Goal: Task Accomplishment & Management: Use online tool/utility

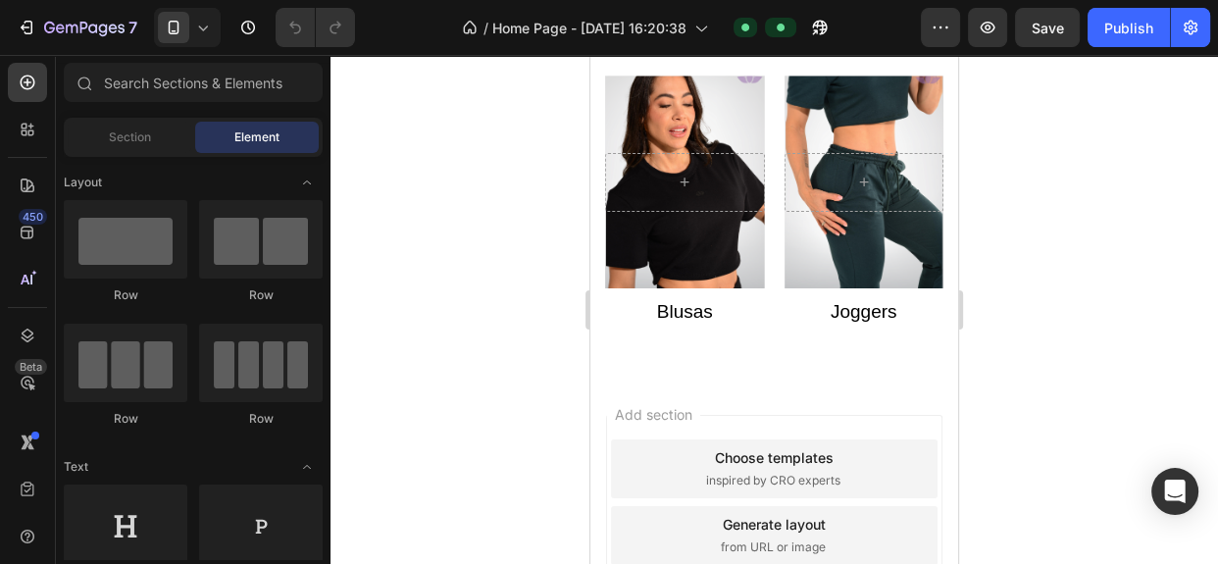
scroll to position [1322, 0]
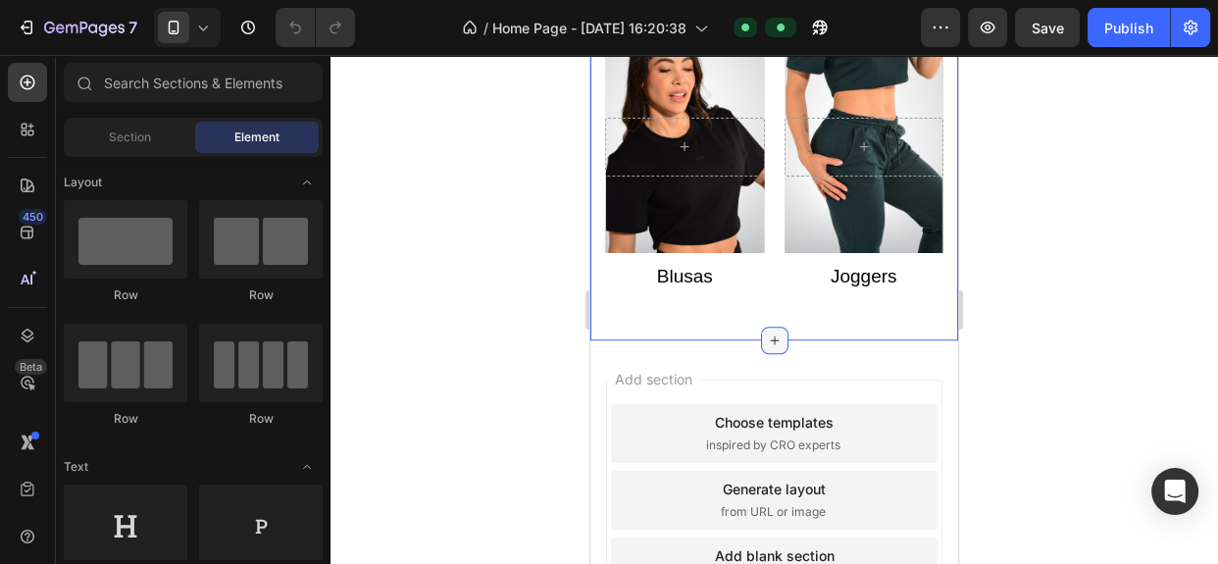
click at [767, 333] on icon at bounding box center [775, 340] width 16 height 16
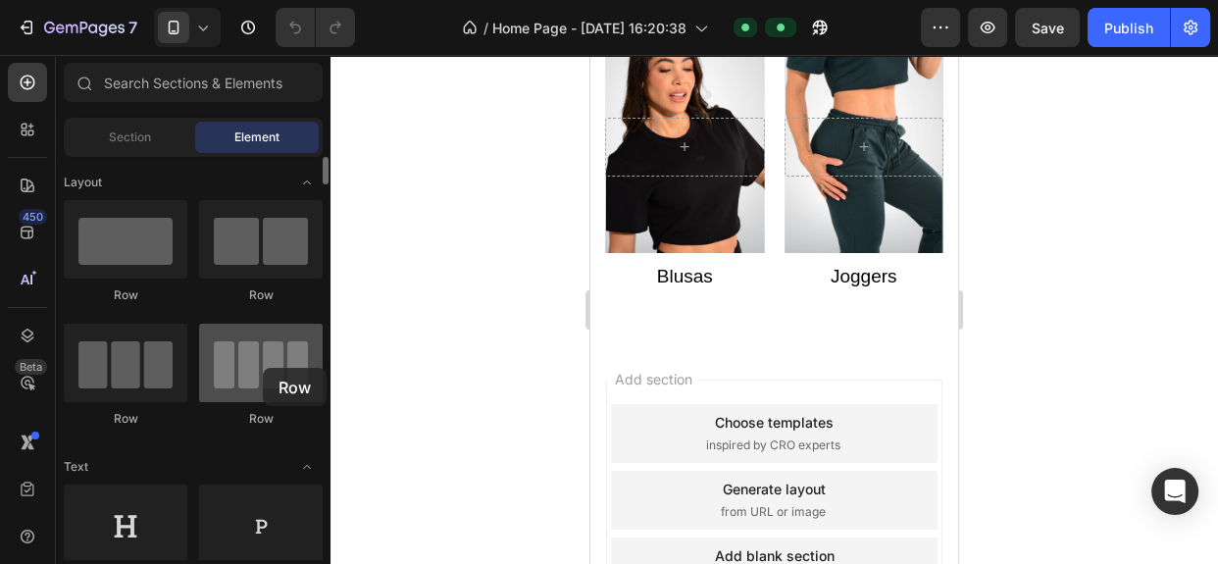
click at [263, 368] on div at bounding box center [261, 363] width 124 height 78
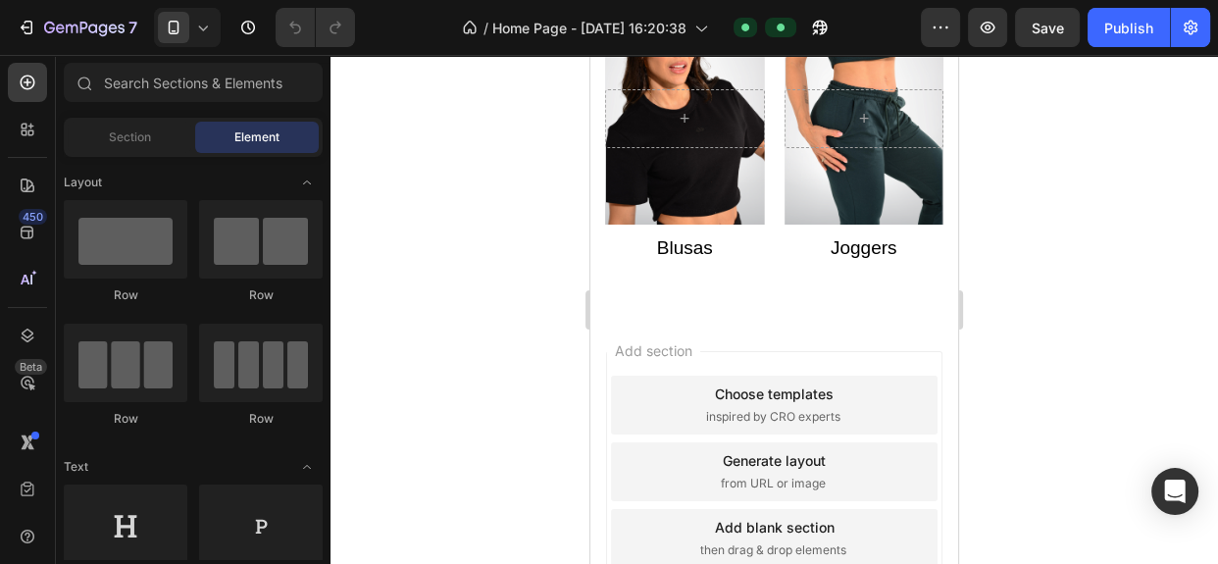
scroll to position [1417, 0]
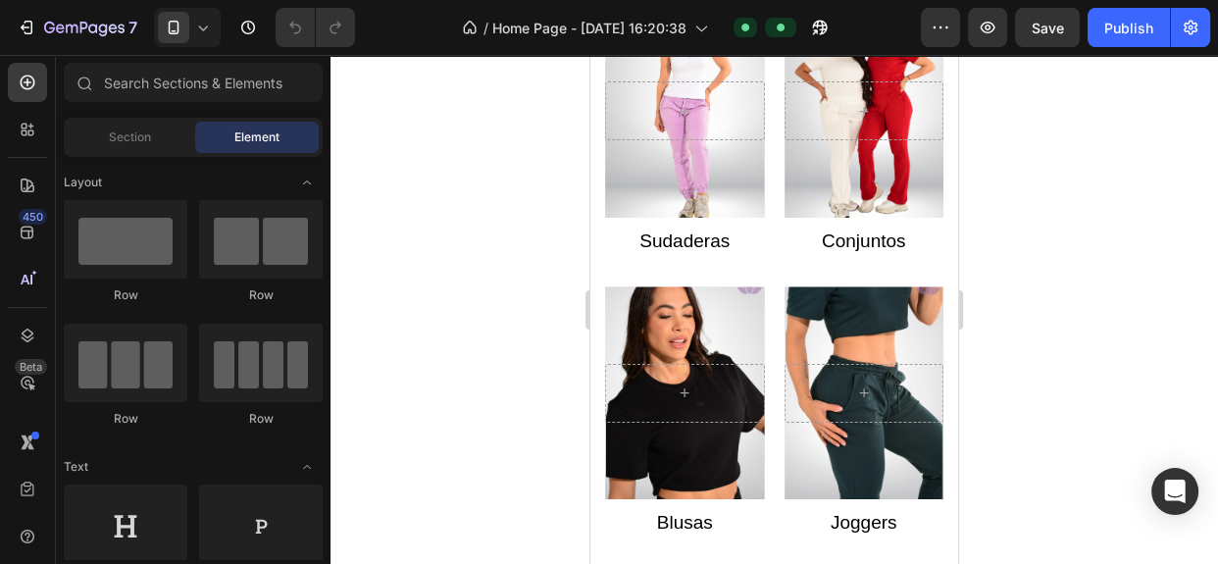
scroll to position [1417, 0]
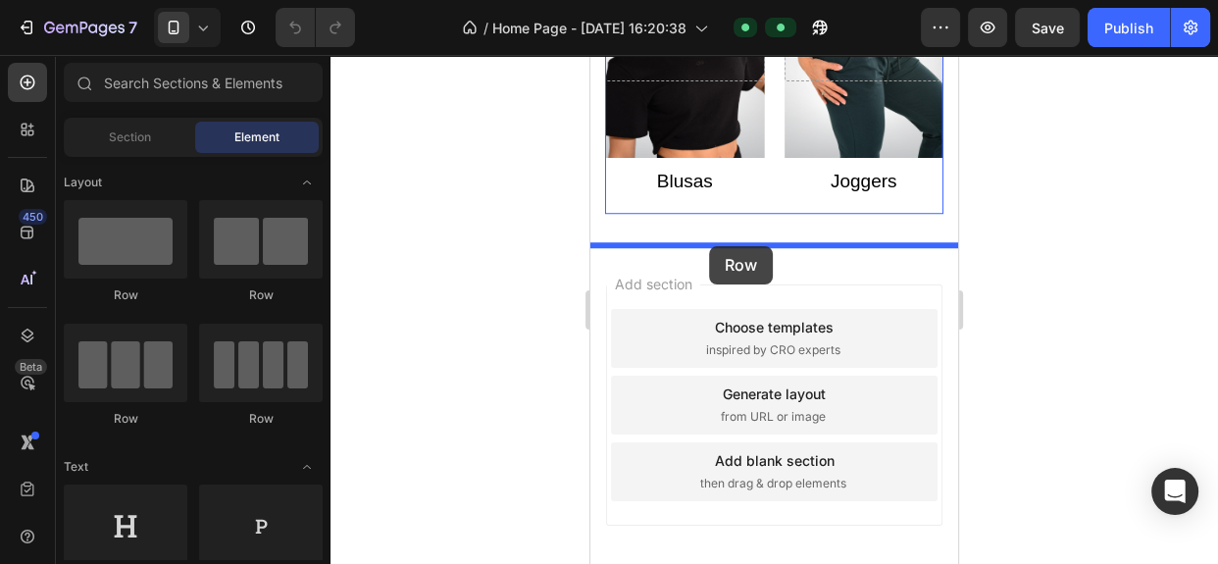
drag, startPoint x: 845, startPoint y: 447, endPoint x: 710, endPoint y: 245, distance: 243.1
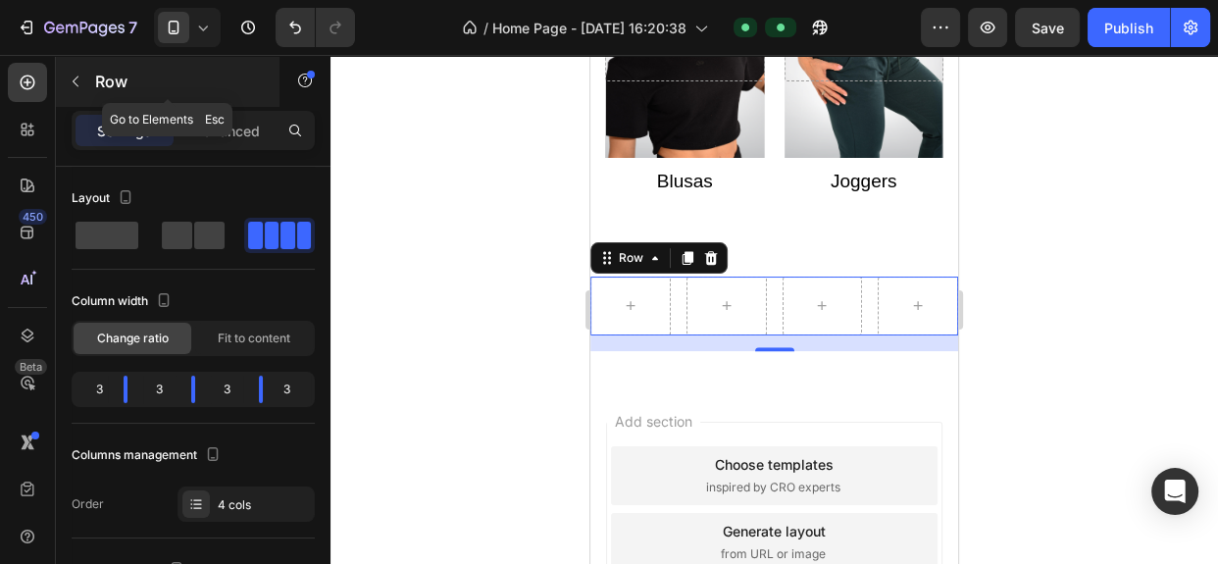
click at [98, 88] on p "Row" at bounding box center [178, 82] width 167 height 24
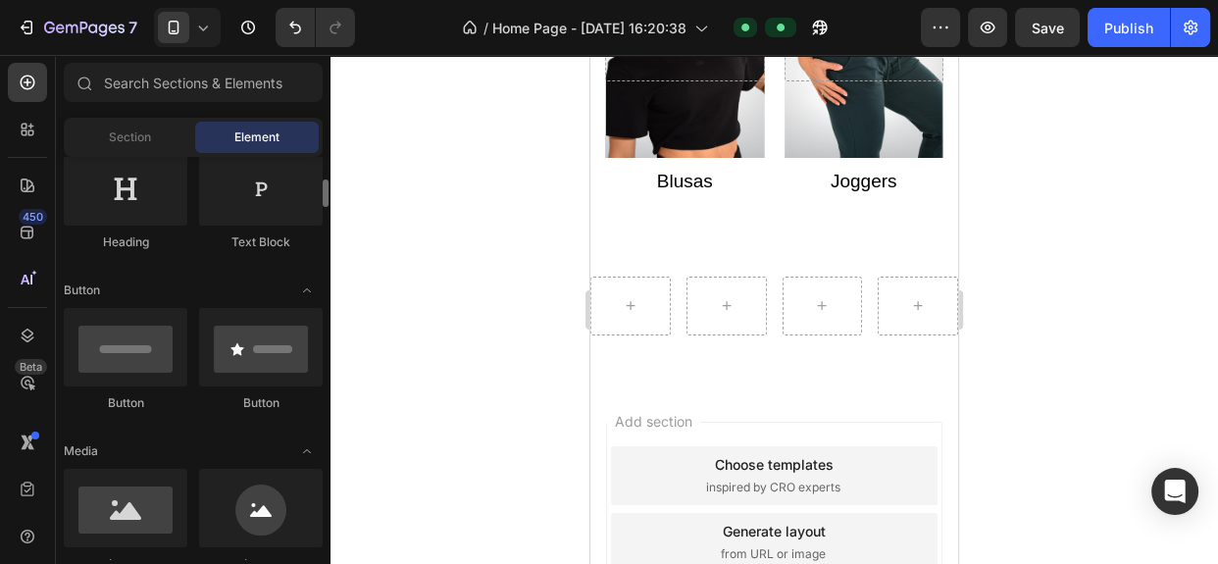
scroll to position [564, 0]
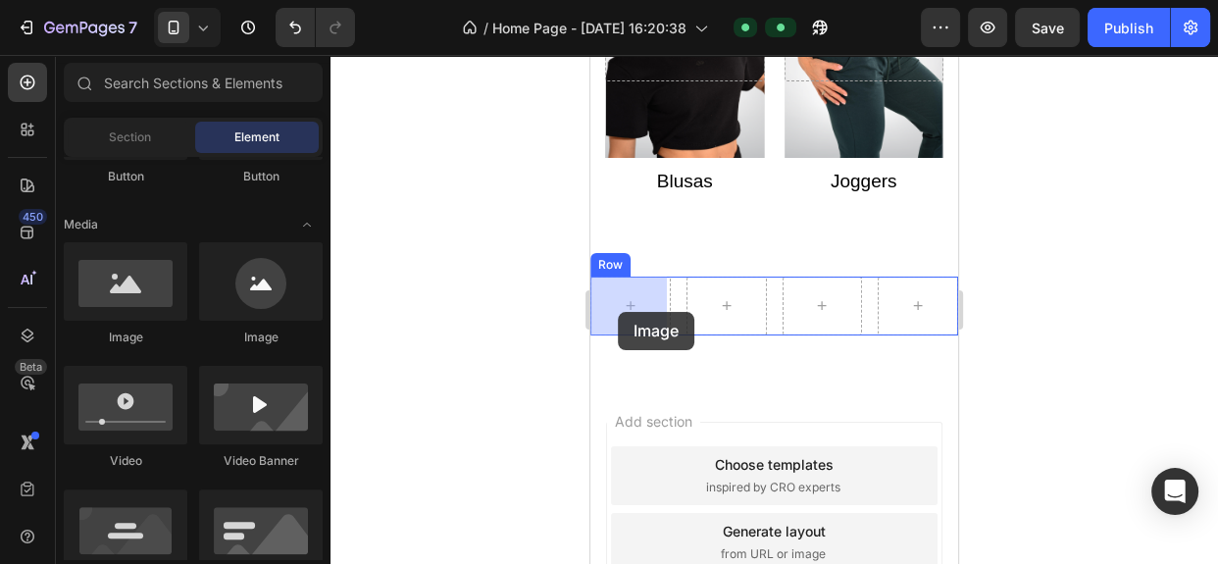
drag, startPoint x: 708, startPoint y: 352, endPoint x: 619, endPoint y: 312, distance: 97.9
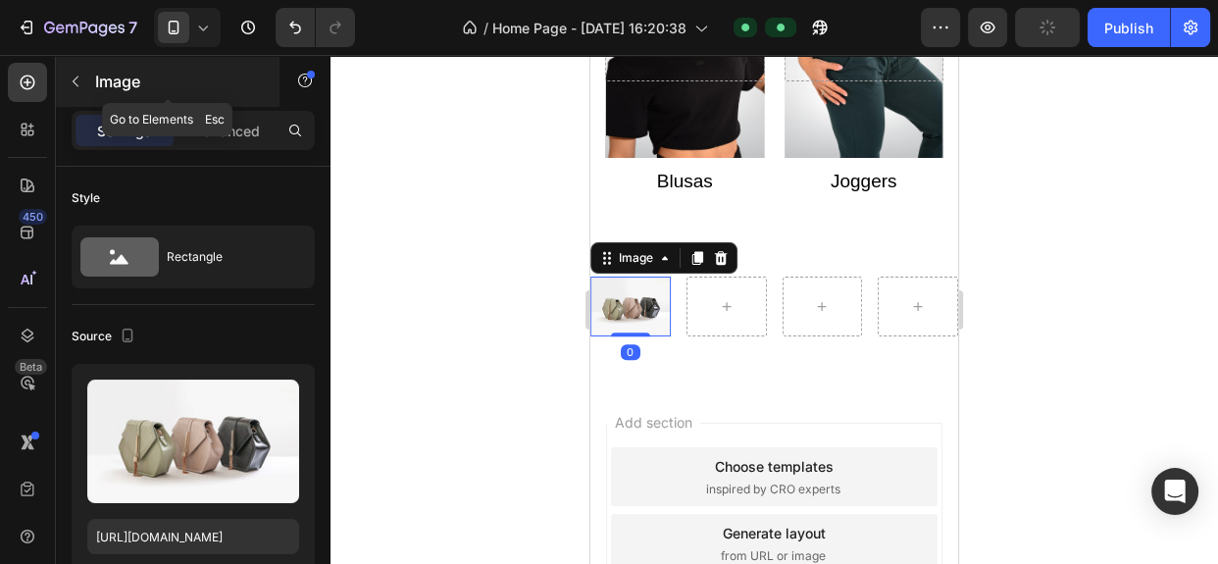
click at [87, 98] on div "Image" at bounding box center [168, 81] width 224 height 51
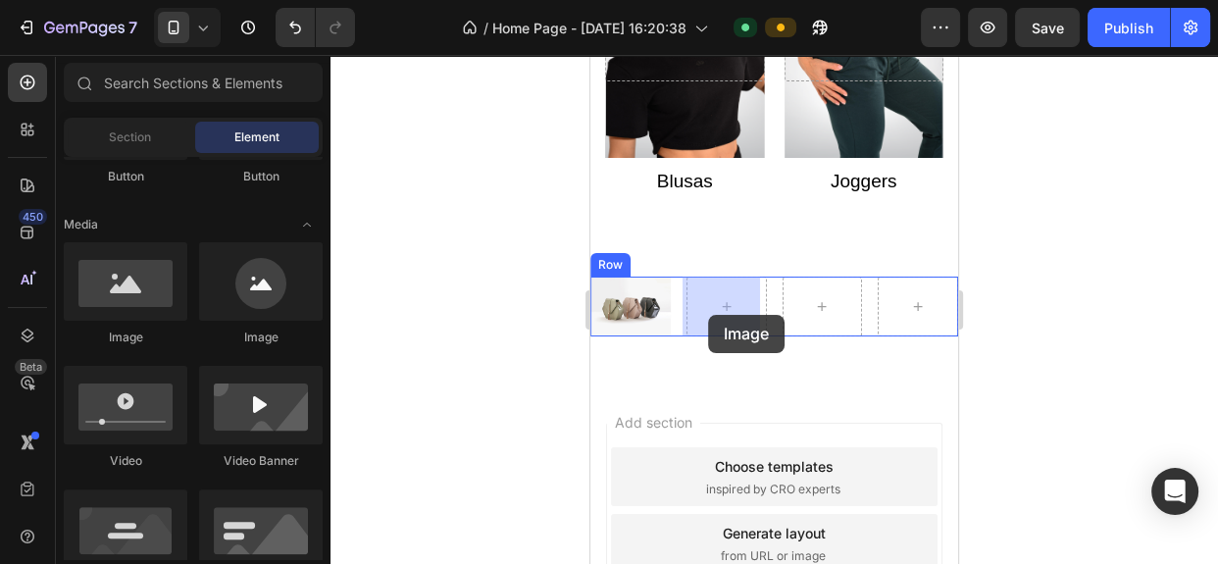
drag, startPoint x: 739, startPoint y: 356, endPoint x: 720, endPoint y: 313, distance: 47.4
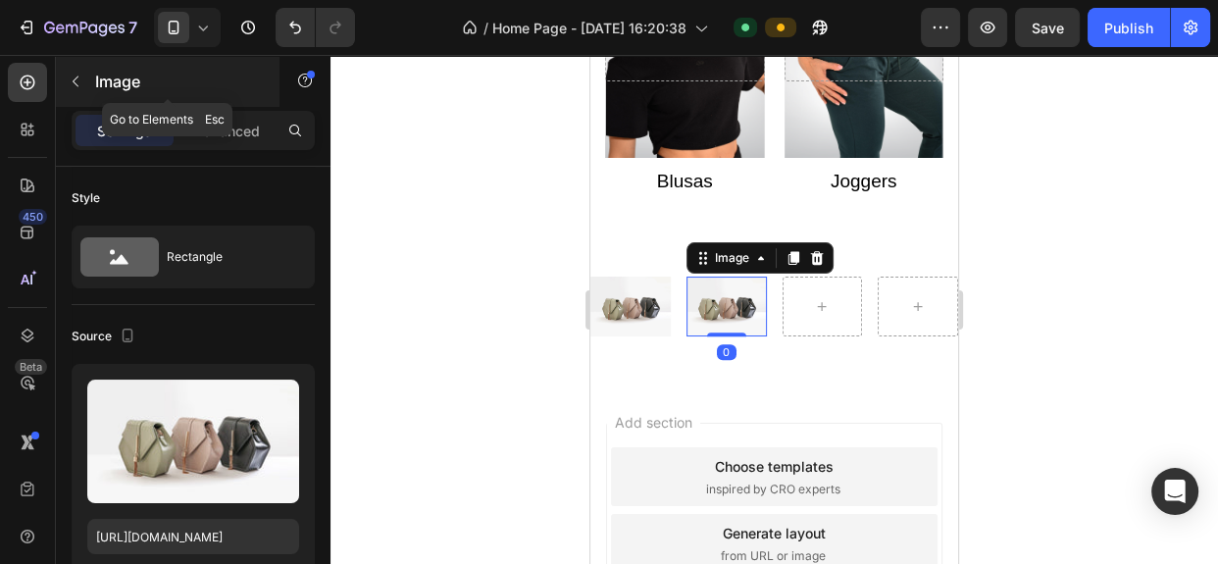
click at [88, 85] on button "button" at bounding box center [75, 81] width 31 height 31
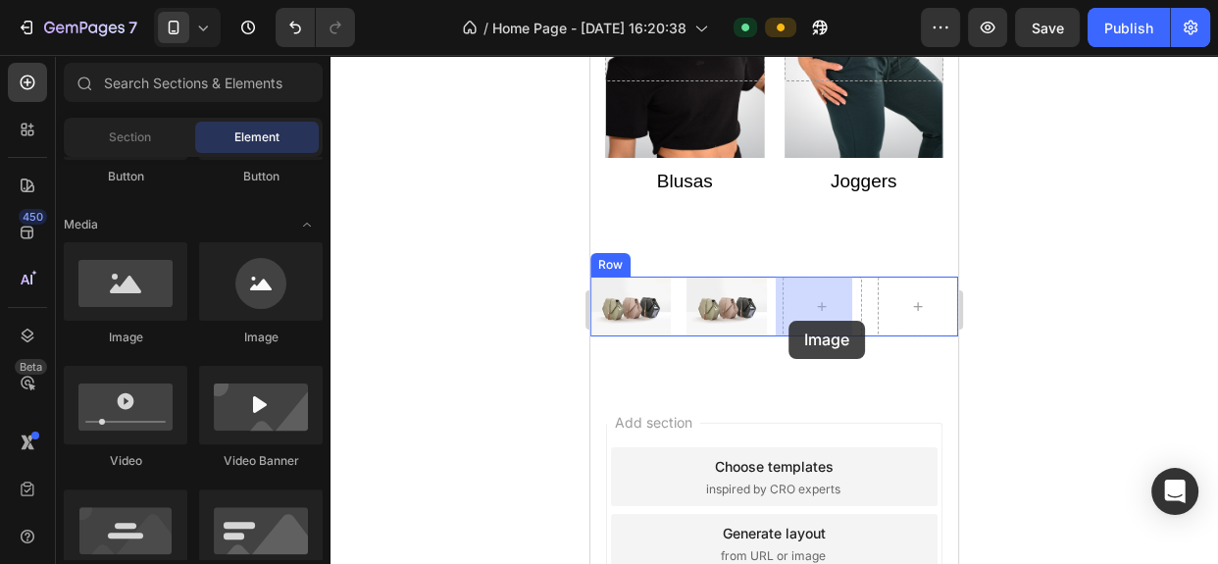
drag, startPoint x: 708, startPoint y: 347, endPoint x: 789, endPoint y: 320, distance: 85.9
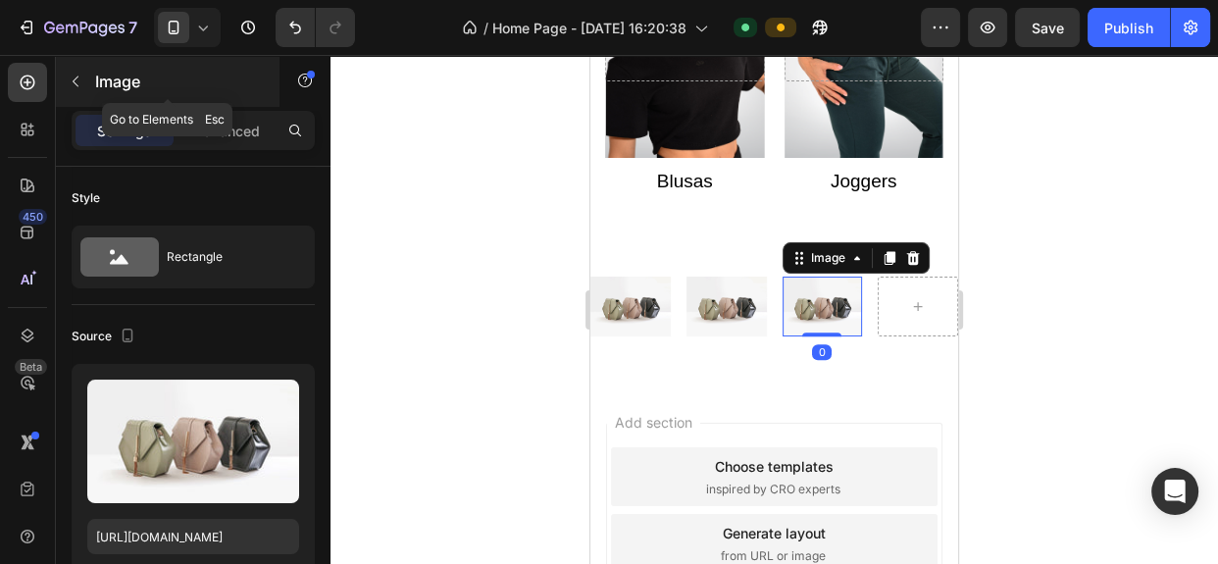
click at [98, 82] on p "Image" at bounding box center [178, 82] width 167 height 24
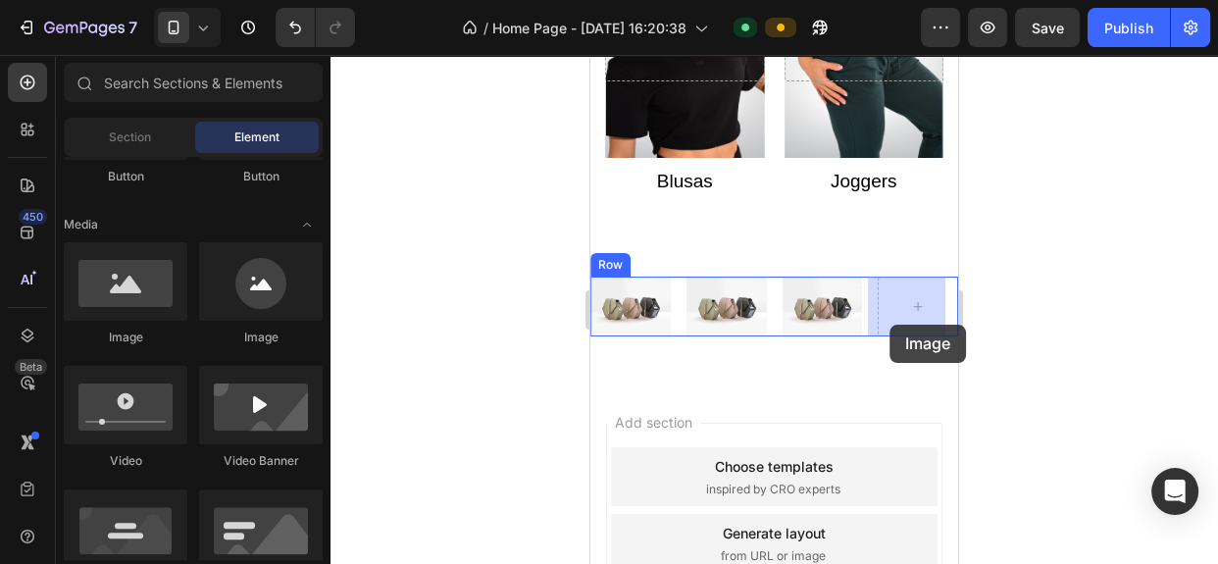
drag, startPoint x: 736, startPoint y: 360, endPoint x: 889, endPoint y: 323, distance: 157.4
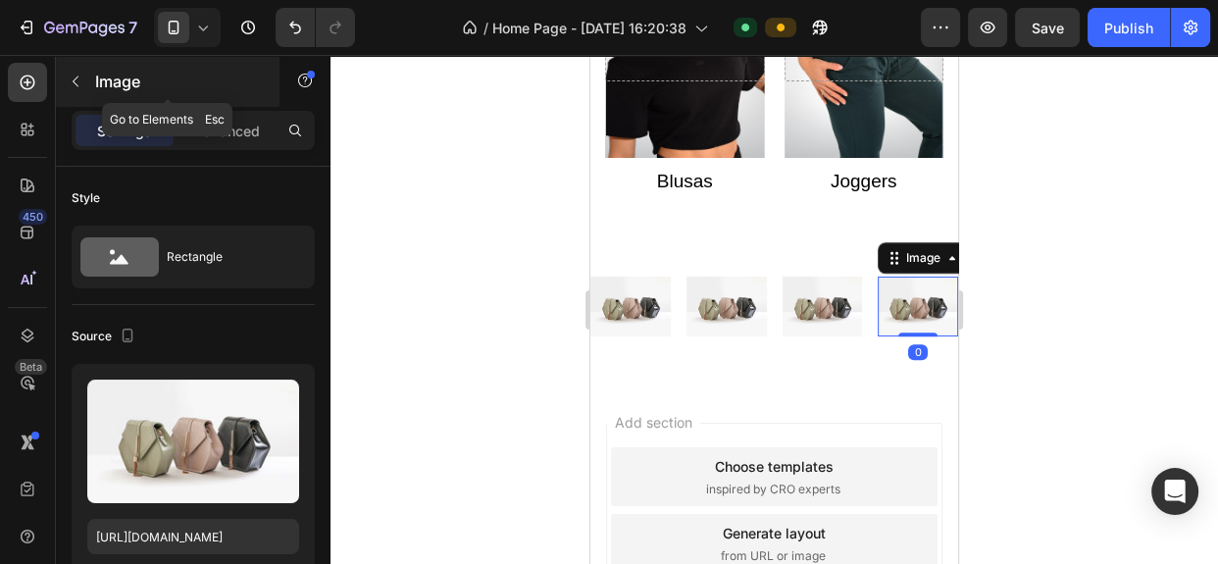
click at [74, 78] on icon "button" at bounding box center [76, 82] width 16 height 16
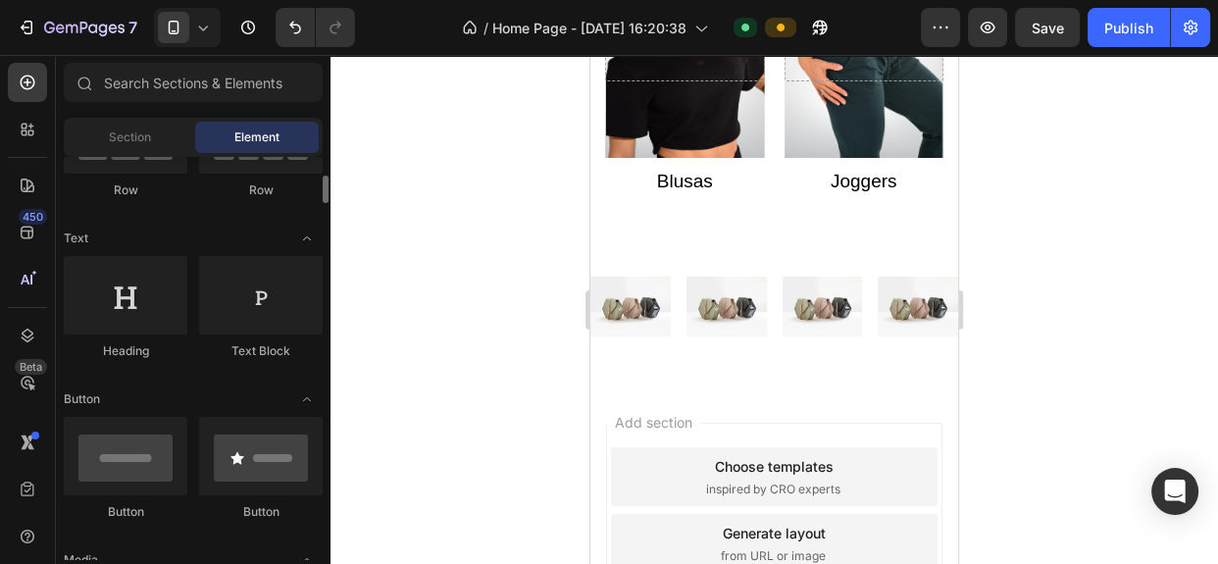
scroll to position [231, 0]
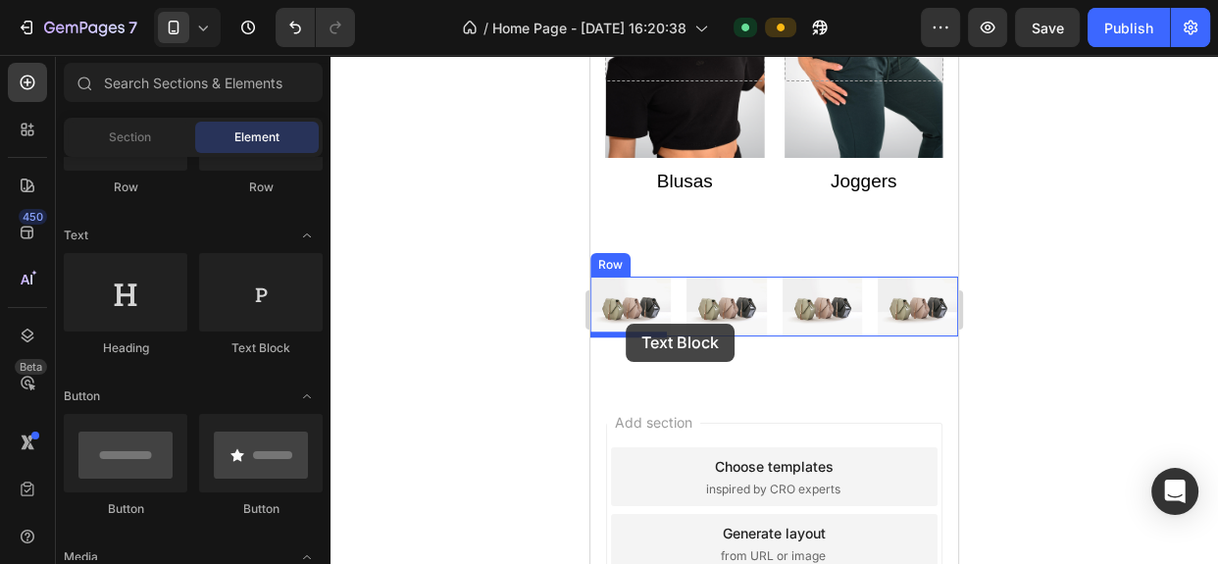
drag, startPoint x: 832, startPoint y: 375, endPoint x: 626, endPoint y: 324, distance: 212.1
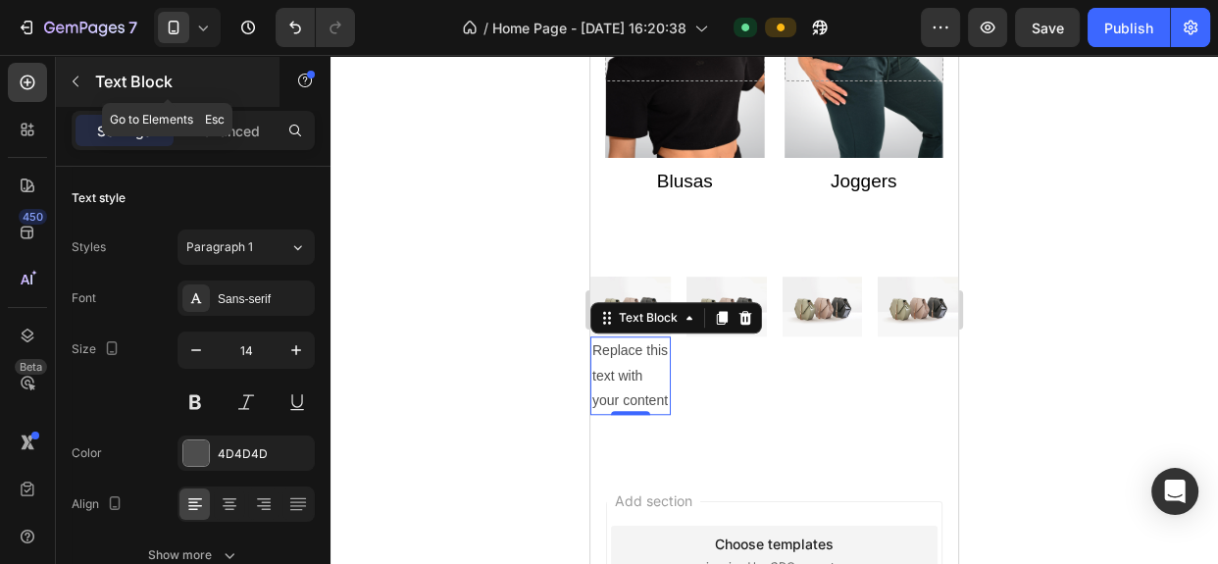
click at [79, 78] on icon "button" at bounding box center [76, 82] width 16 height 16
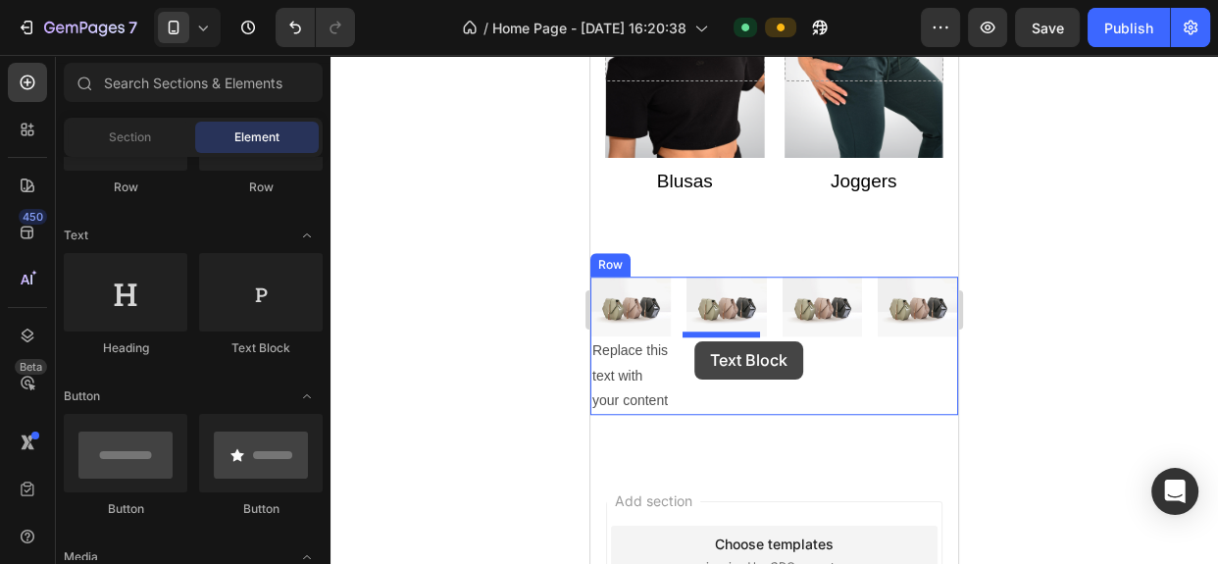
drag, startPoint x: 836, startPoint y: 378, endPoint x: 697, endPoint y: 341, distance: 144.1
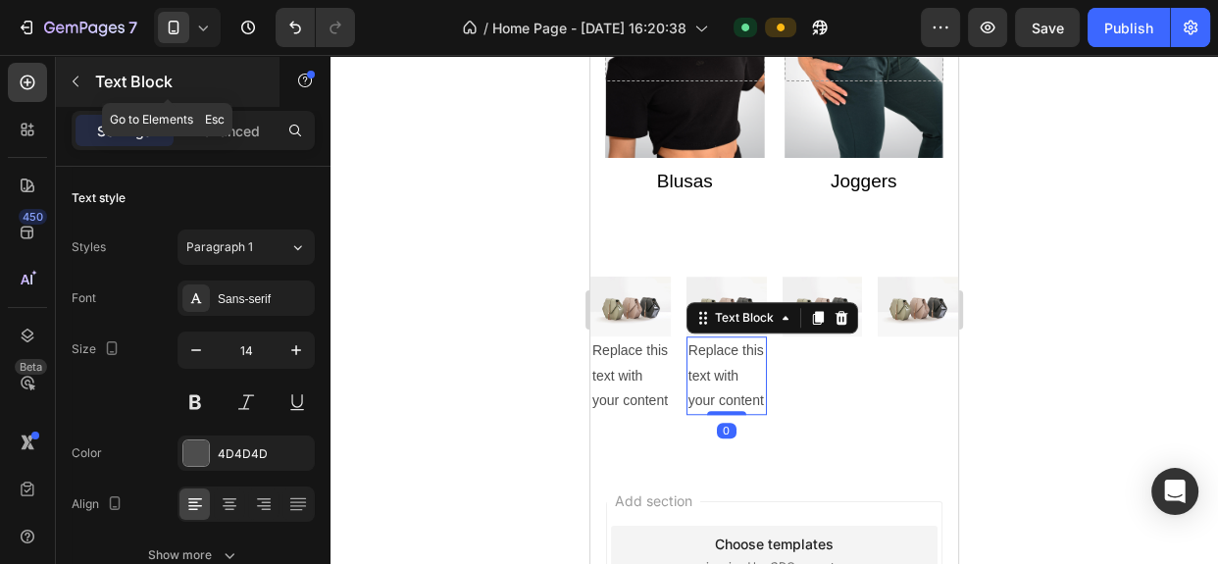
click at [79, 71] on button "button" at bounding box center [75, 81] width 31 height 31
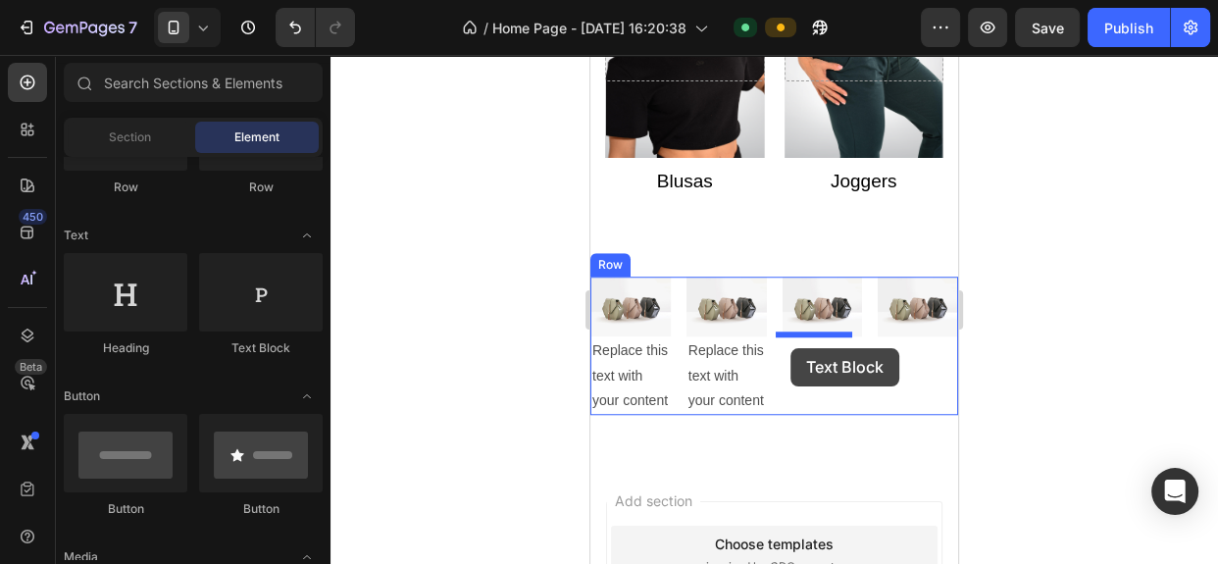
drag, startPoint x: 840, startPoint y: 379, endPoint x: 791, endPoint y: 348, distance: 58.2
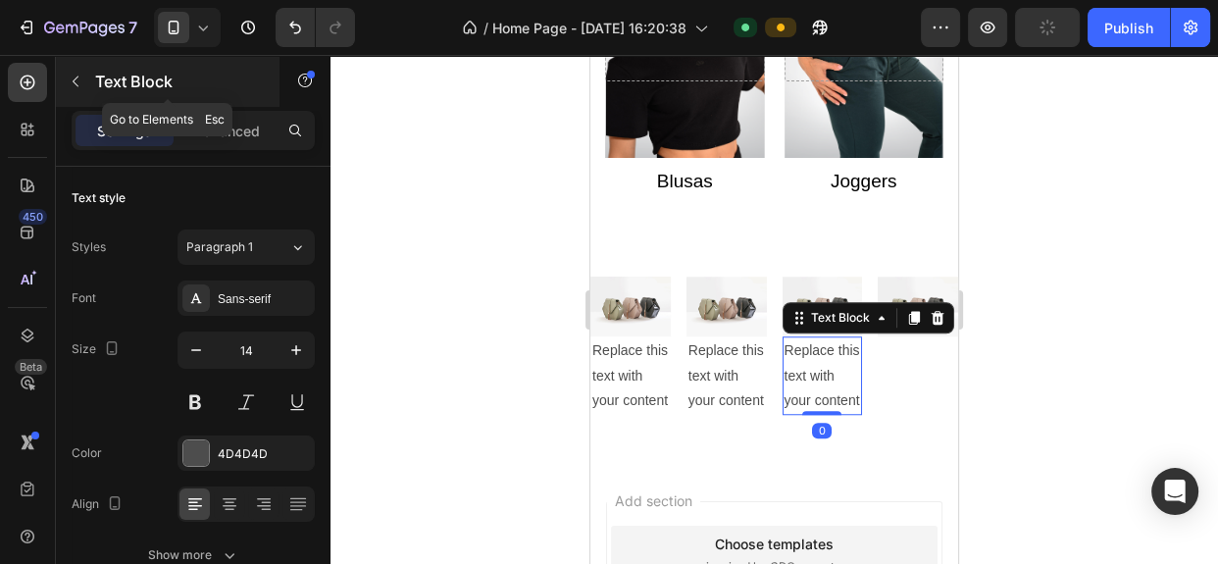
click at [88, 85] on button "button" at bounding box center [75, 81] width 31 height 31
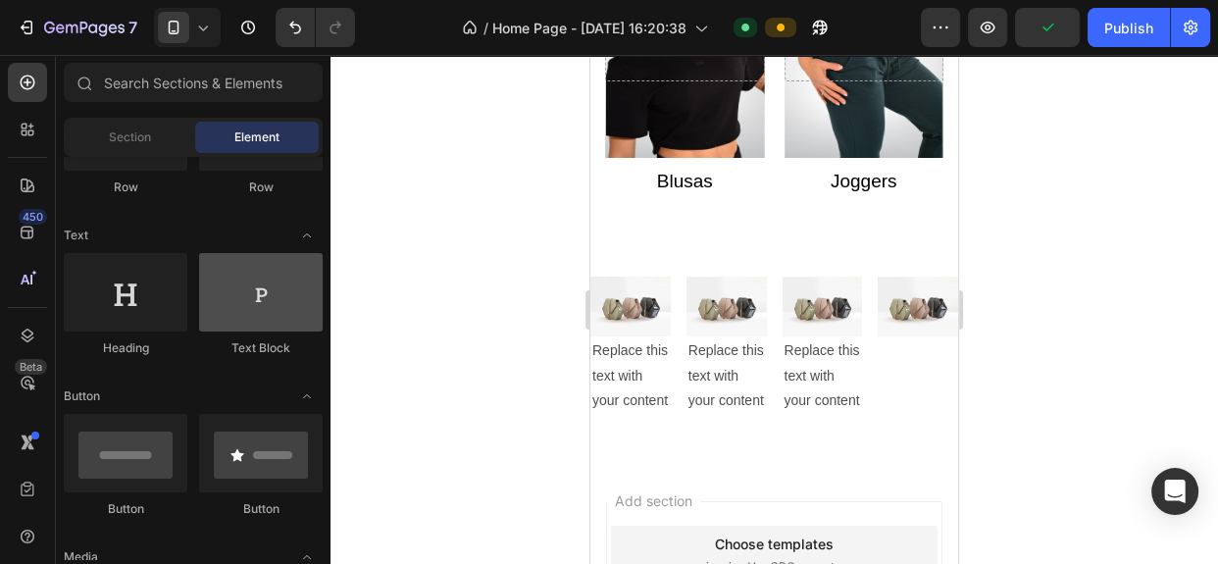
click at [272, 320] on div at bounding box center [261, 292] width 124 height 78
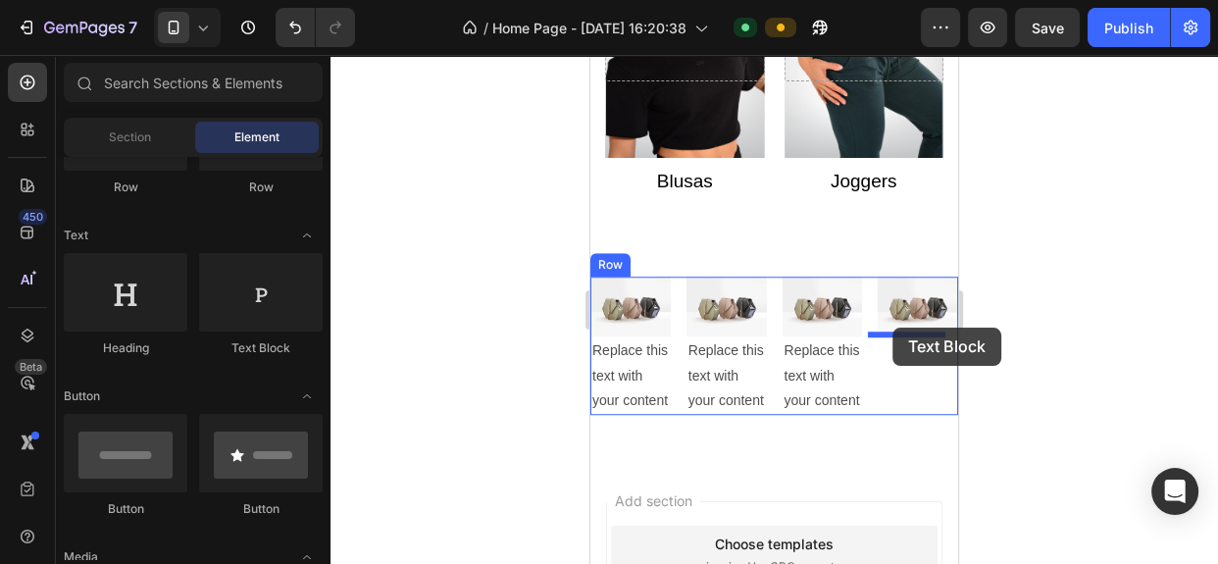
drag, startPoint x: 841, startPoint y: 347, endPoint x: 893, endPoint y: 328, distance: 55.2
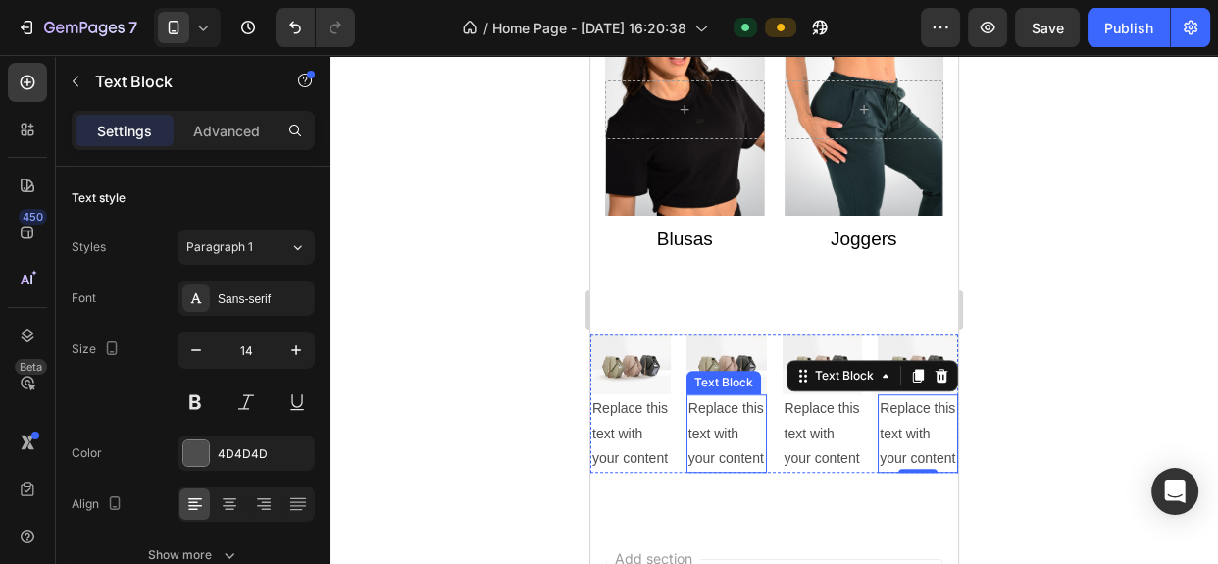
scroll to position [1334, 0]
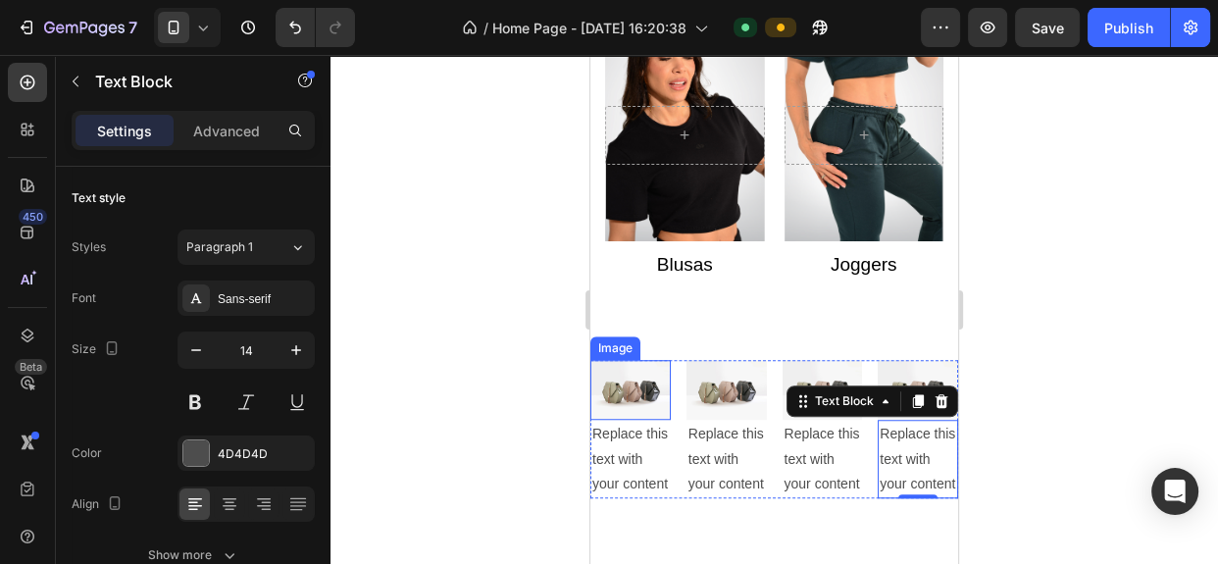
click at [629, 385] on img at bounding box center [630, 390] width 80 height 60
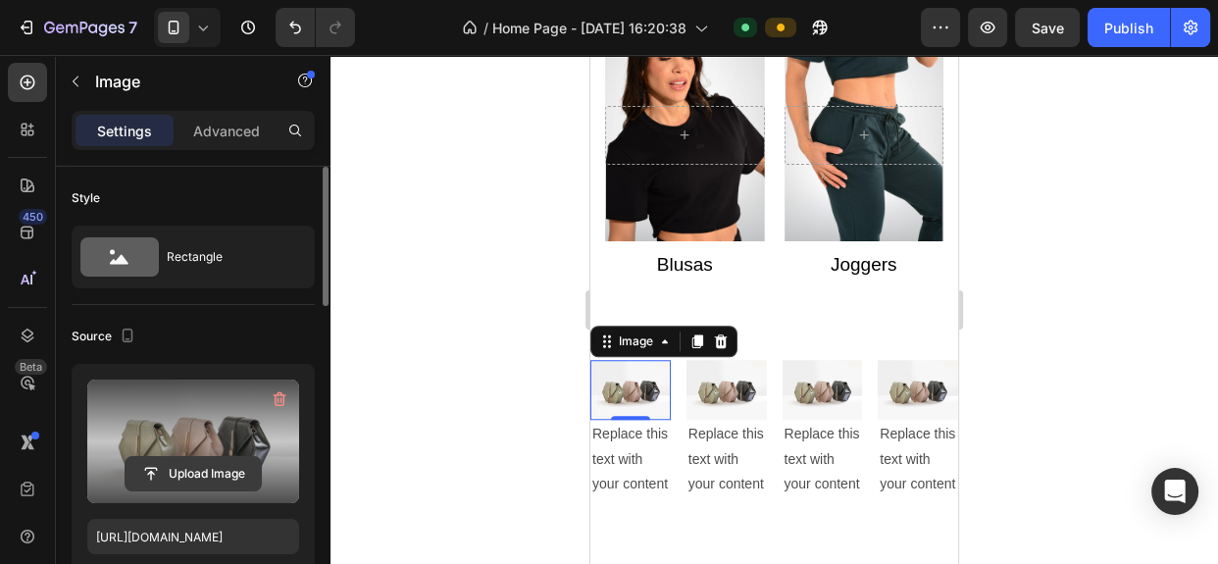
click at [223, 470] on input "file" at bounding box center [193, 473] width 135 height 33
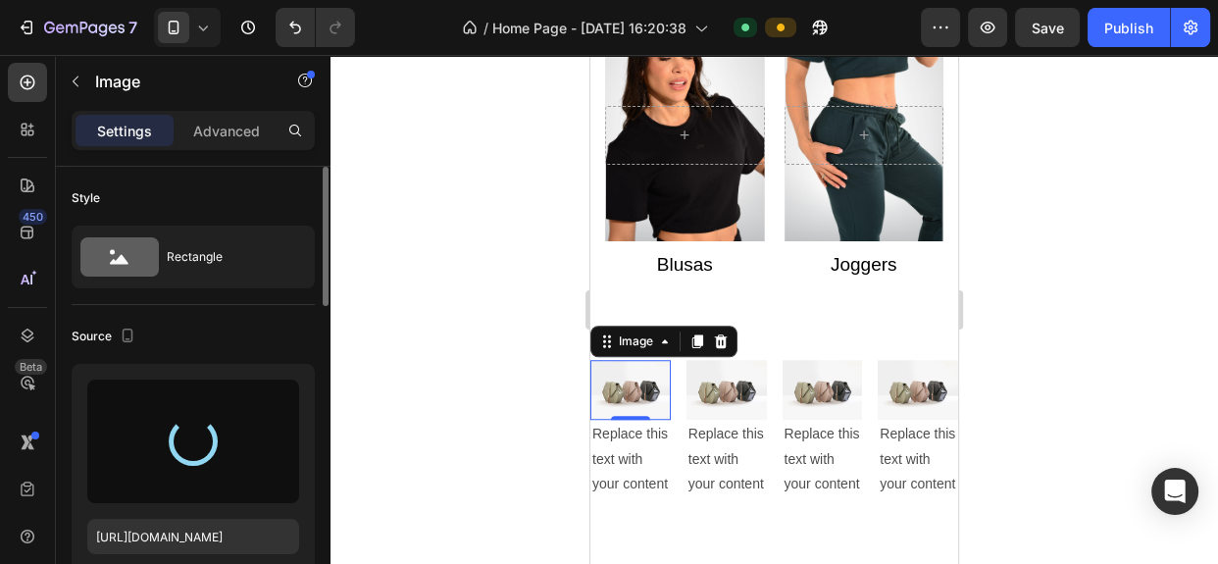
type input "[URL][DOMAIN_NAME]"
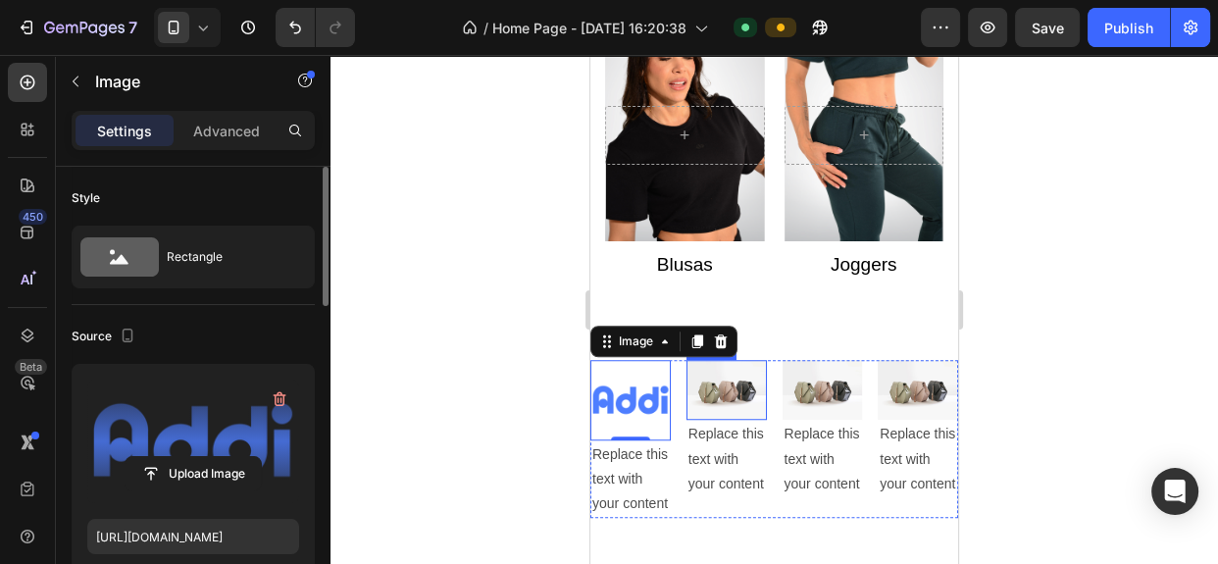
click at [716, 389] on img at bounding box center [726, 390] width 80 height 60
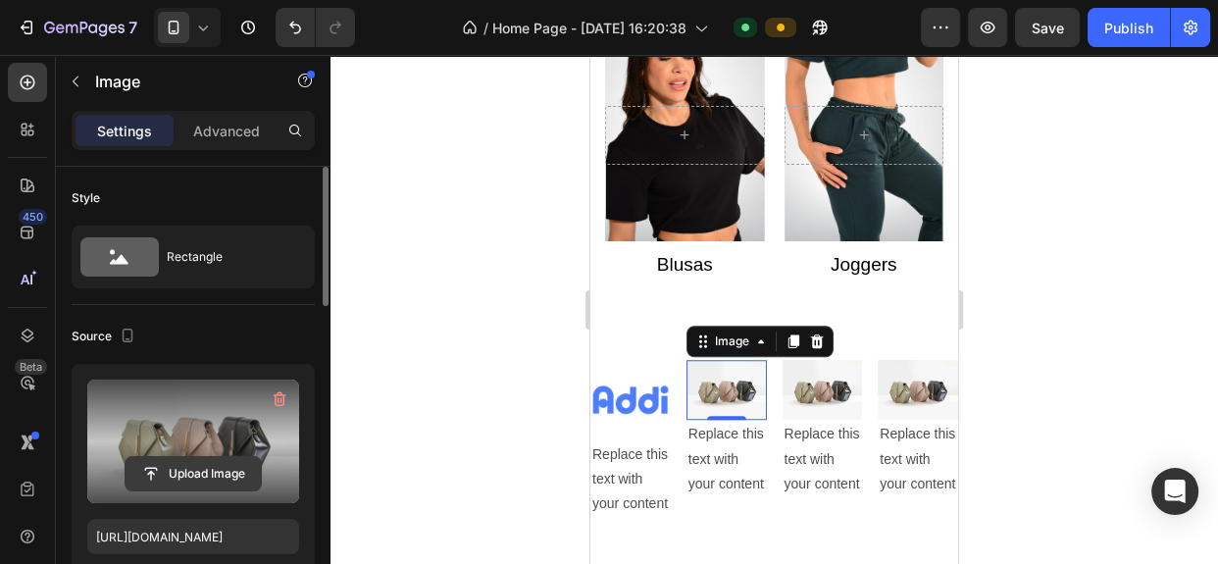
click at [228, 479] on input "file" at bounding box center [193, 473] width 135 height 33
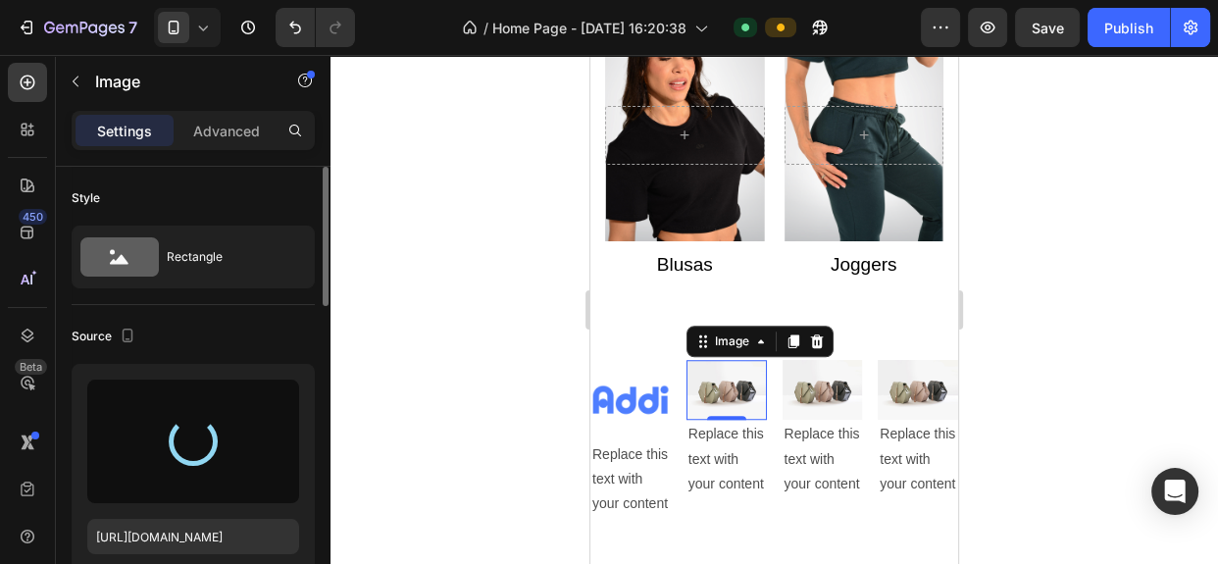
type input "[URL][DOMAIN_NAME]"
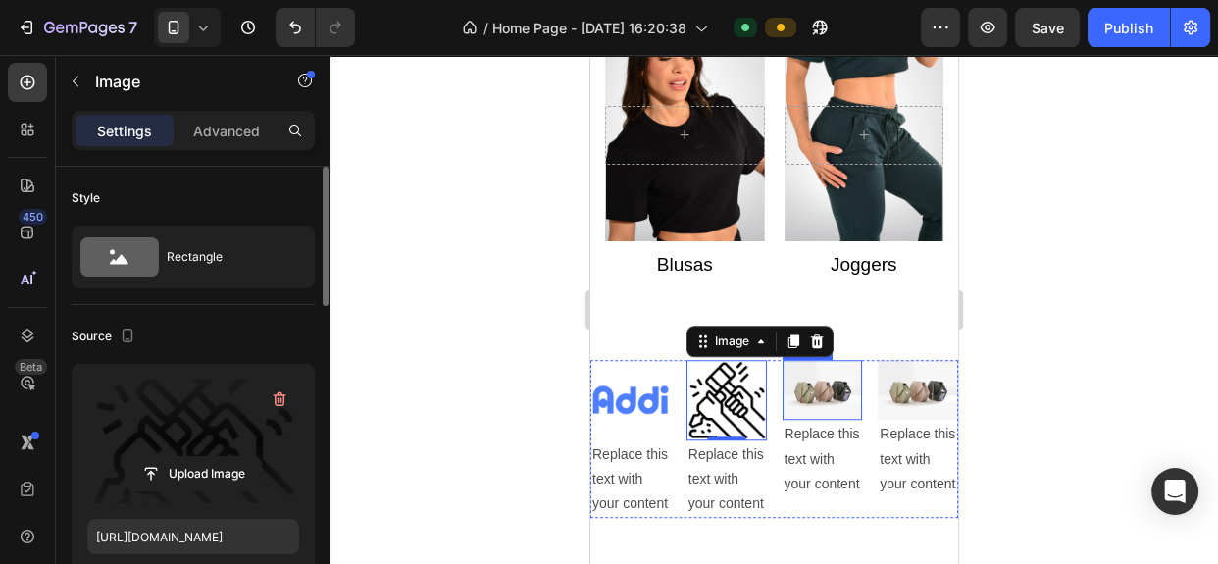
click at [782, 389] on img at bounding box center [822, 390] width 80 height 60
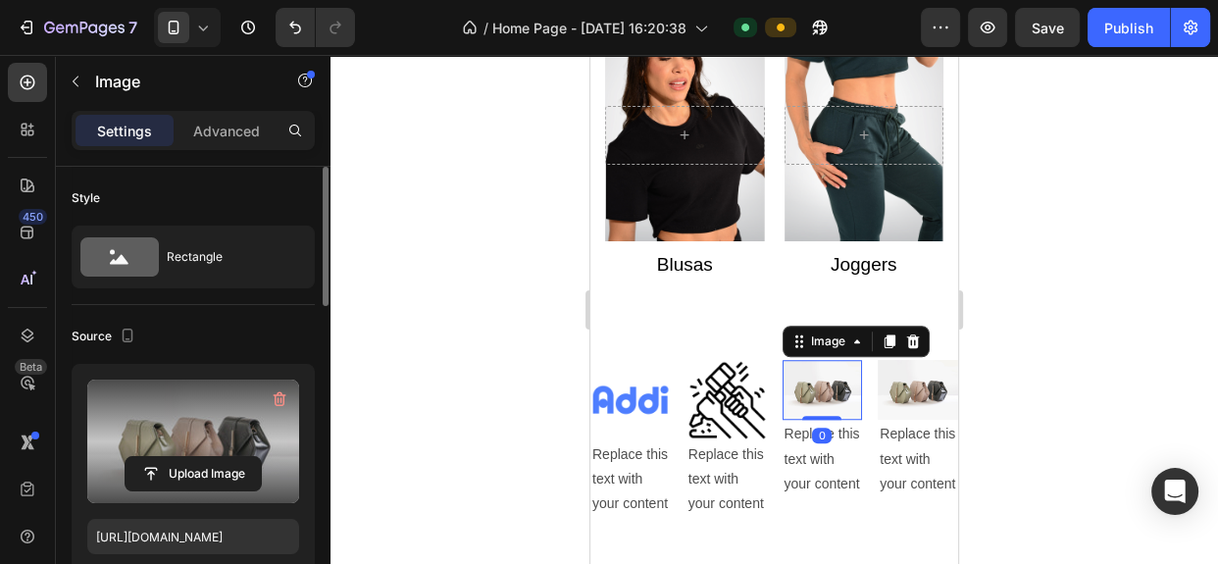
click at [185, 413] on label at bounding box center [193, 441] width 212 height 124
click at [185, 457] on input "file" at bounding box center [193, 473] width 135 height 33
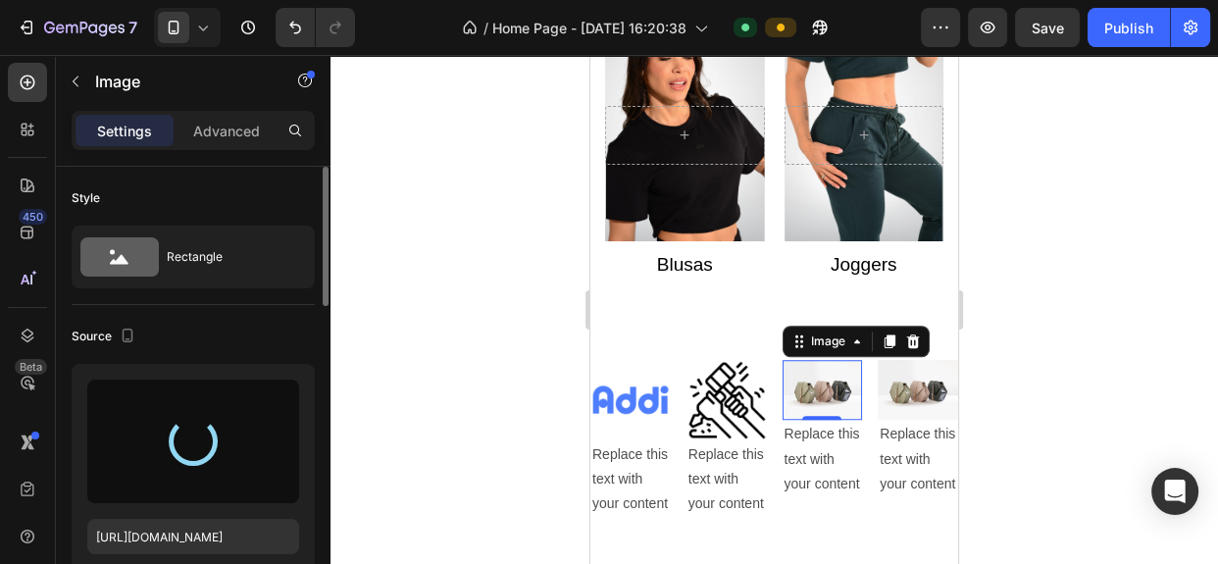
type input "[URL][DOMAIN_NAME]"
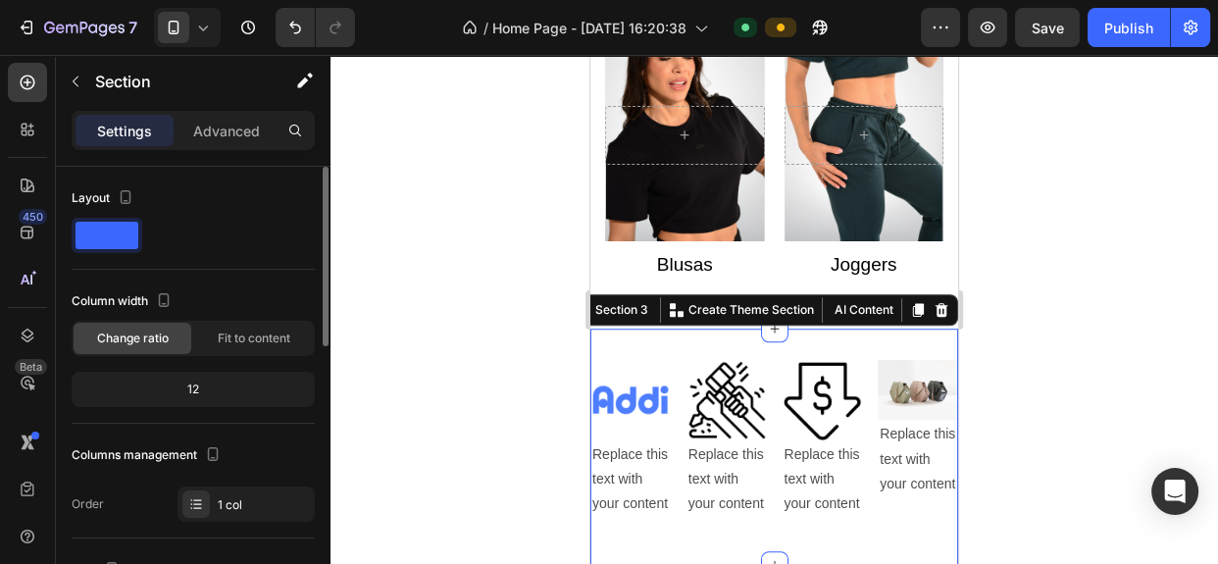
click at [741, 333] on div "Image Replace this text with your content Text Block Image Replace this text wi…" at bounding box center [774, 446] width 368 height 236
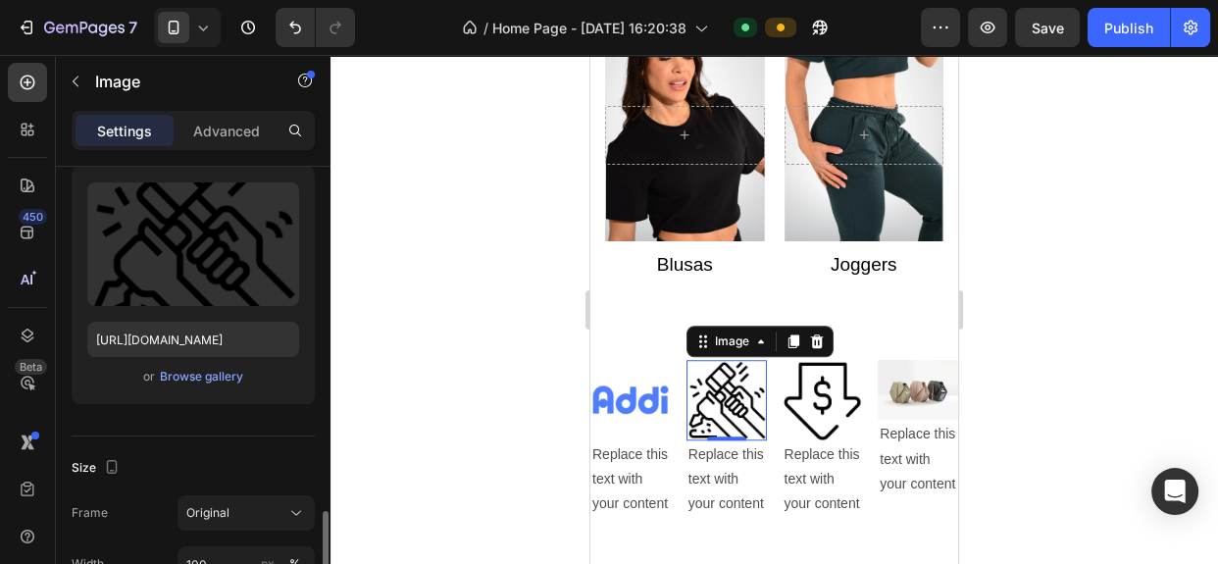
scroll to position [415, 0]
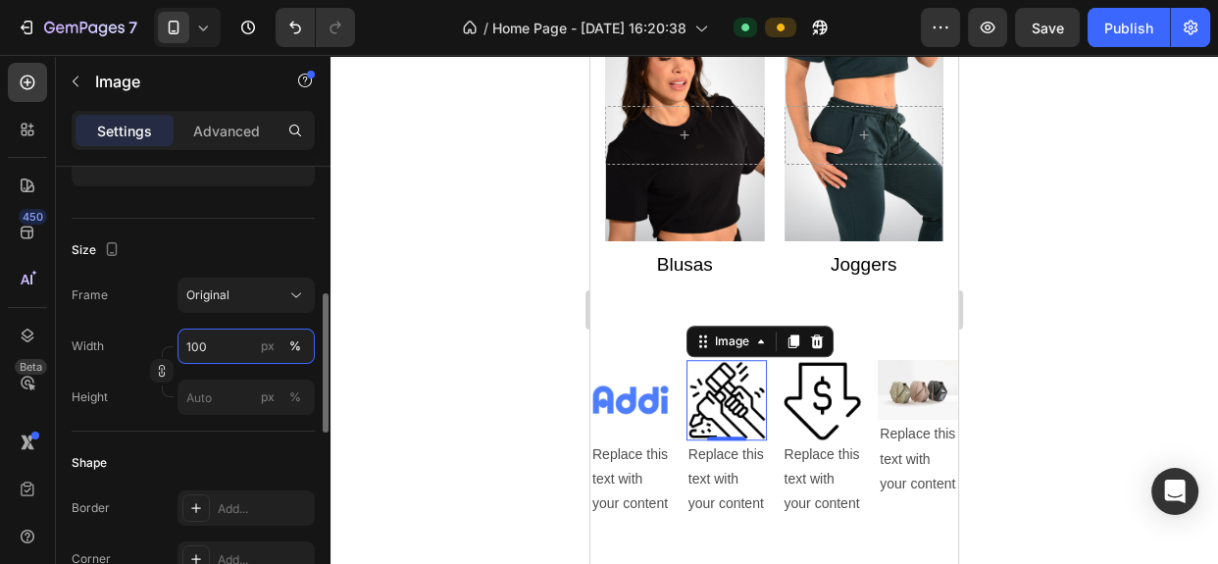
click at [222, 343] on input "100" at bounding box center [245, 345] width 137 height 35
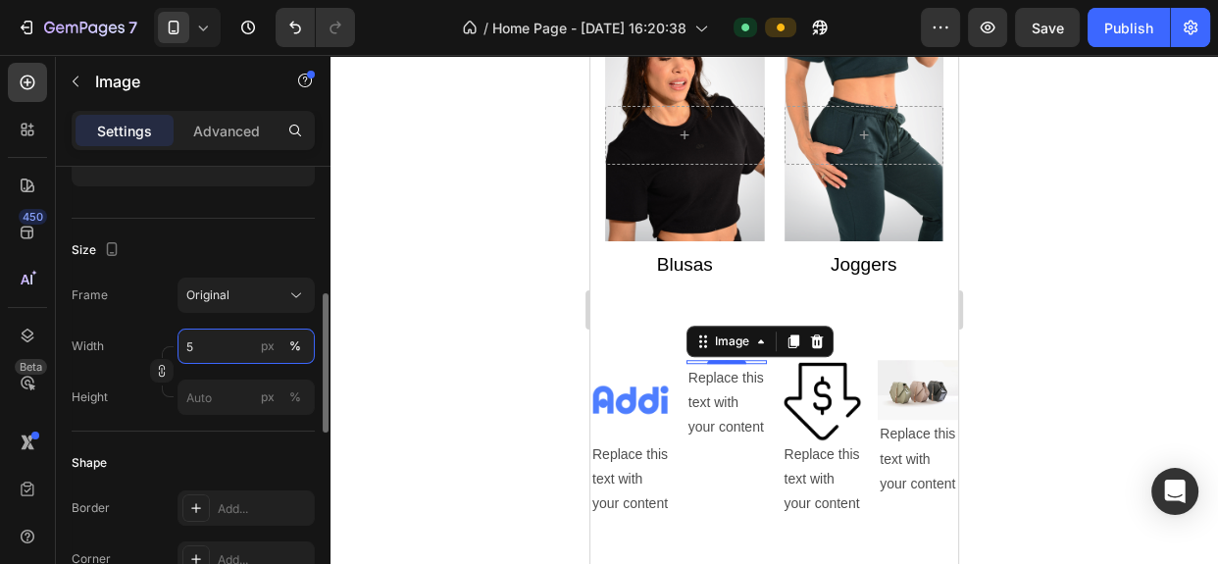
type input "50"
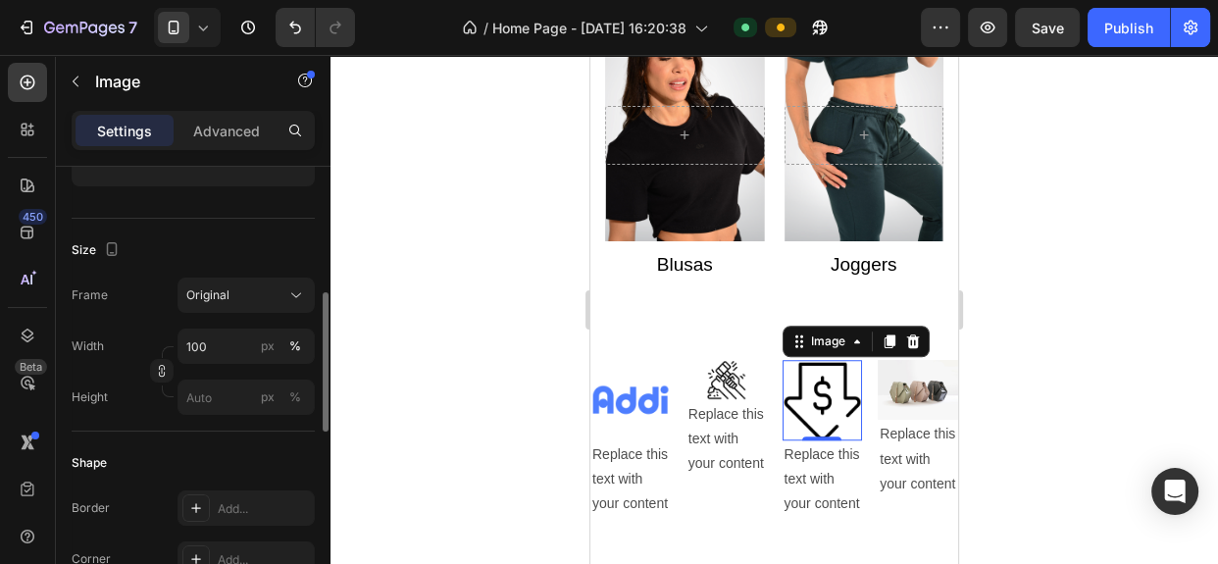
click at [812, 404] on img at bounding box center [822, 400] width 80 height 80
click at [211, 343] on input "100" at bounding box center [245, 346] width 137 height 35
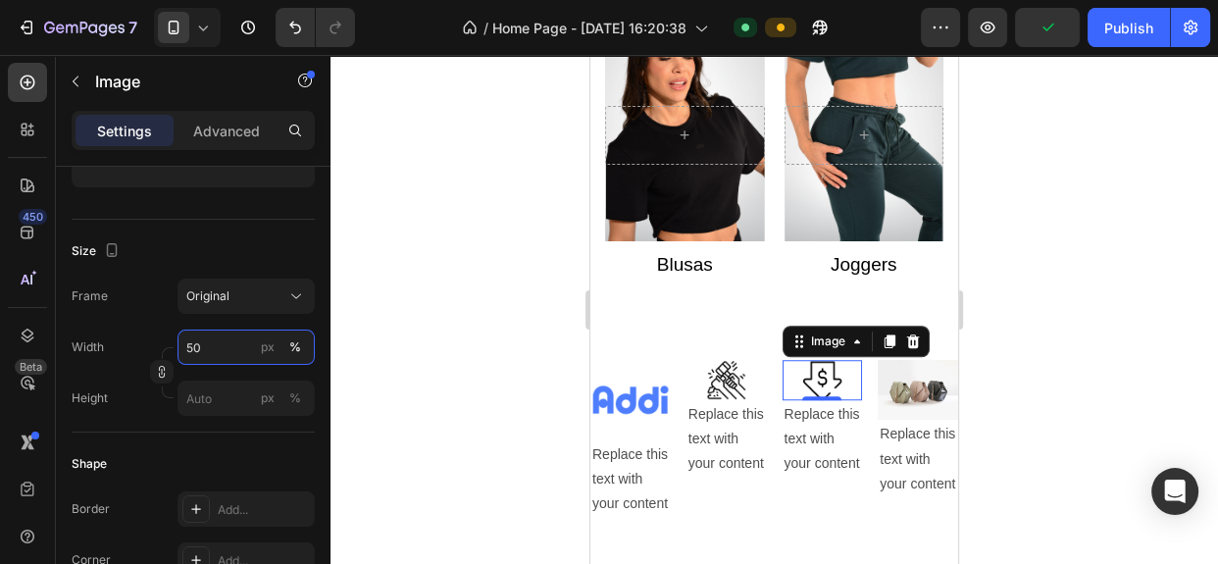
type input "50"
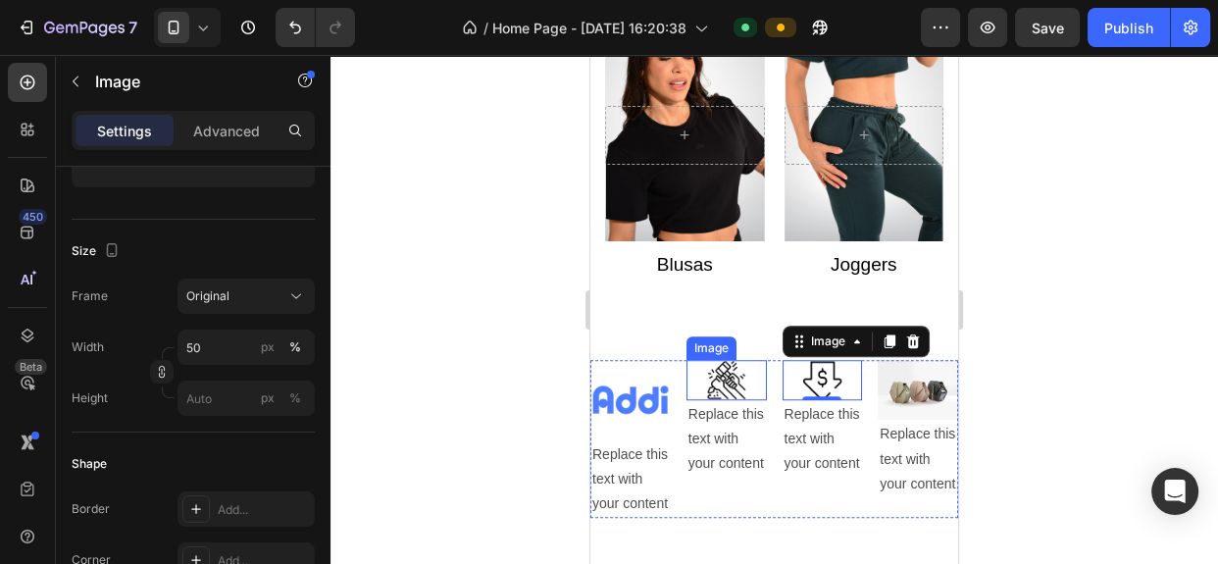
click at [746, 393] on div at bounding box center [726, 380] width 80 height 40
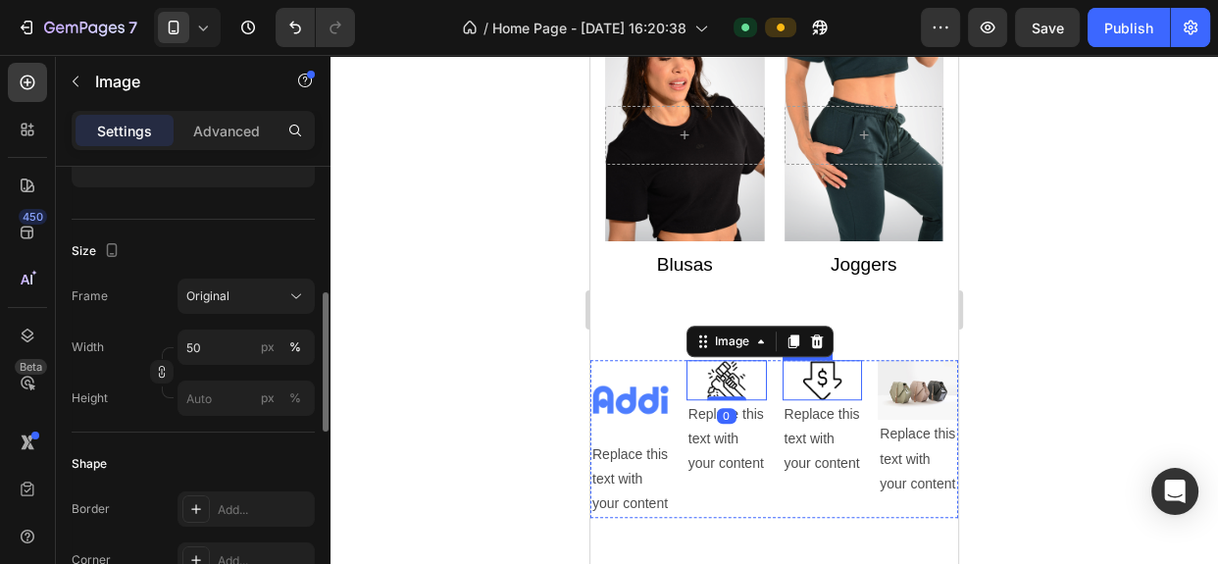
click at [802, 382] on img at bounding box center [822, 380] width 40 height 40
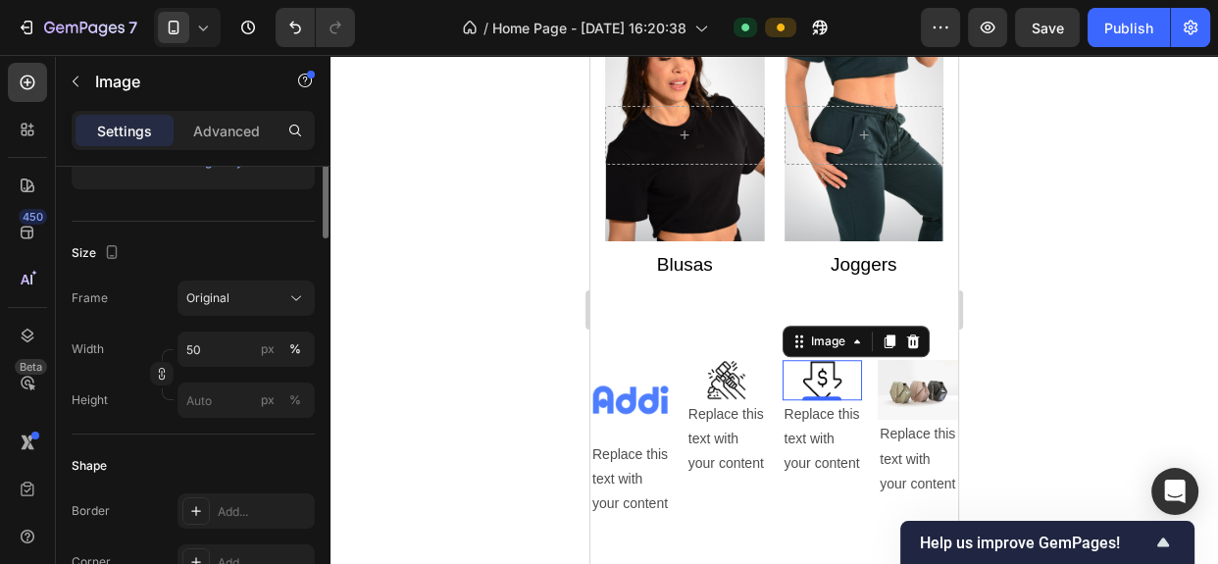
scroll to position [258, 0]
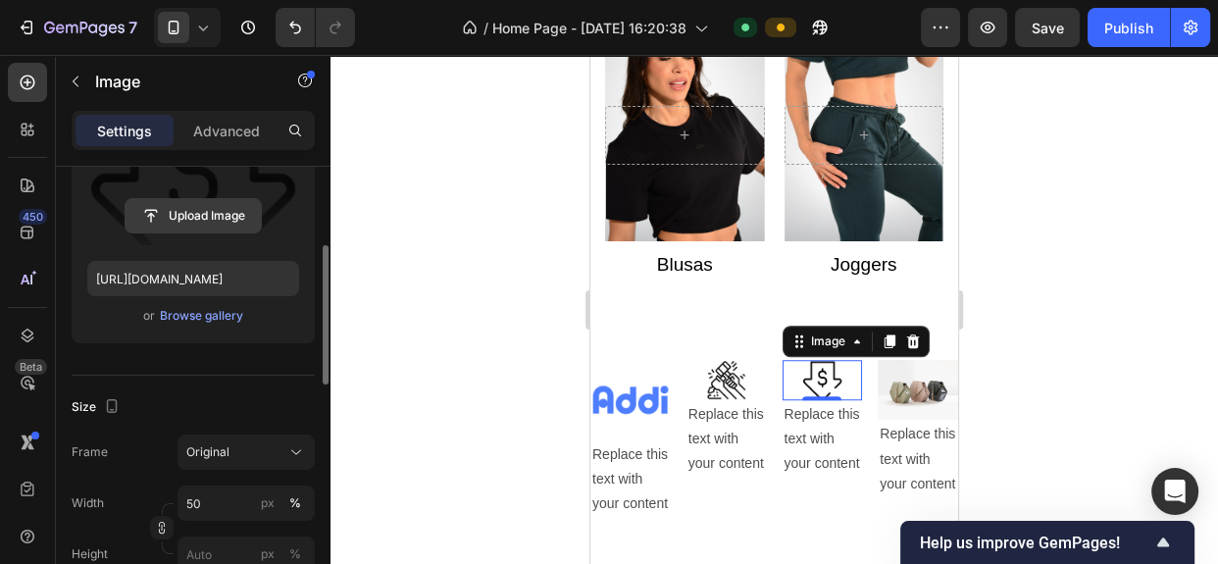
click at [193, 219] on input "file" at bounding box center [193, 215] width 135 height 33
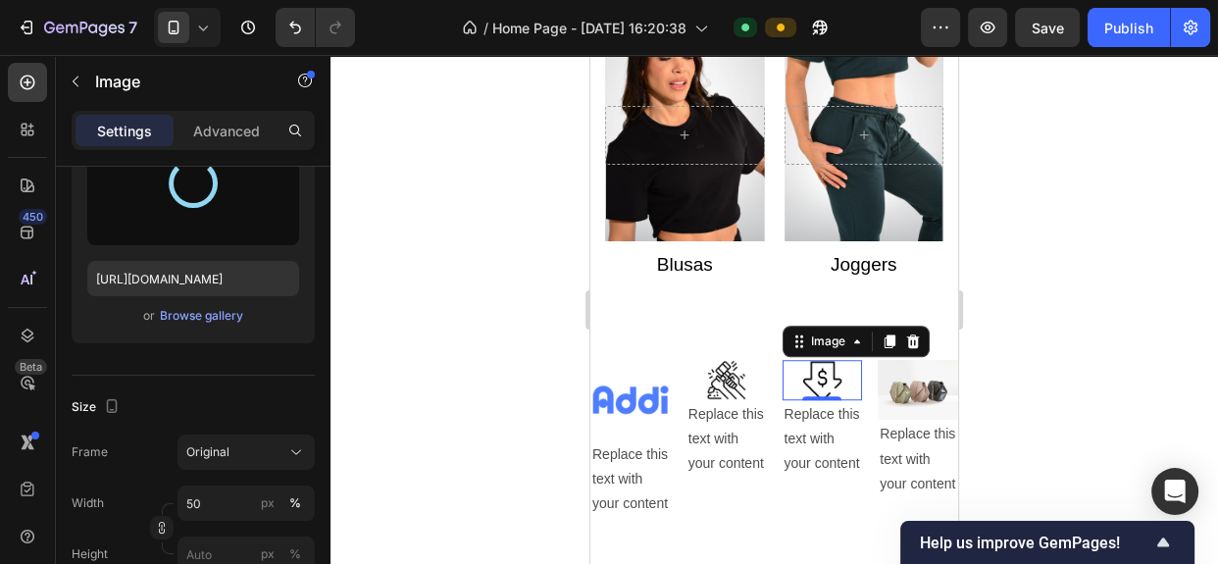
type input "[URL][DOMAIN_NAME]"
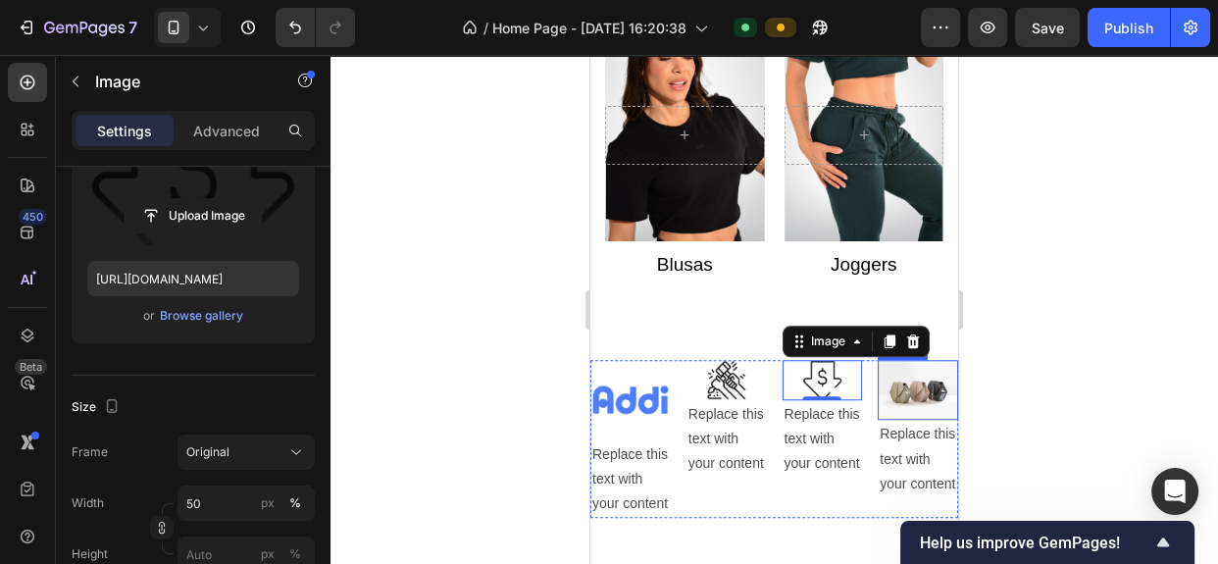
click at [912, 394] on img at bounding box center [918, 390] width 80 height 60
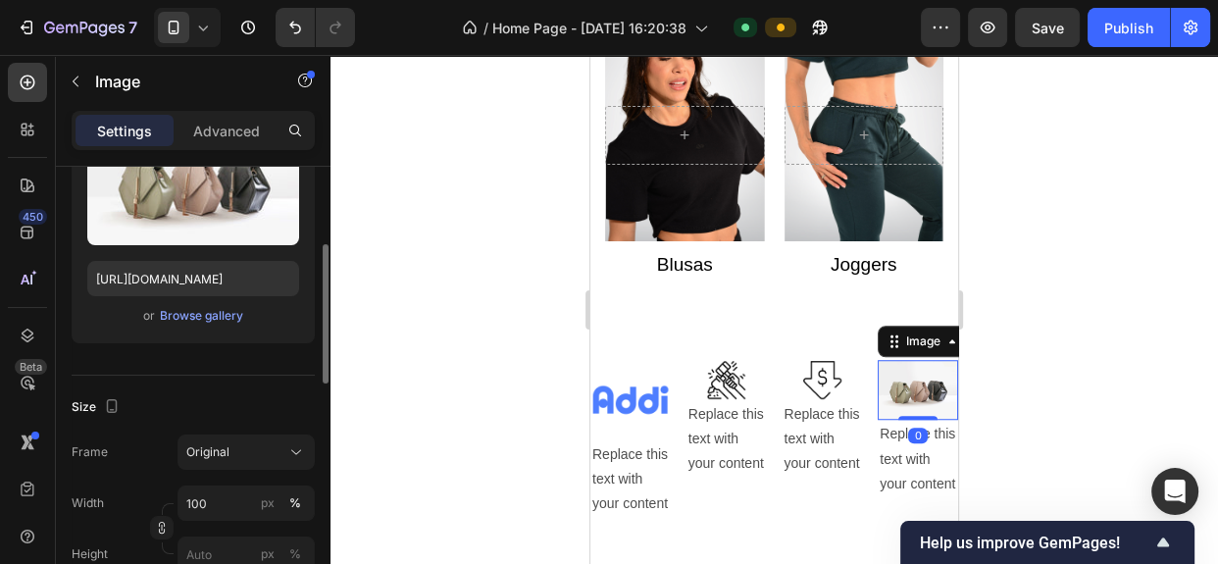
scroll to position [257, 0]
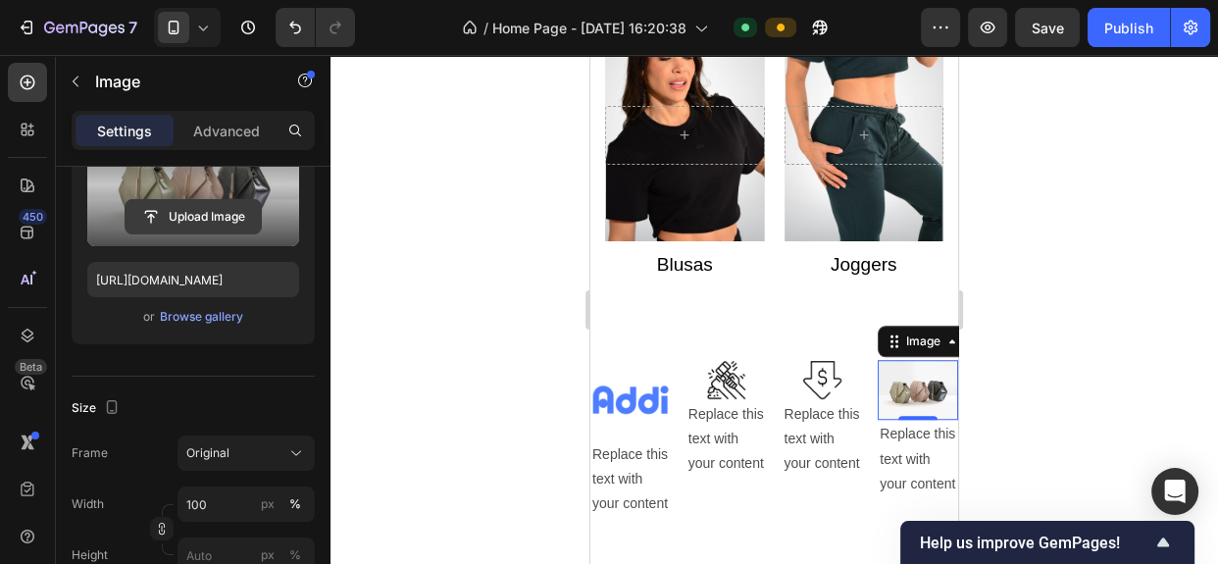
click at [219, 214] on input "file" at bounding box center [193, 216] width 135 height 33
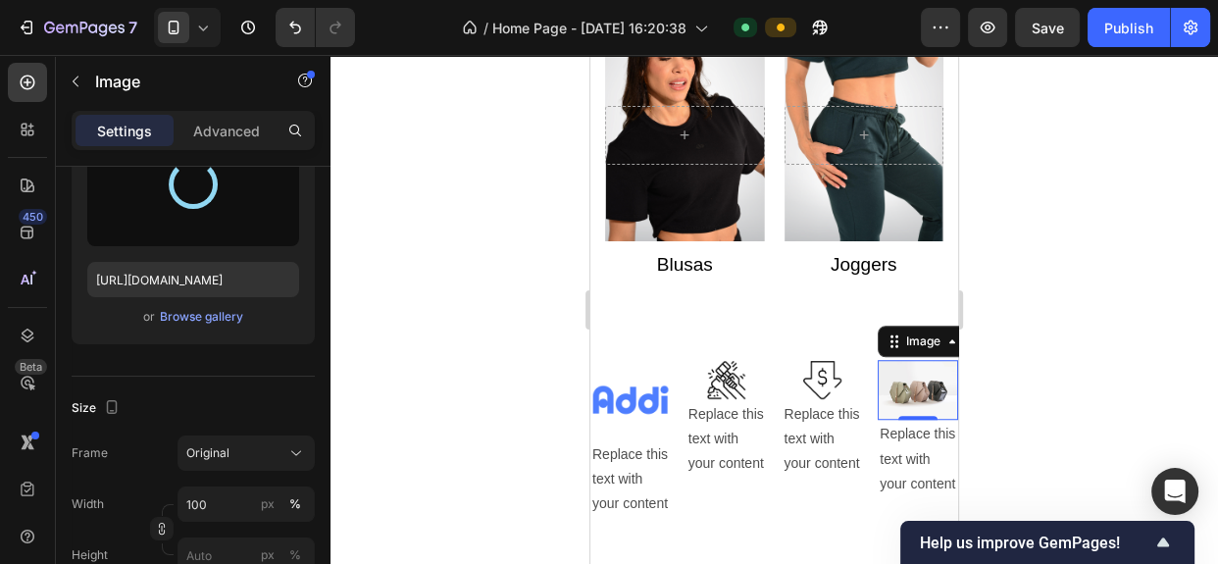
type input "[URL][DOMAIN_NAME]"
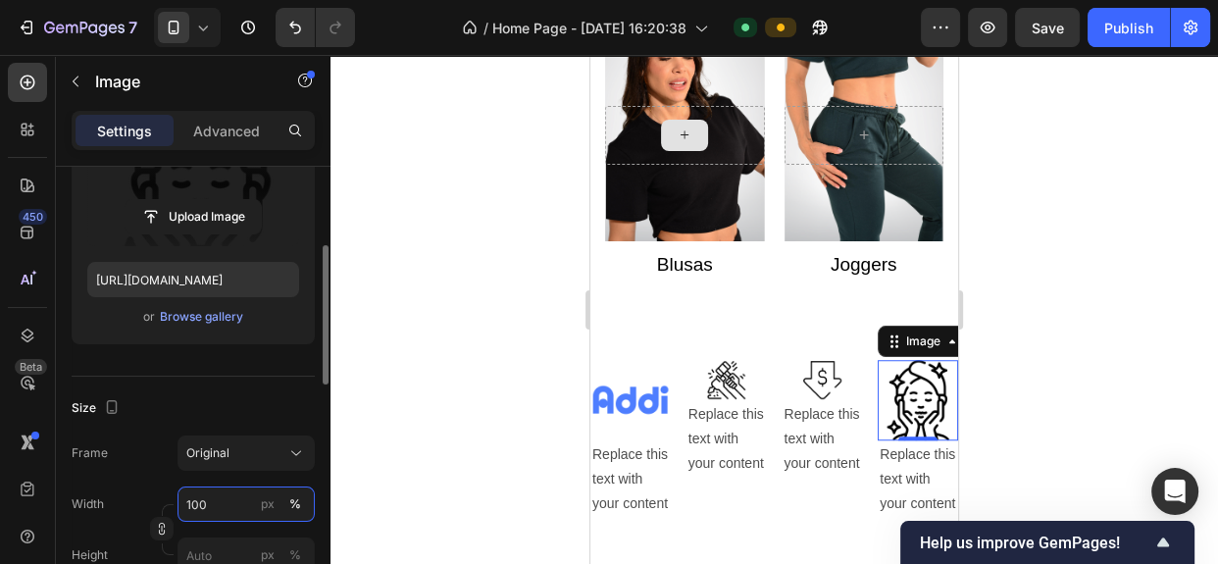
click at [230, 495] on input "100" at bounding box center [245, 503] width 137 height 35
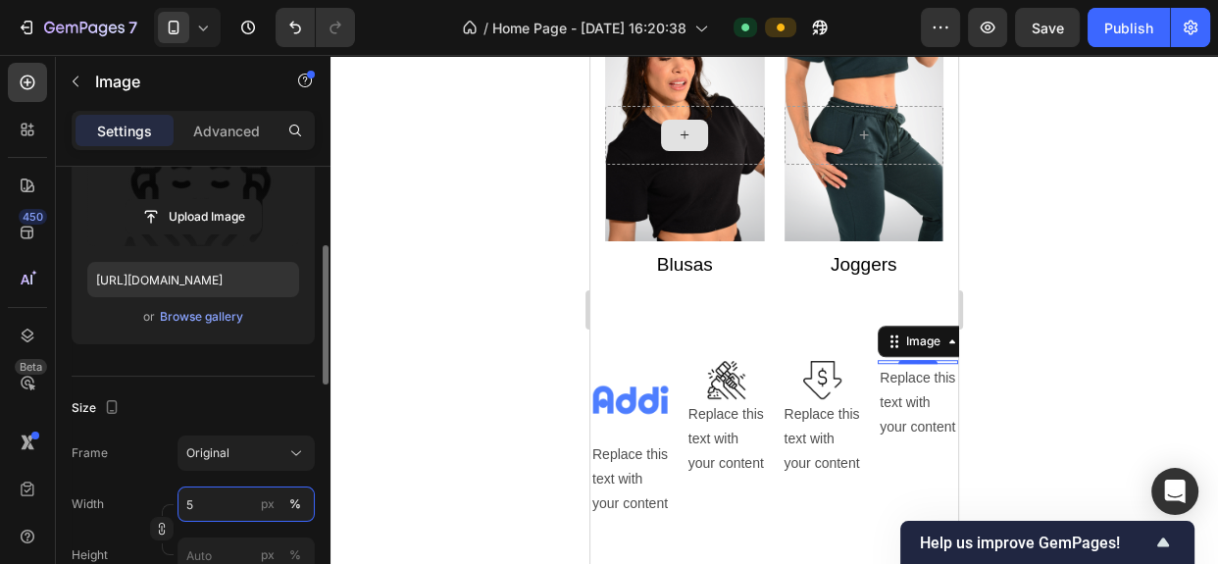
type input "50"
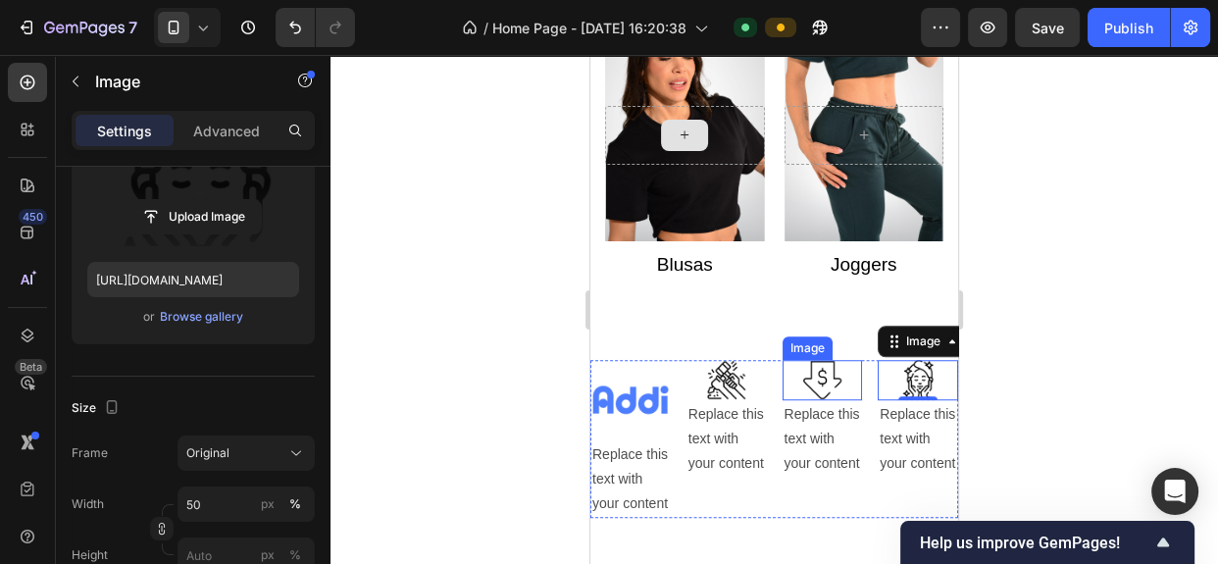
click at [825, 371] on img at bounding box center [822, 380] width 40 height 40
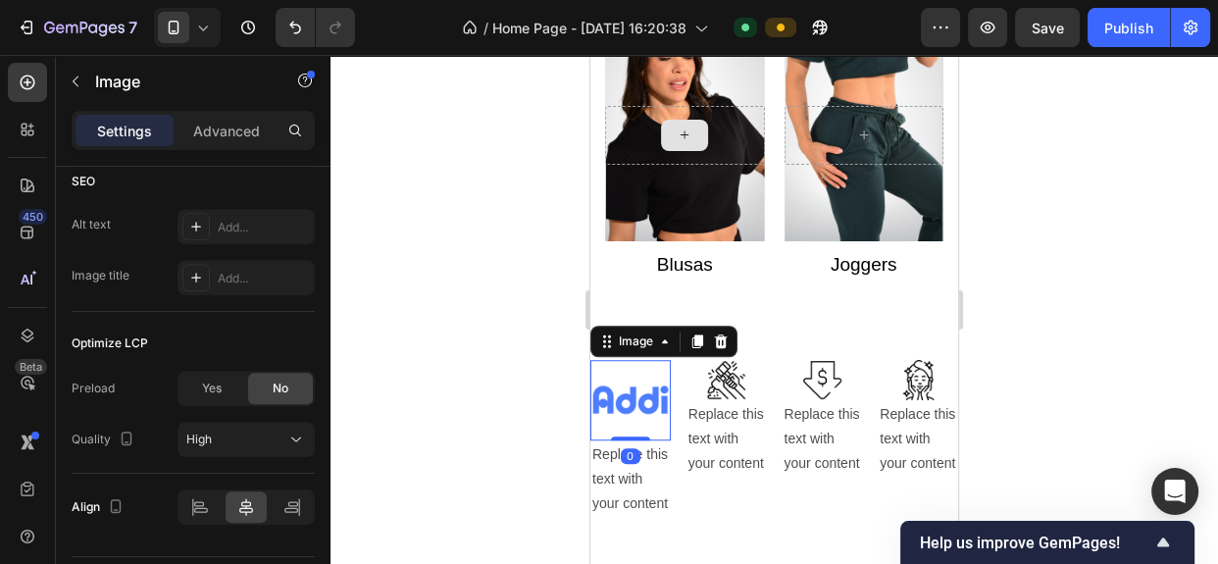
scroll to position [972, 0]
click at [639, 402] on img at bounding box center [630, 400] width 80 height 80
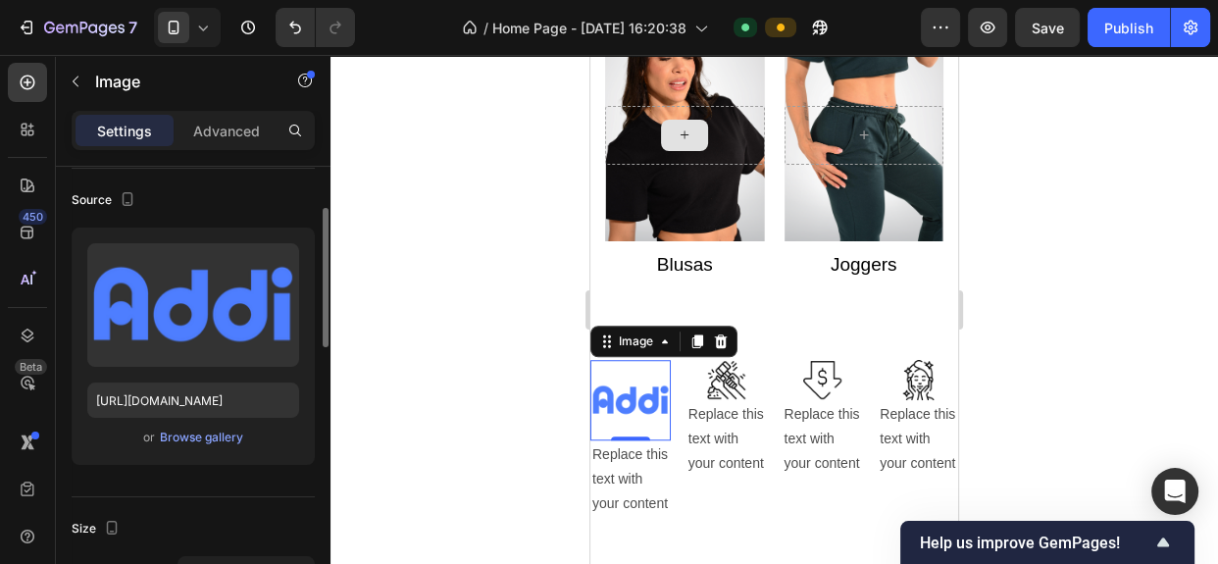
scroll to position [305, 0]
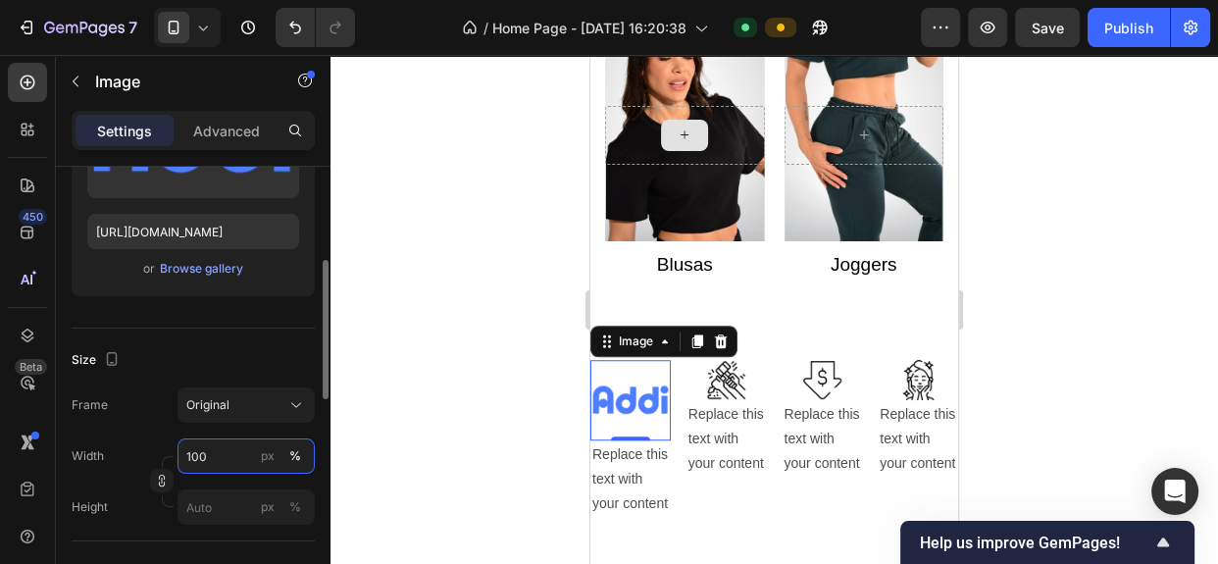
click at [230, 463] on input "100" at bounding box center [245, 455] width 137 height 35
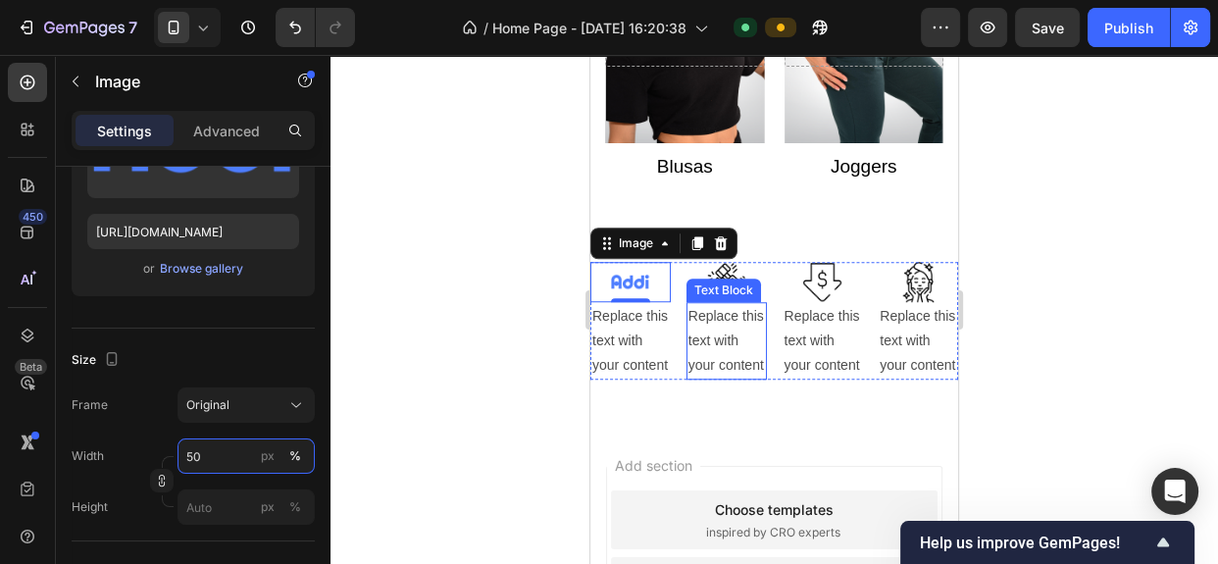
scroll to position [1435, 0]
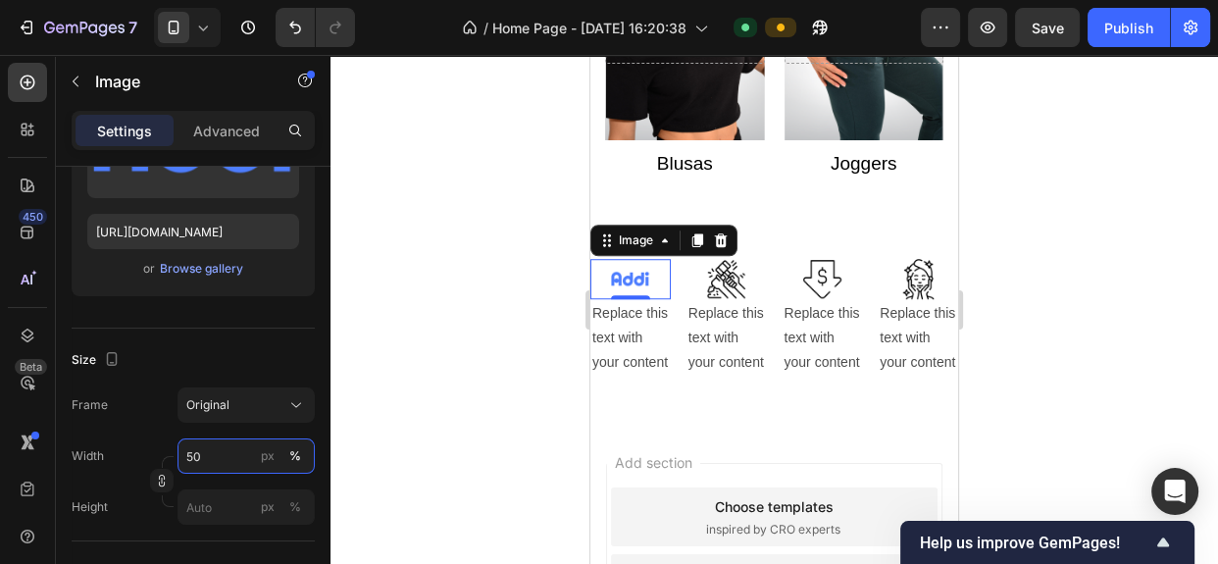
type input "50"
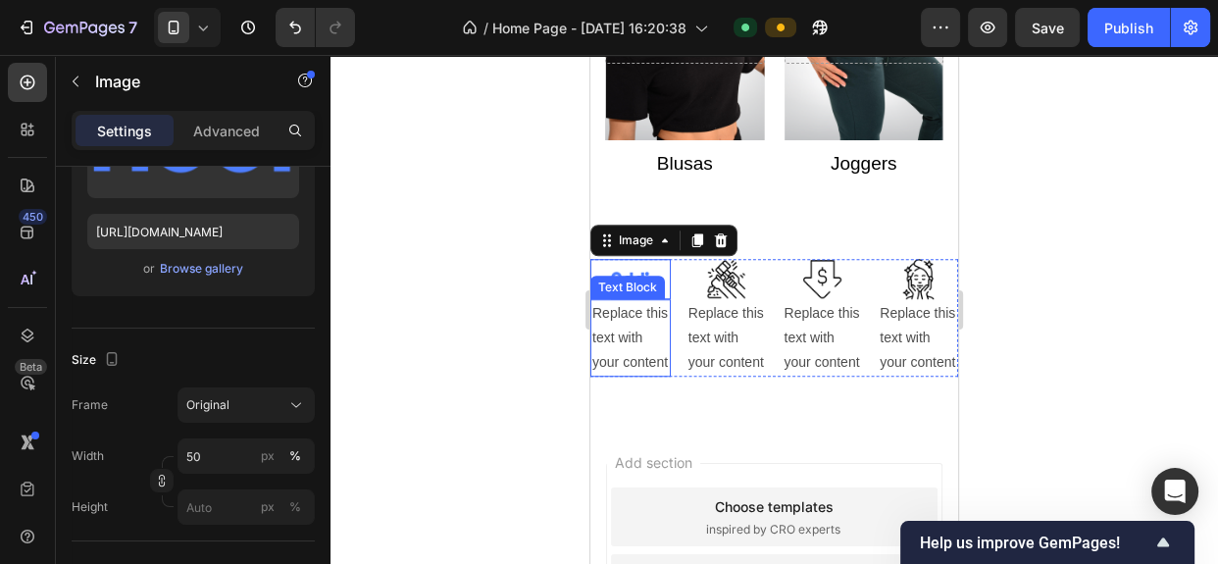
click at [634, 334] on div "Replace this text with your content" at bounding box center [630, 338] width 80 height 78
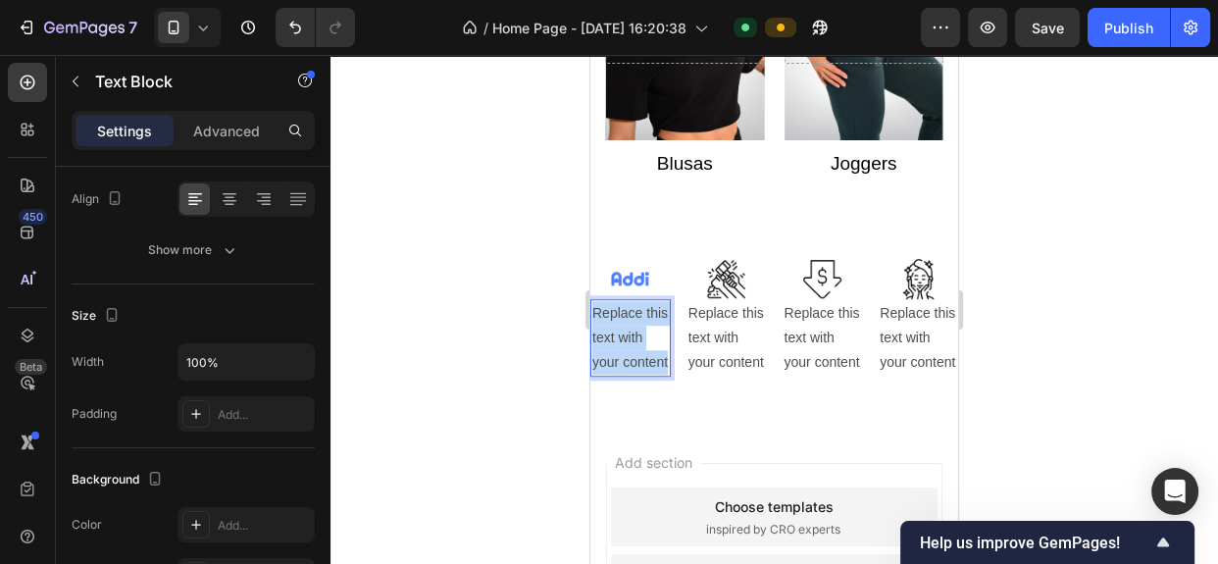
scroll to position [0, 0]
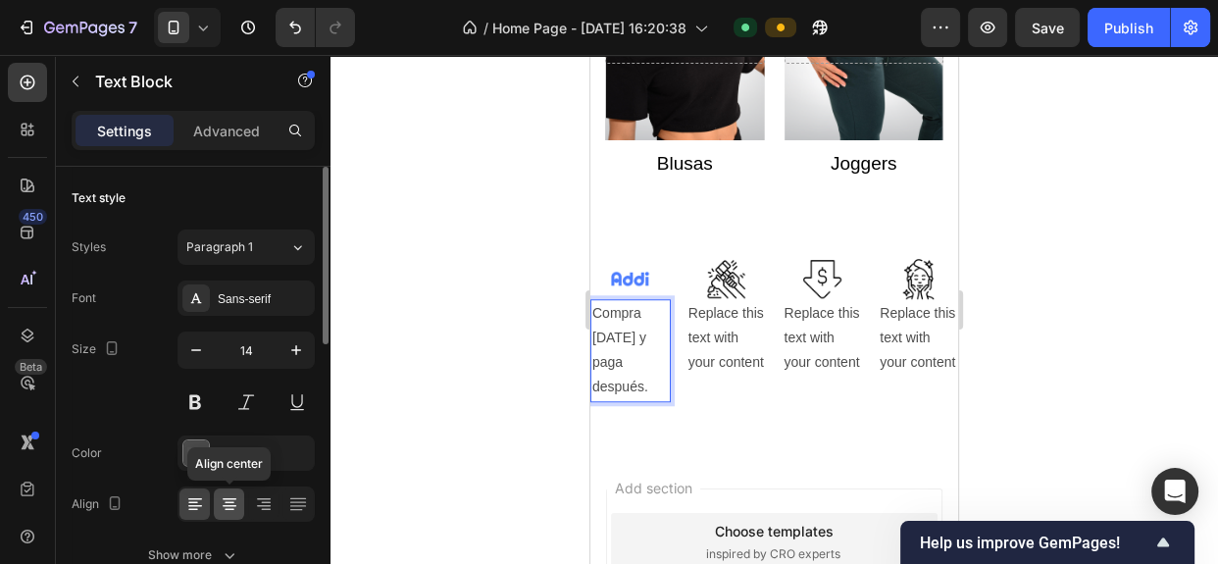
click at [234, 515] on div at bounding box center [229, 503] width 30 height 31
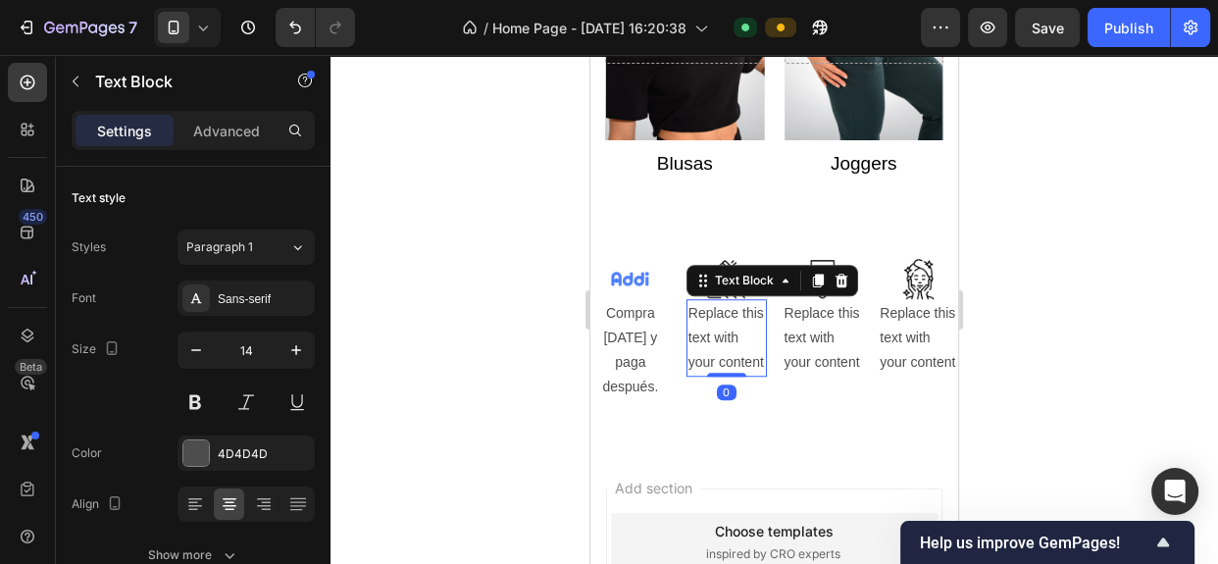
click at [715, 364] on div "Replace this text with your content" at bounding box center [726, 338] width 80 height 78
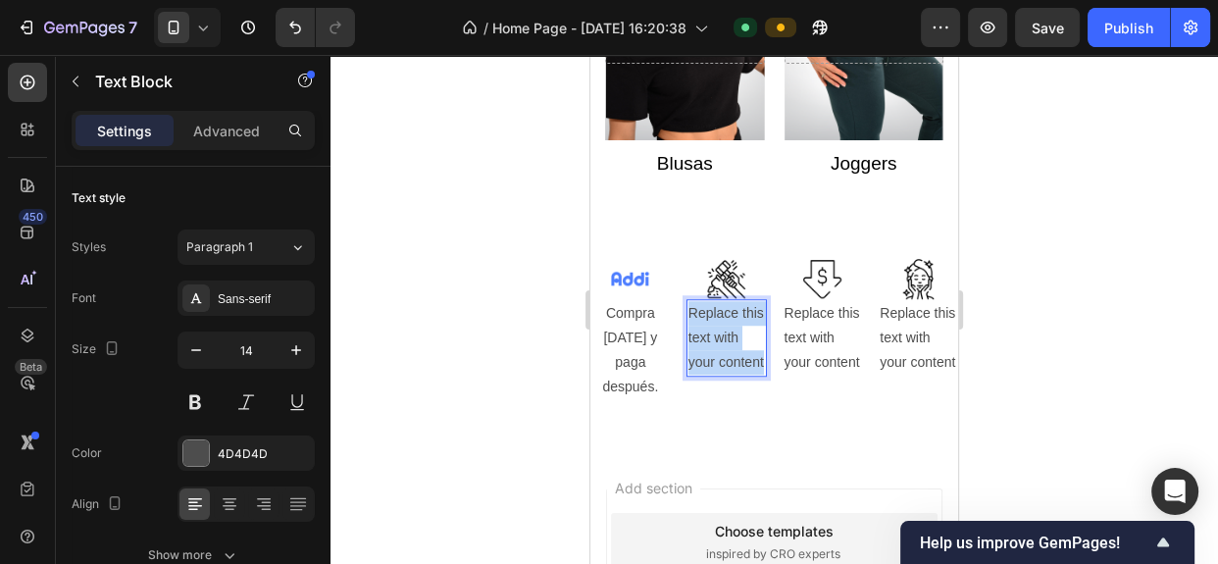
click at [715, 364] on p "Replace this text with your content" at bounding box center [726, 338] width 76 height 75
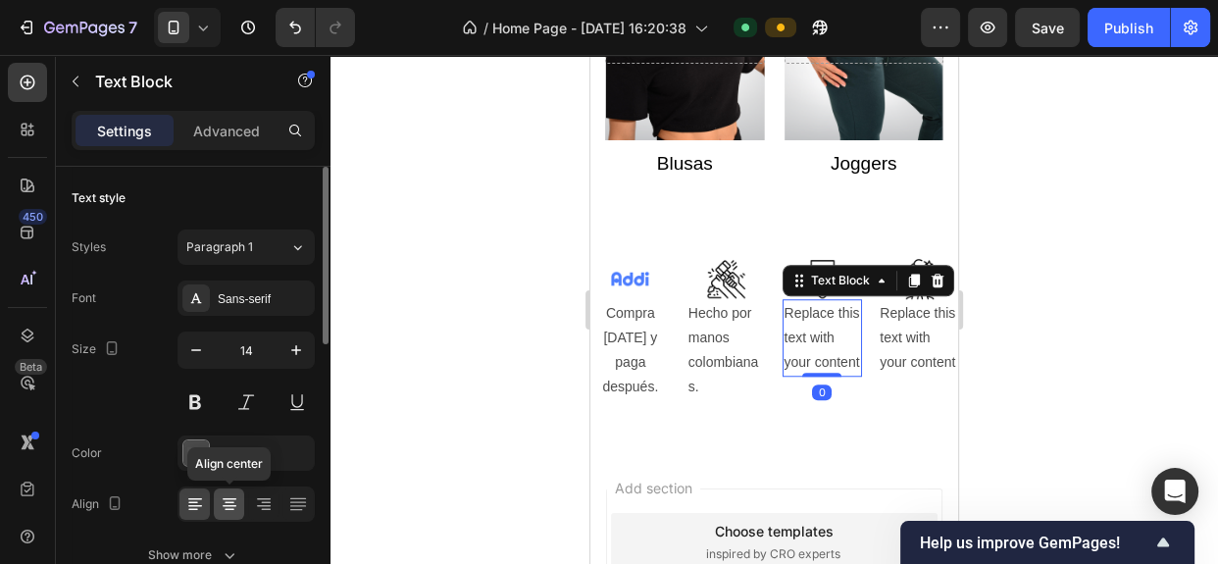
click at [233, 510] on icon at bounding box center [230, 504] width 20 height 20
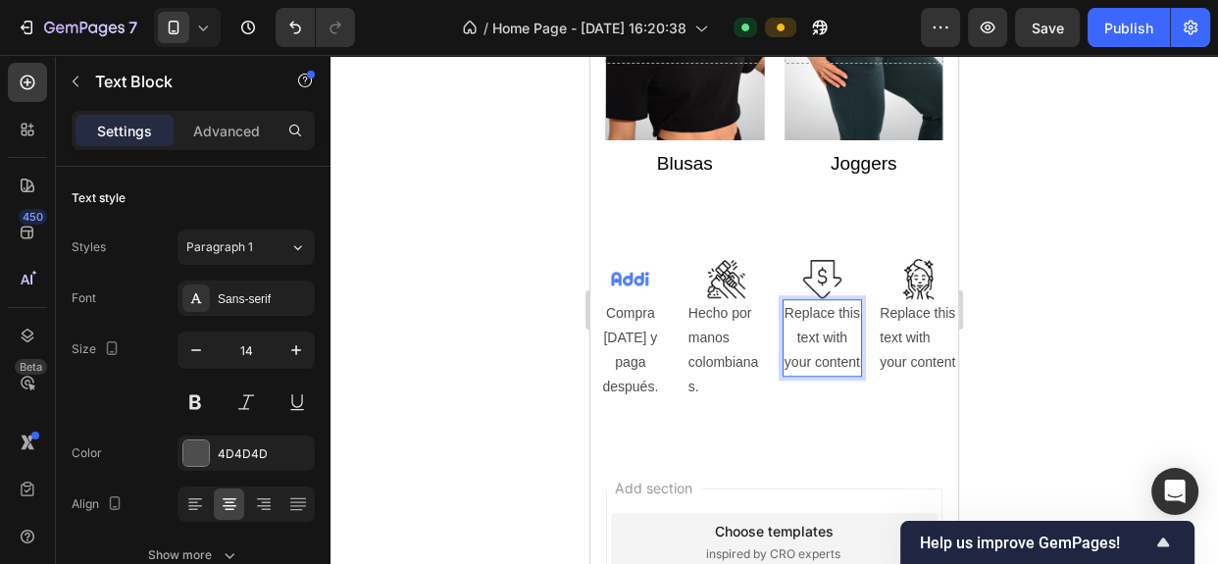
click at [801, 362] on div "Replace this text with your content" at bounding box center [822, 338] width 80 height 78
click at [801, 362] on p "Replace this text with your content" at bounding box center [822, 338] width 76 height 75
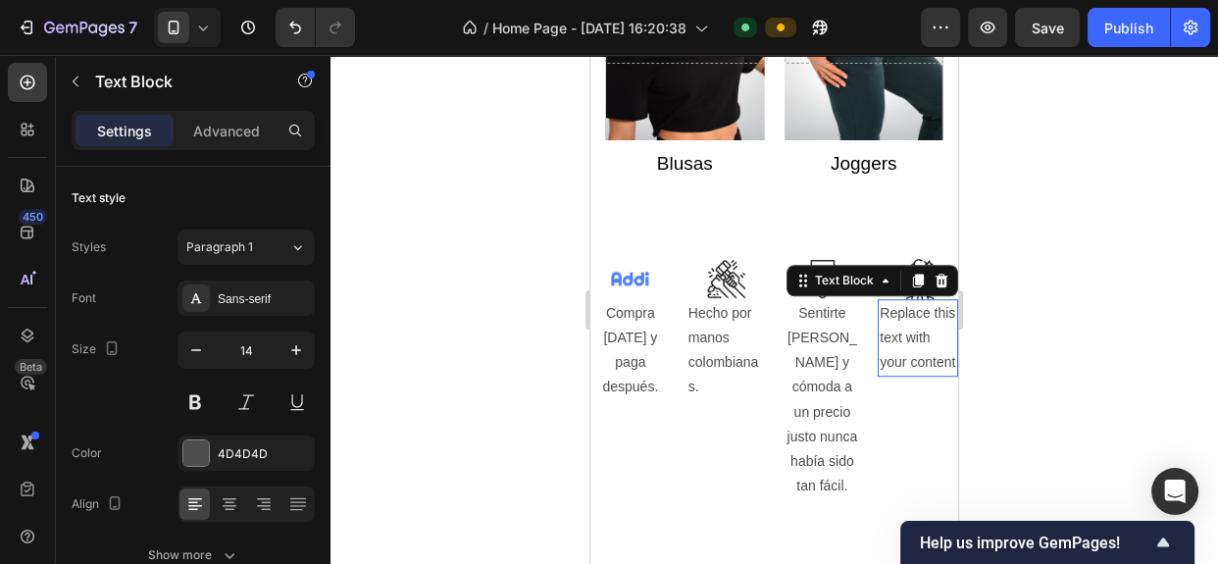
click at [907, 372] on div "Replace this text with your content" at bounding box center [918, 338] width 80 height 78
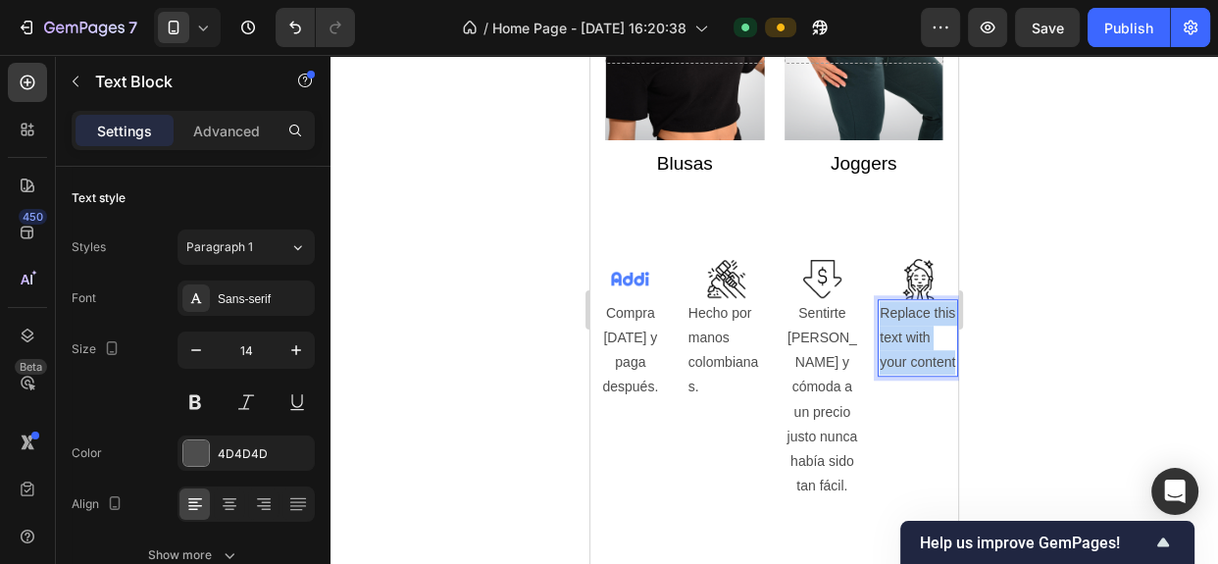
click at [907, 372] on p "Replace this text with your content" at bounding box center [918, 338] width 76 height 75
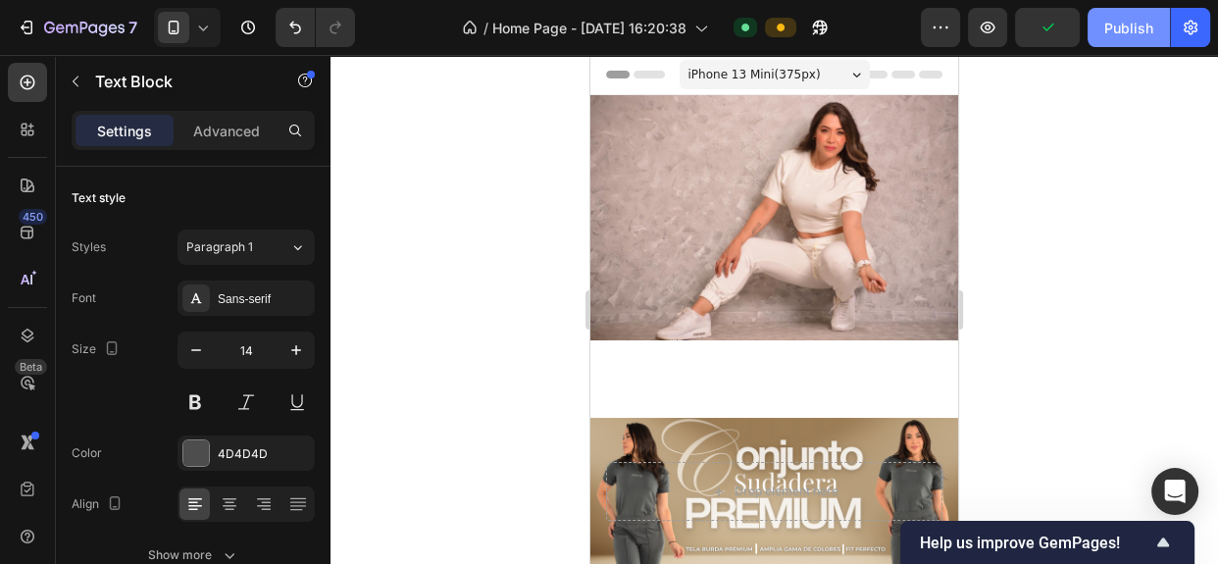
click at [1126, 42] on button "Publish" at bounding box center [1128, 27] width 82 height 39
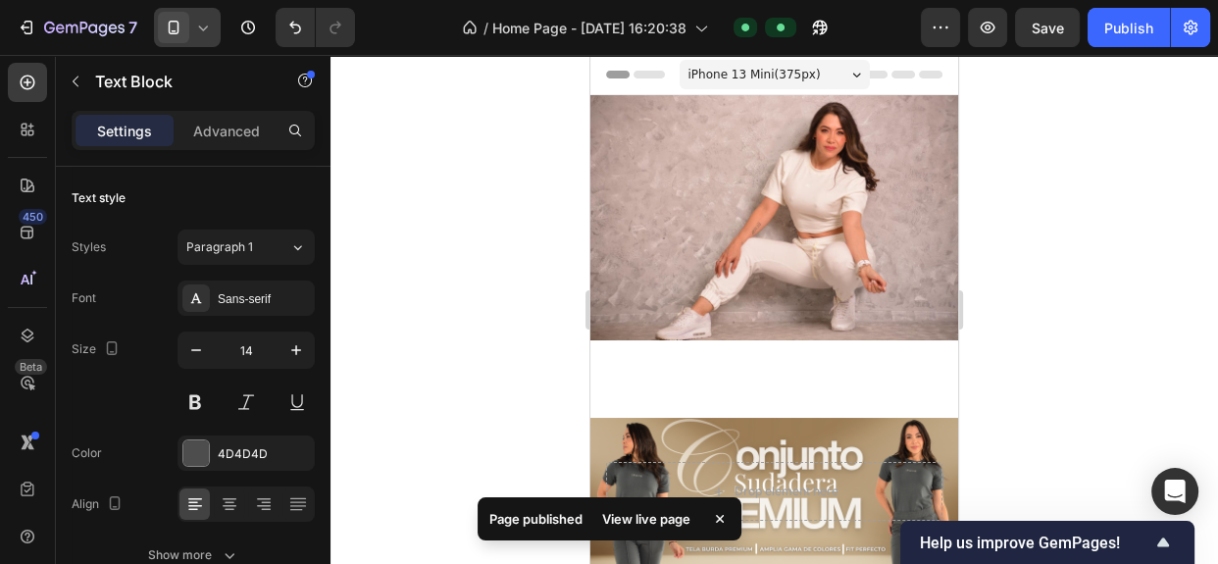
click at [206, 25] on icon at bounding box center [203, 28] width 20 height 20
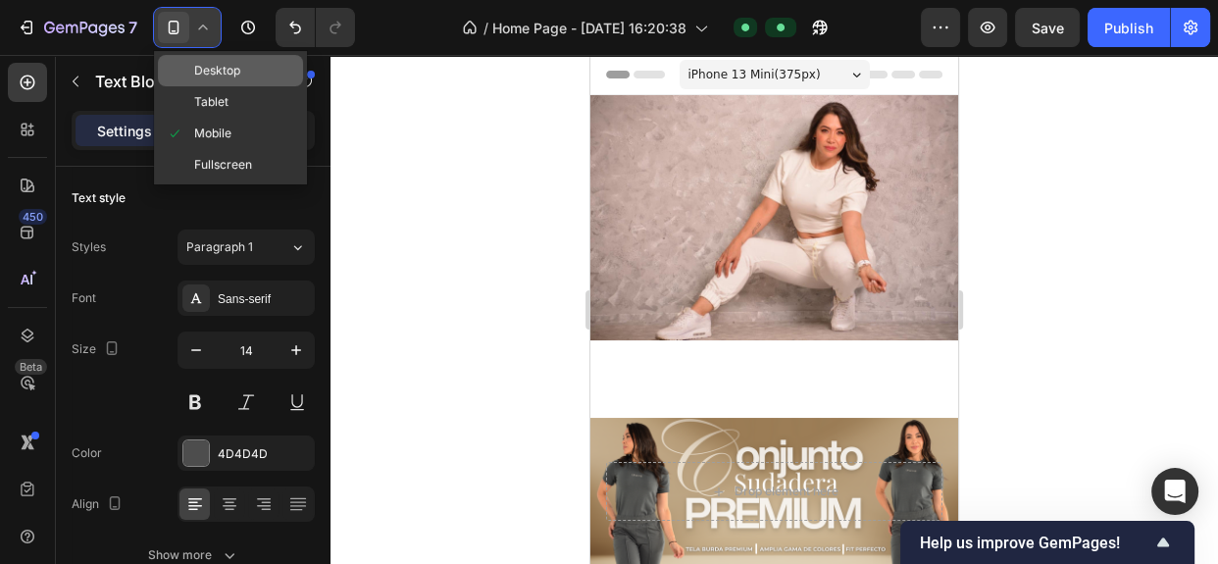
click at [245, 74] on div "Desktop" at bounding box center [230, 70] width 145 height 31
type input "16"
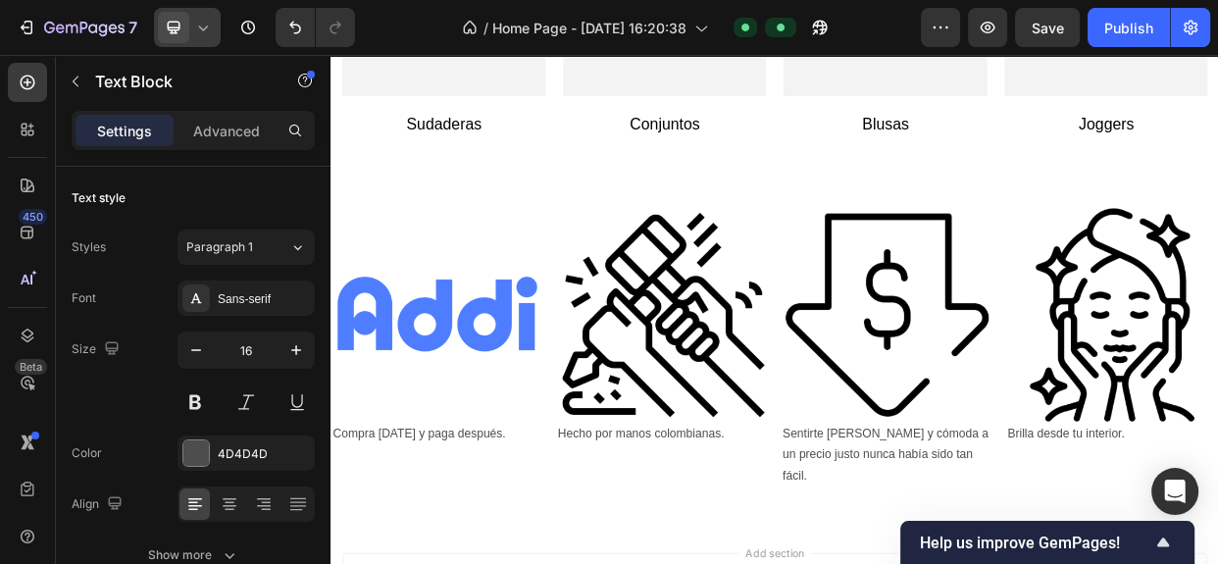
scroll to position [3181, 0]
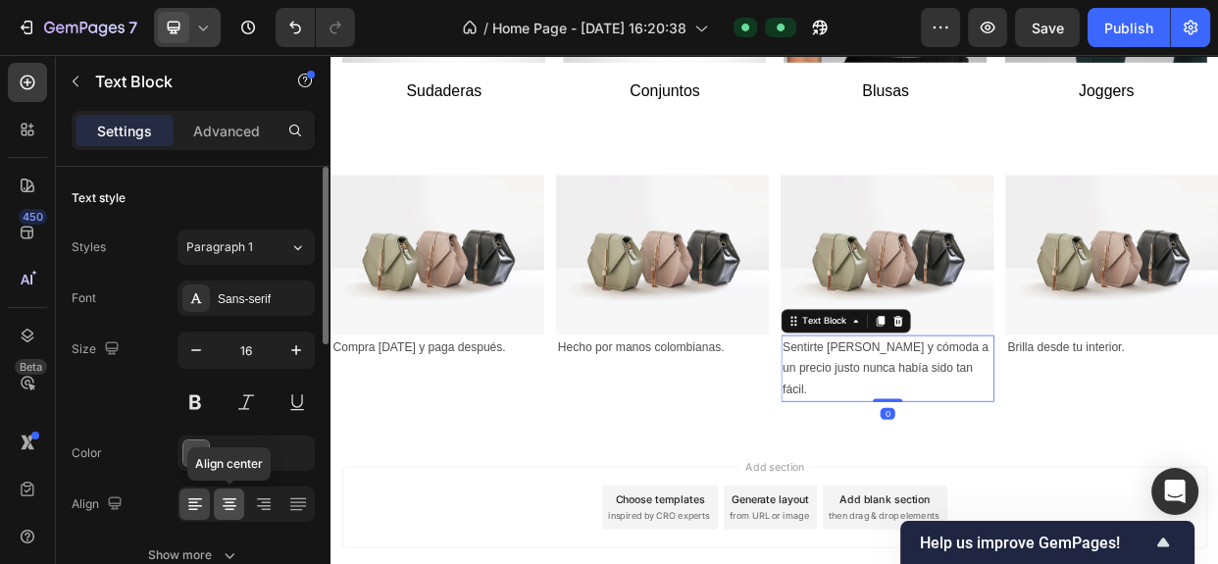
click at [239, 510] on div at bounding box center [229, 503] width 30 height 31
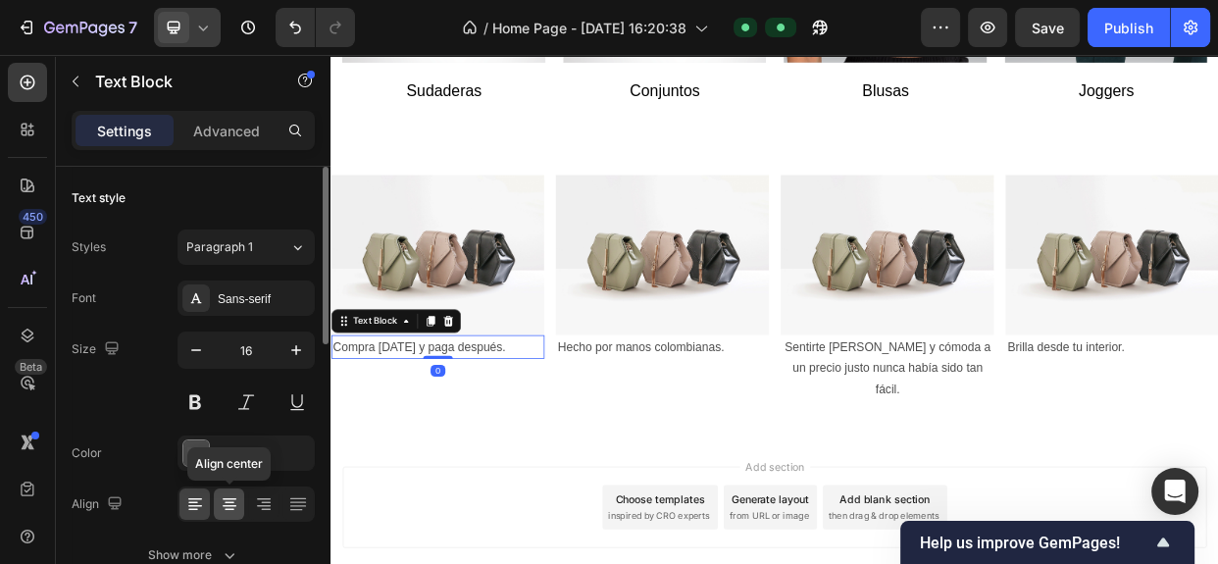
click at [218, 513] on div at bounding box center [229, 503] width 30 height 31
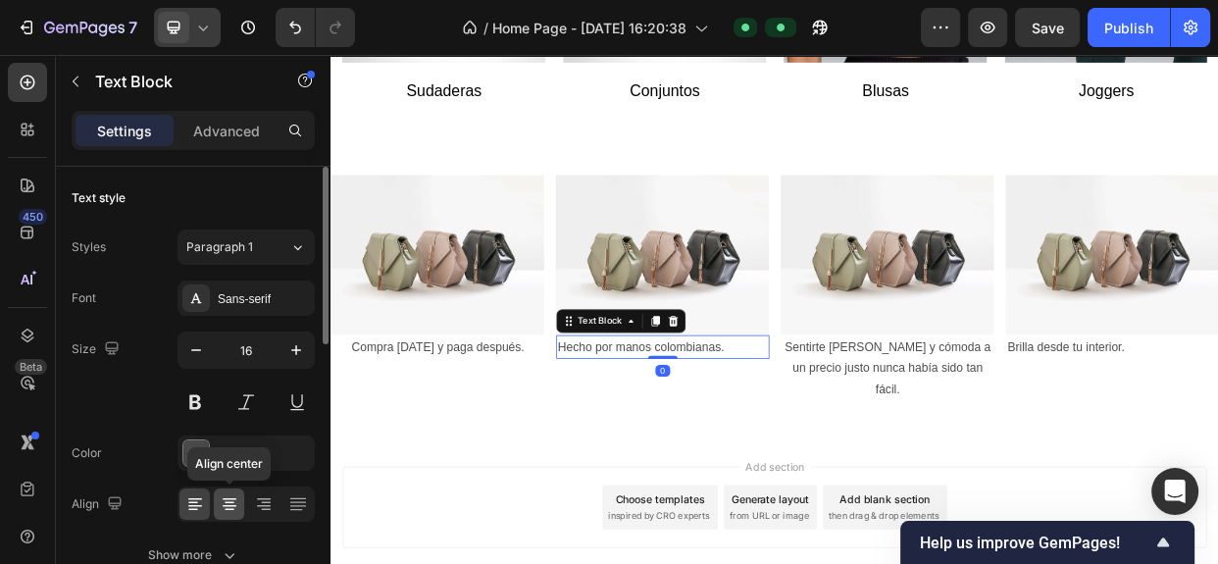
click at [238, 499] on div at bounding box center [229, 503] width 30 height 31
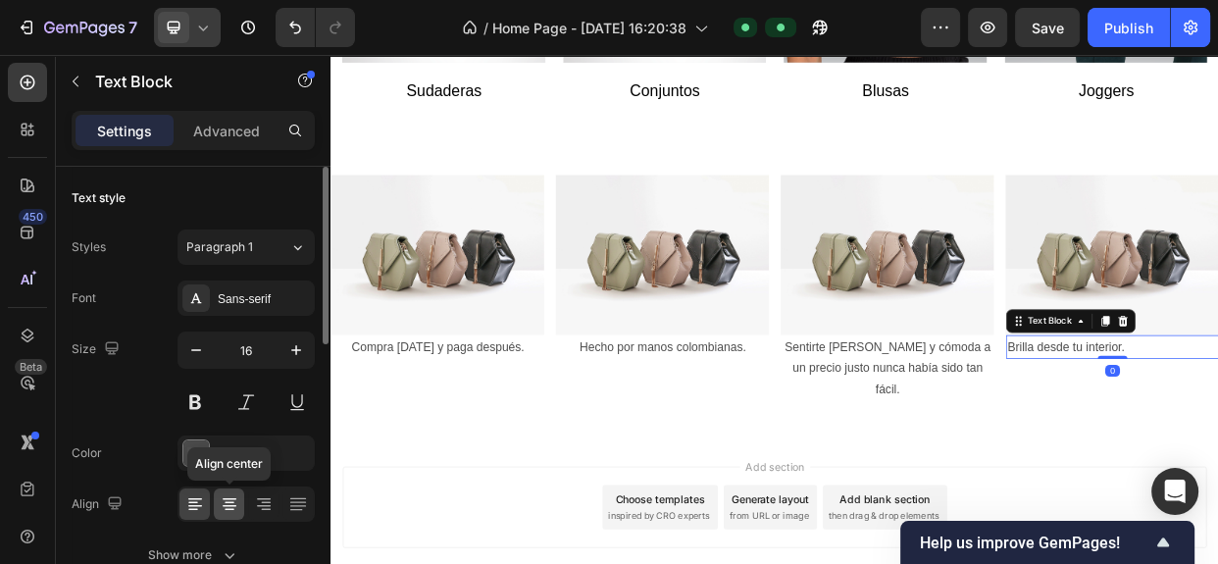
click at [231, 499] on icon at bounding box center [230, 504] width 20 height 20
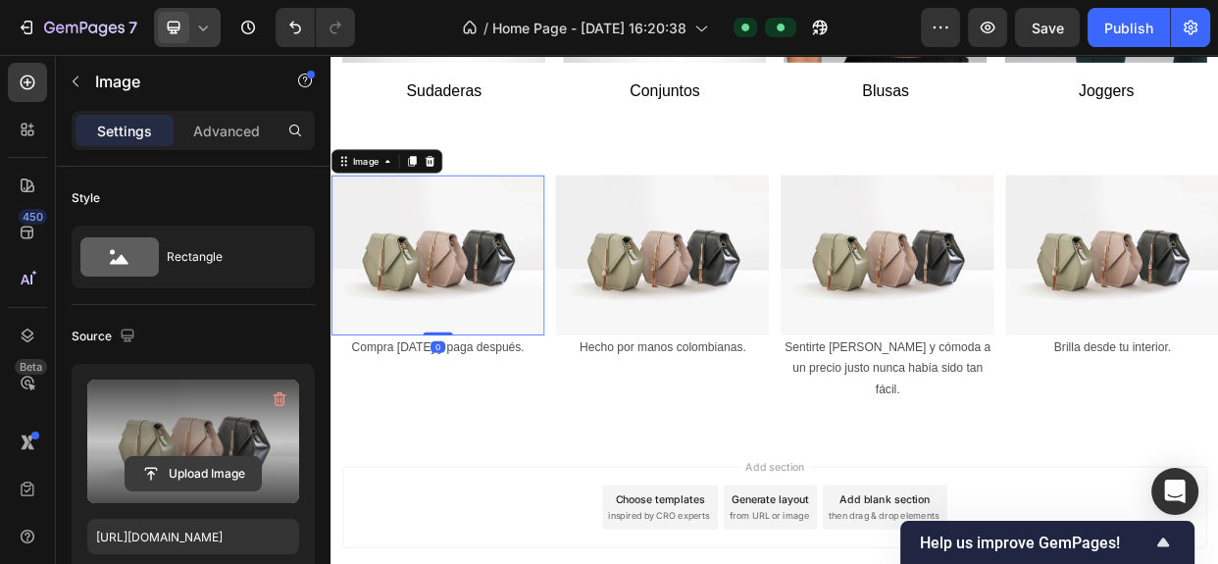
click at [202, 456] on button "Upload Image" at bounding box center [193, 473] width 137 height 35
click at [202, 471] on input "file" at bounding box center [193, 473] width 135 height 33
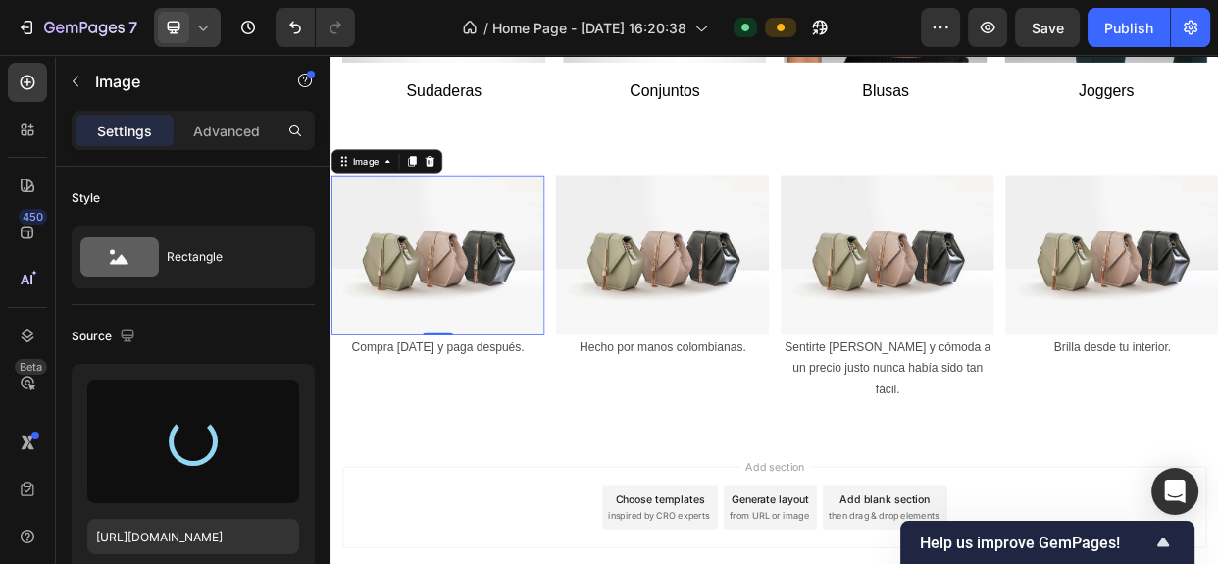
type input "[URL][DOMAIN_NAME]"
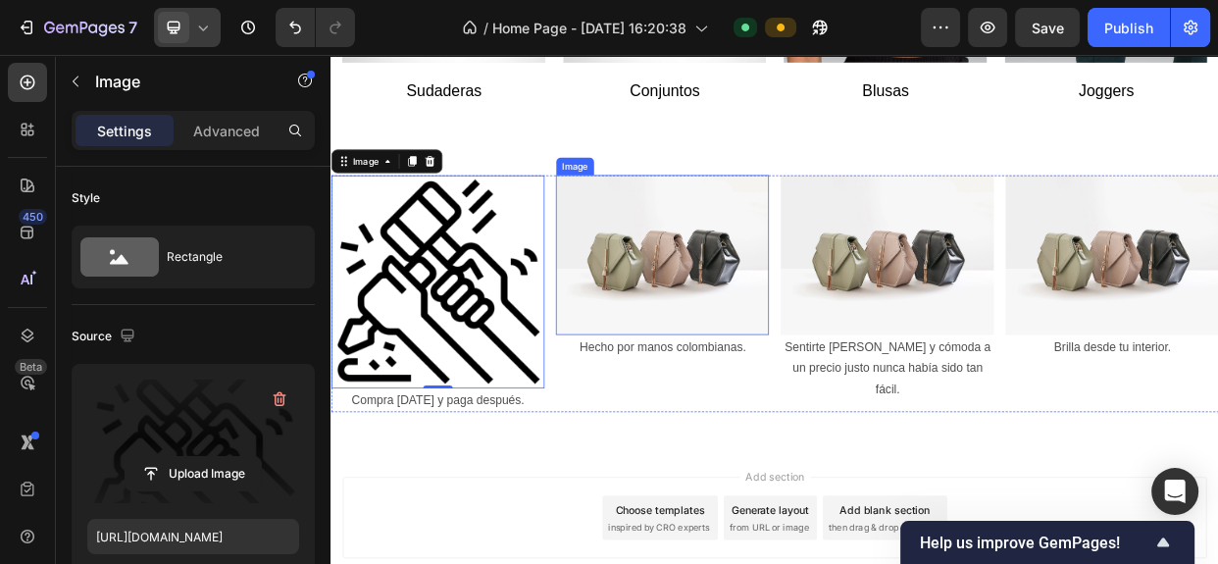
click at [816, 301] on img at bounding box center [770, 321] width 282 height 212
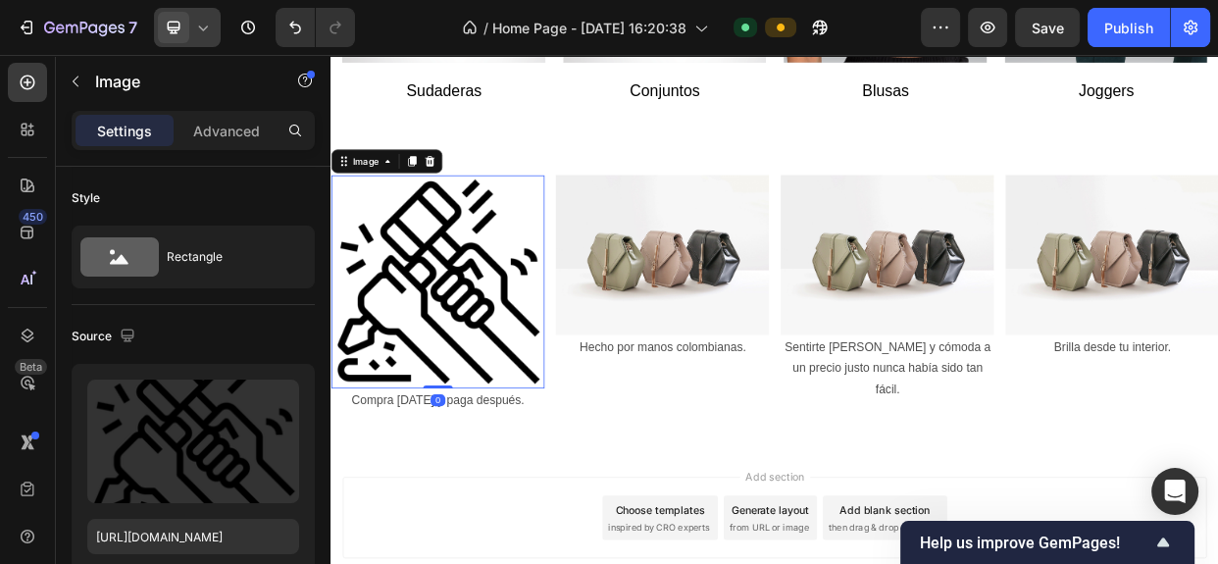
click at [440, 366] on img at bounding box center [471, 356] width 282 height 282
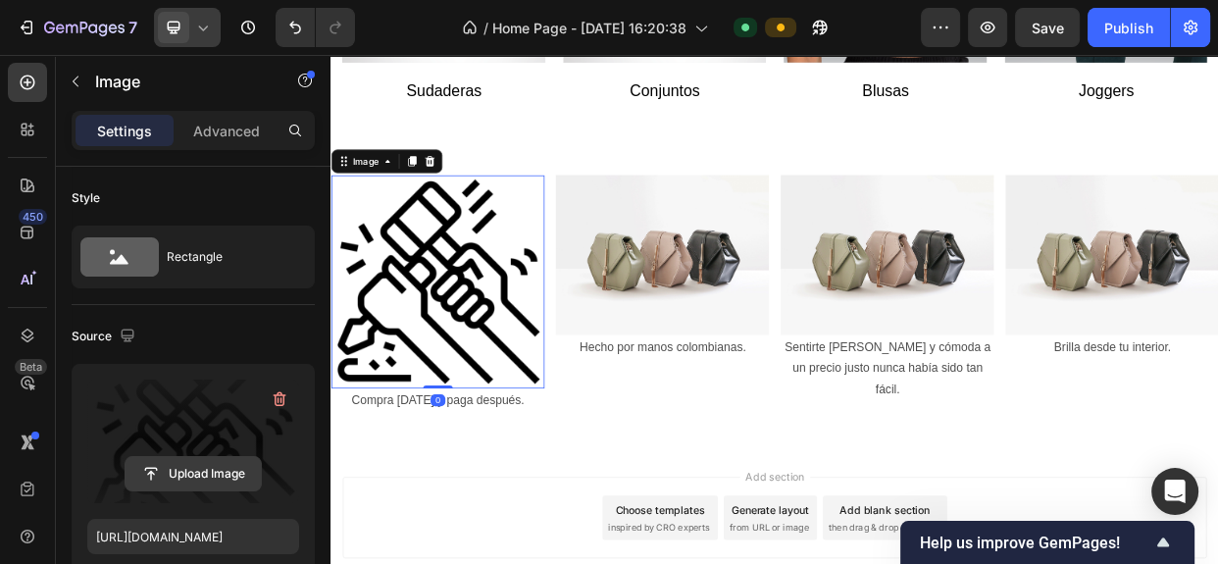
click at [186, 476] on input "file" at bounding box center [193, 473] width 135 height 33
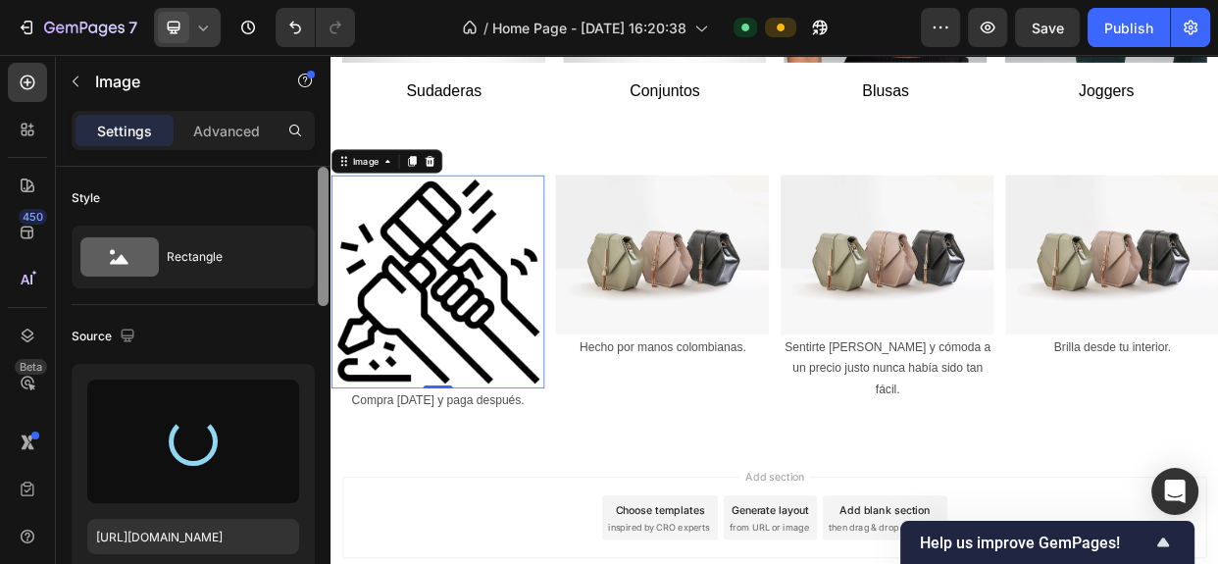
type input "[URL][DOMAIN_NAME]"
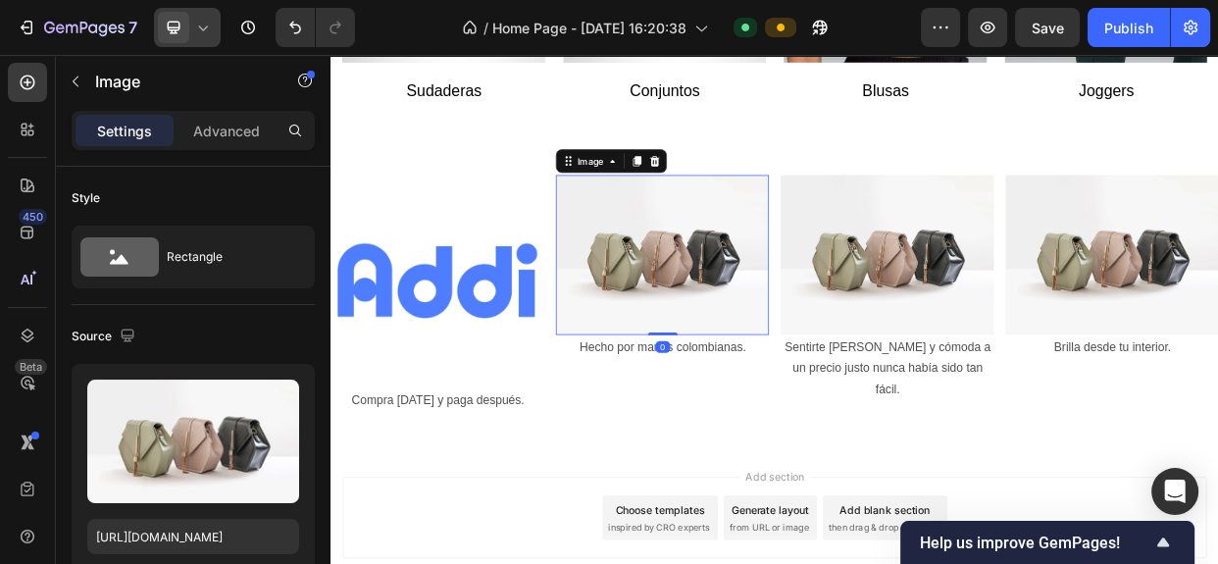
click at [859, 270] on img at bounding box center [770, 321] width 282 height 212
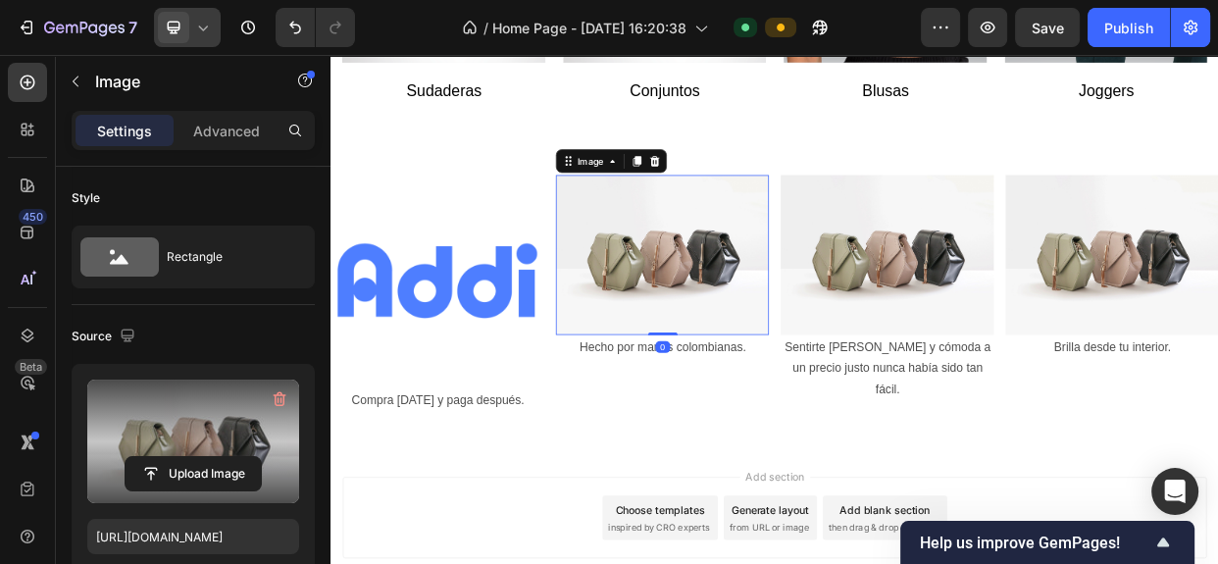
click at [177, 428] on label at bounding box center [193, 441] width 212 height 124
click at [177, 457] on input "file" at bounding box center [193, 473] width 135 height 33
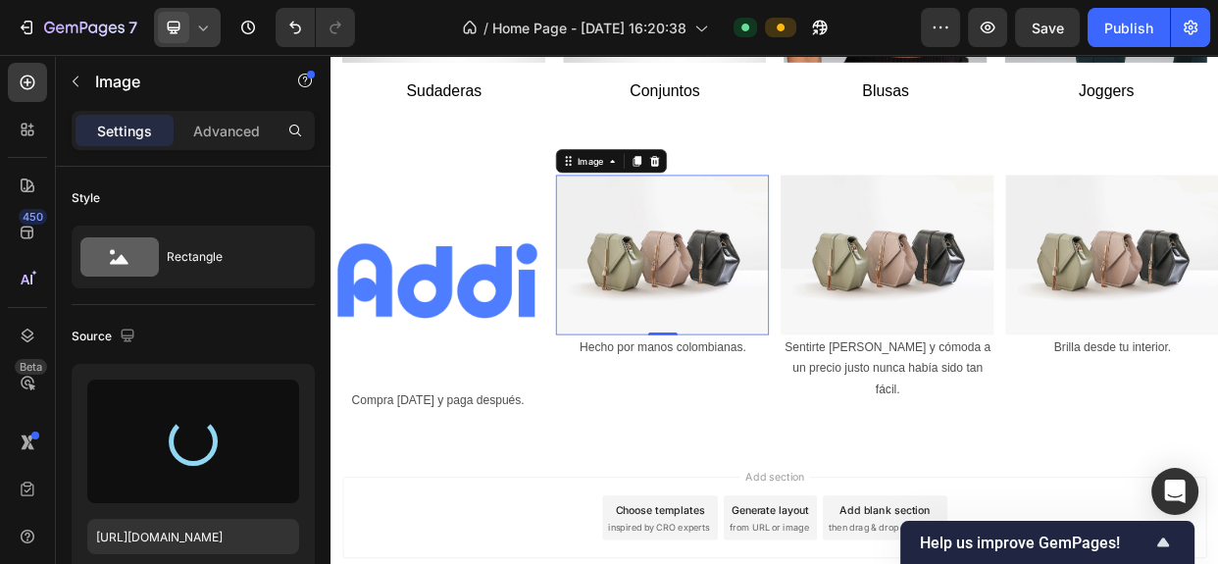
type input "[URL][DOMAIN_NAME]"
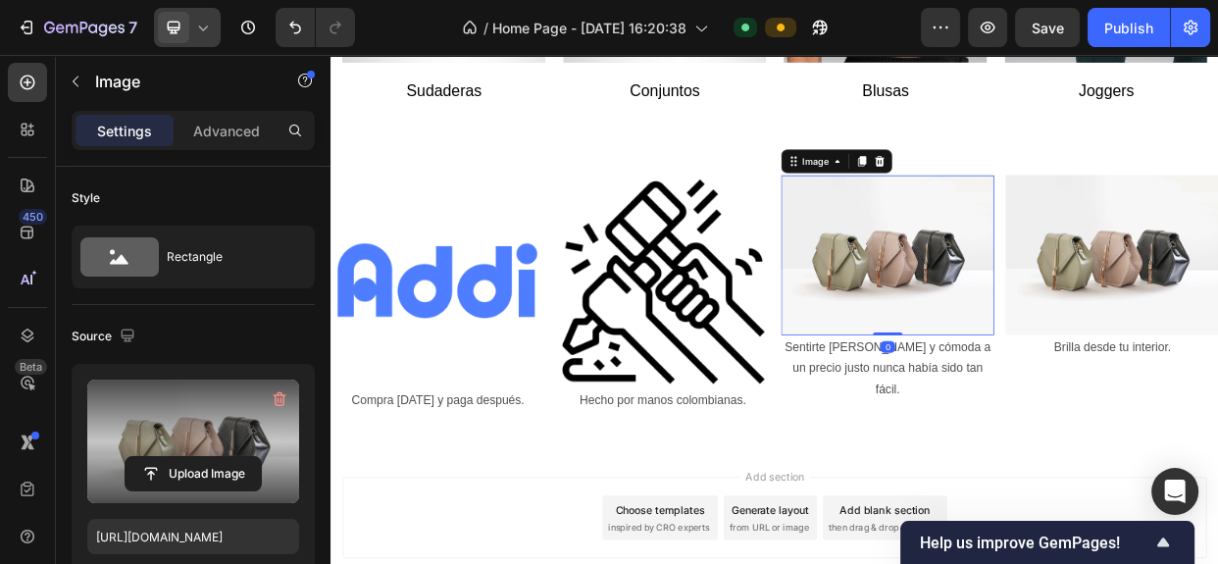
click at [225, 428] on label at bounding box center [193, 441] width 212 height 124
click at [225, 457] on input "file" at bounding box center [193, 473] width 135 height 33
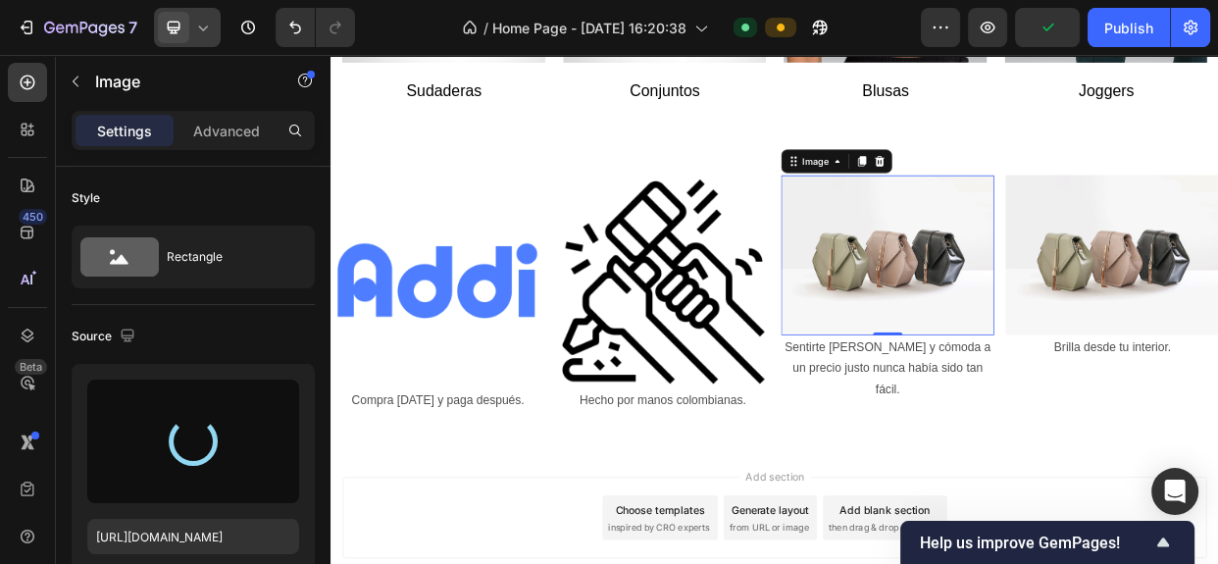
type input "[URL][DOMAIN_NAME]"
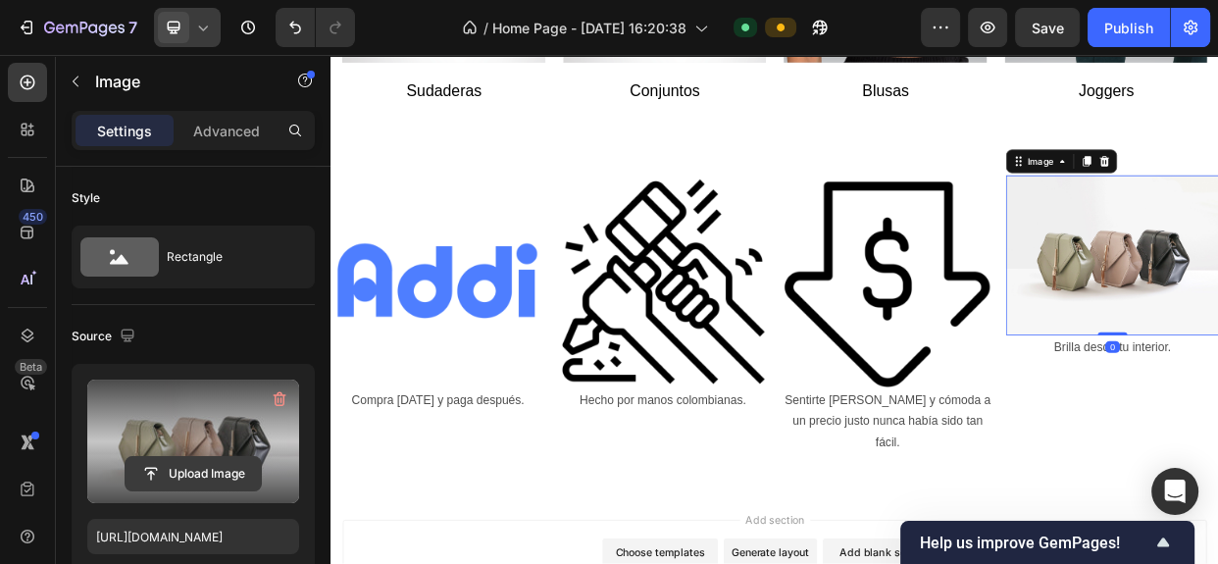
click at [239, 466] on input "file" at bounding box center [193, 473] width 135 height 33
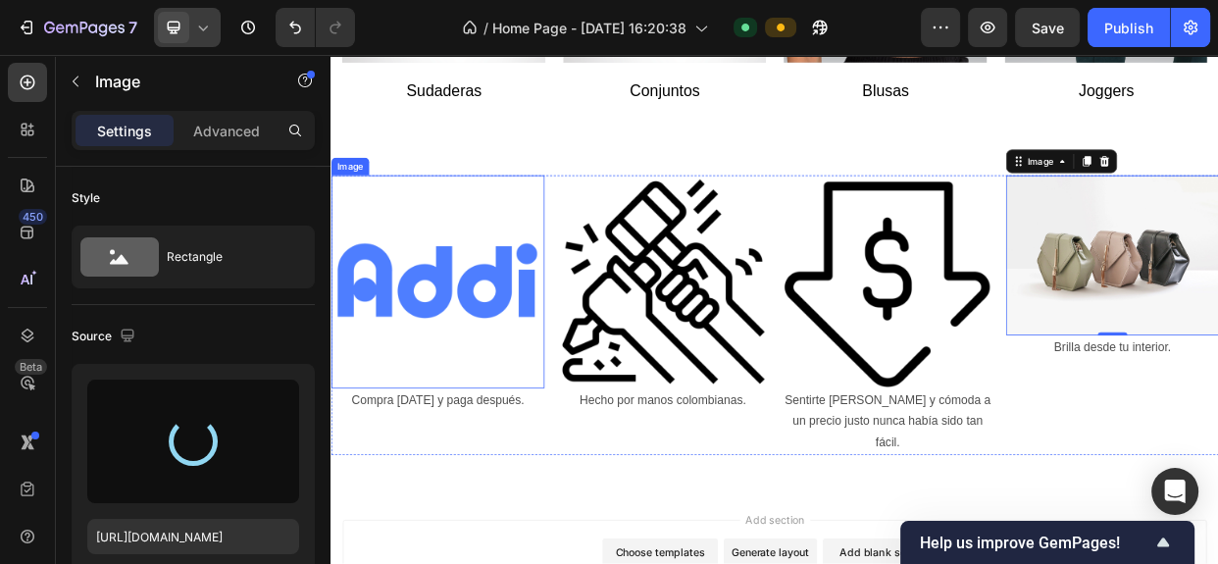
type input "[URL][DOMAIN_NAME]"
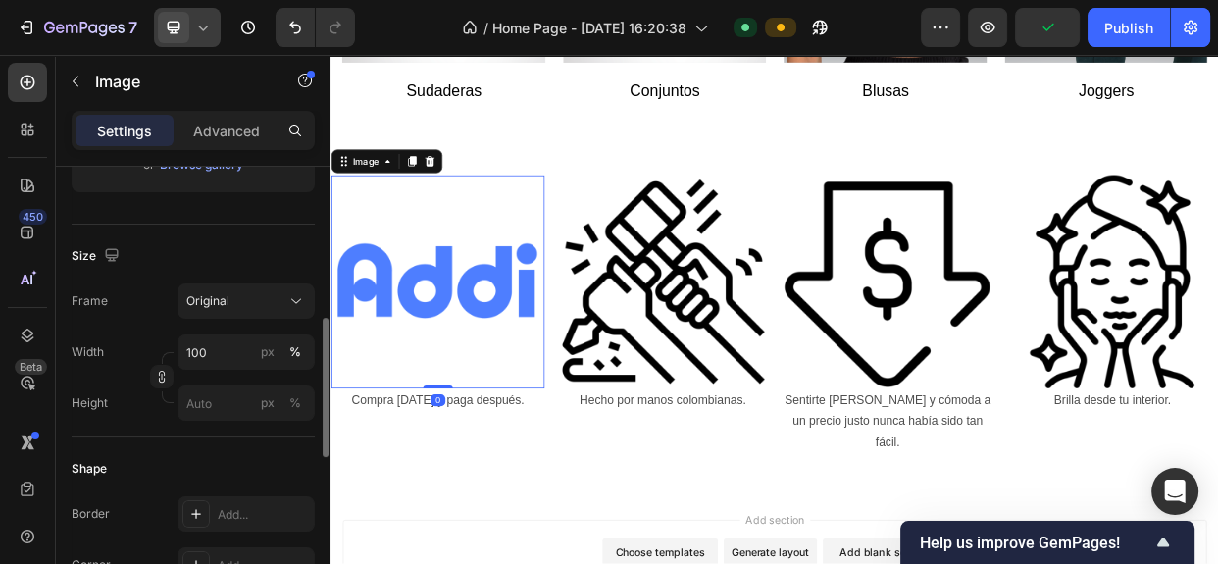
scroll to position [433, 0]
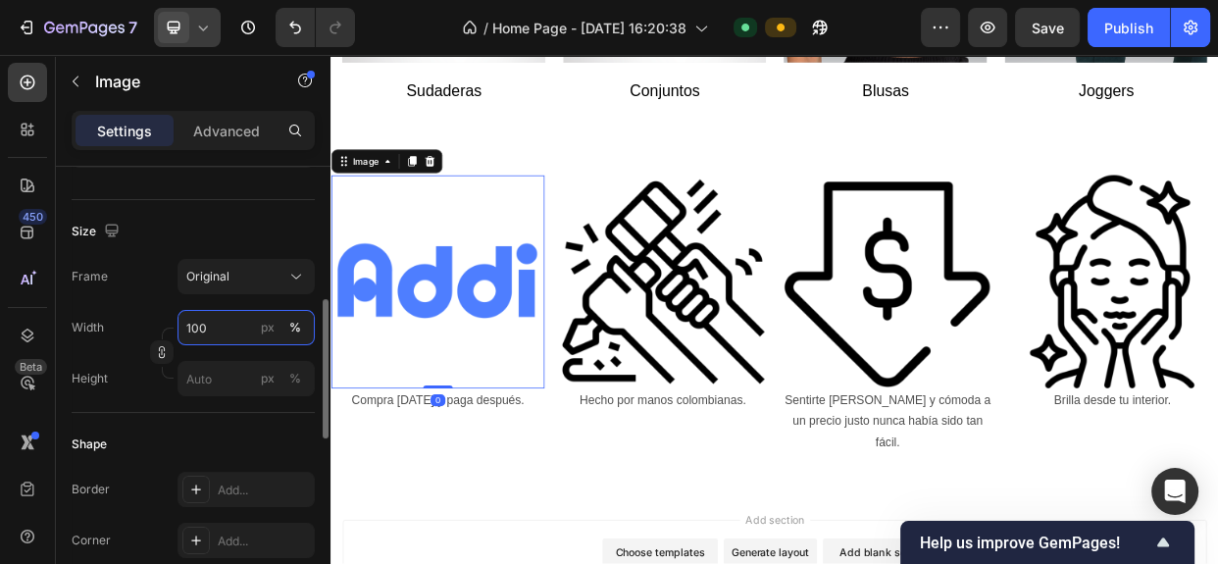
click at [241, 322] on input "100" at bounding box center [245, 327] width 137 height 35
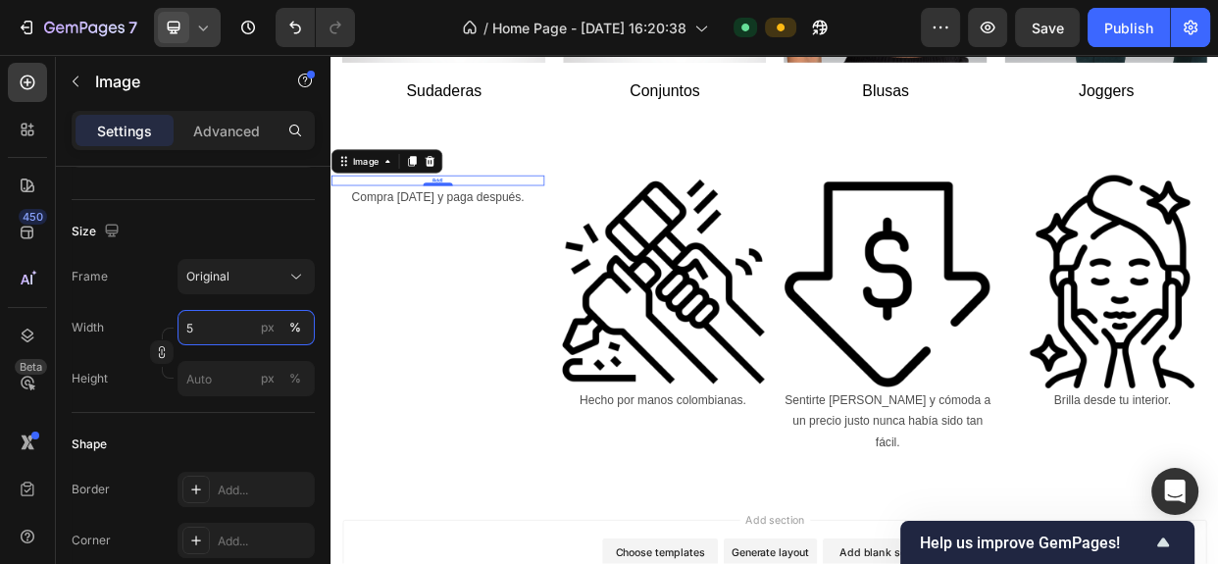
type input "50"
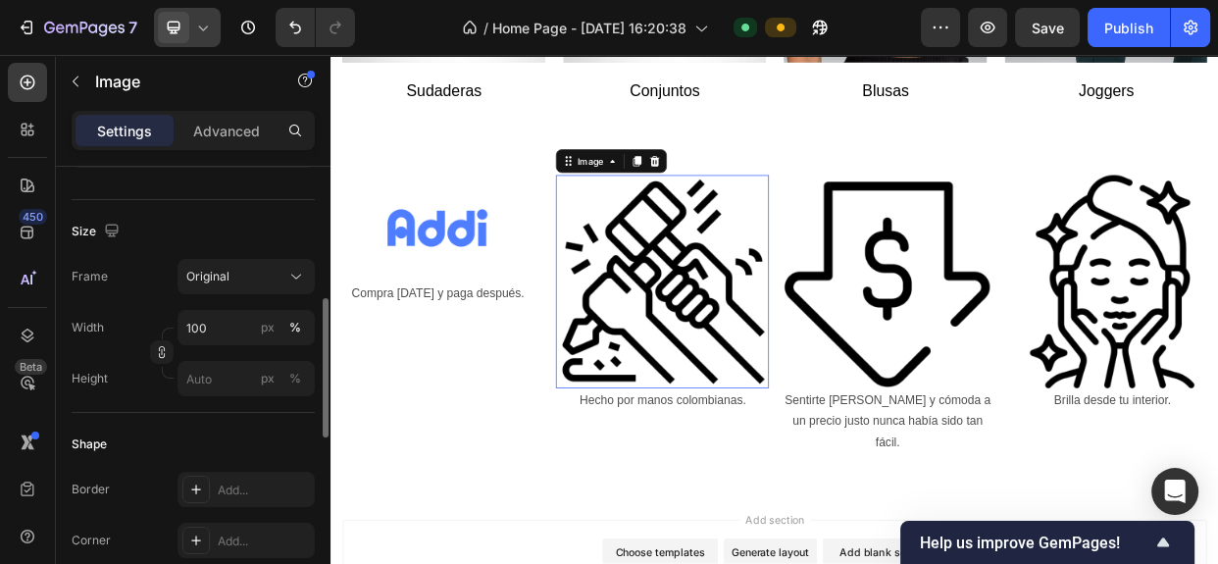
scroll to position [432, 0]
click at [726, 336] on img at bounding box center [770, 356] width 282 height 282
click at [239, 323] on input "100" at bounding box center [245, 328] width 137 height 35
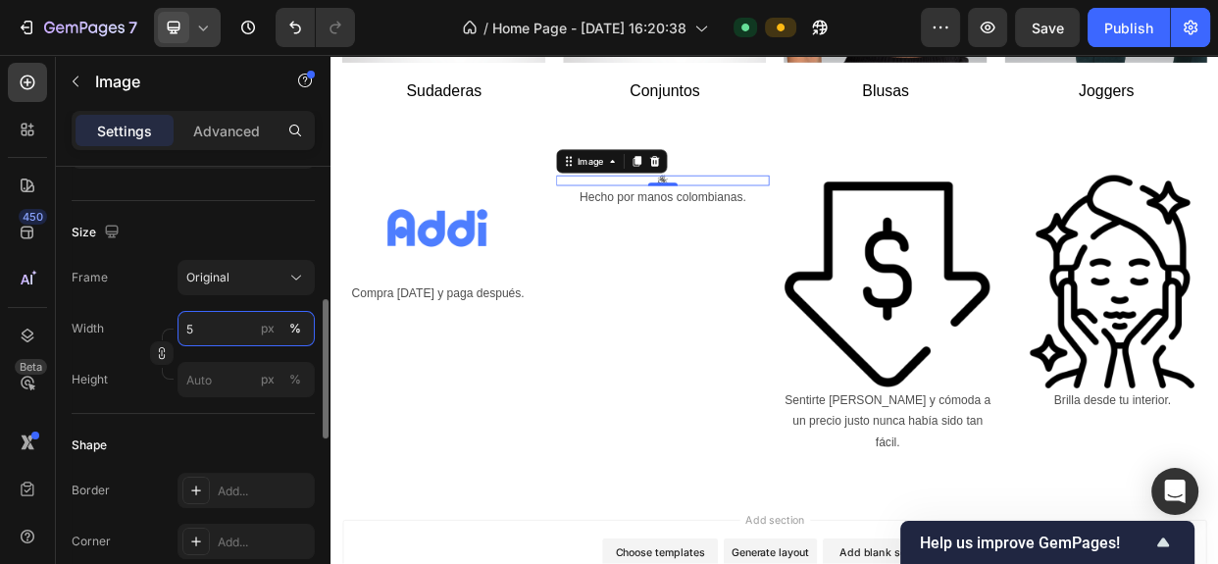
type input "50"
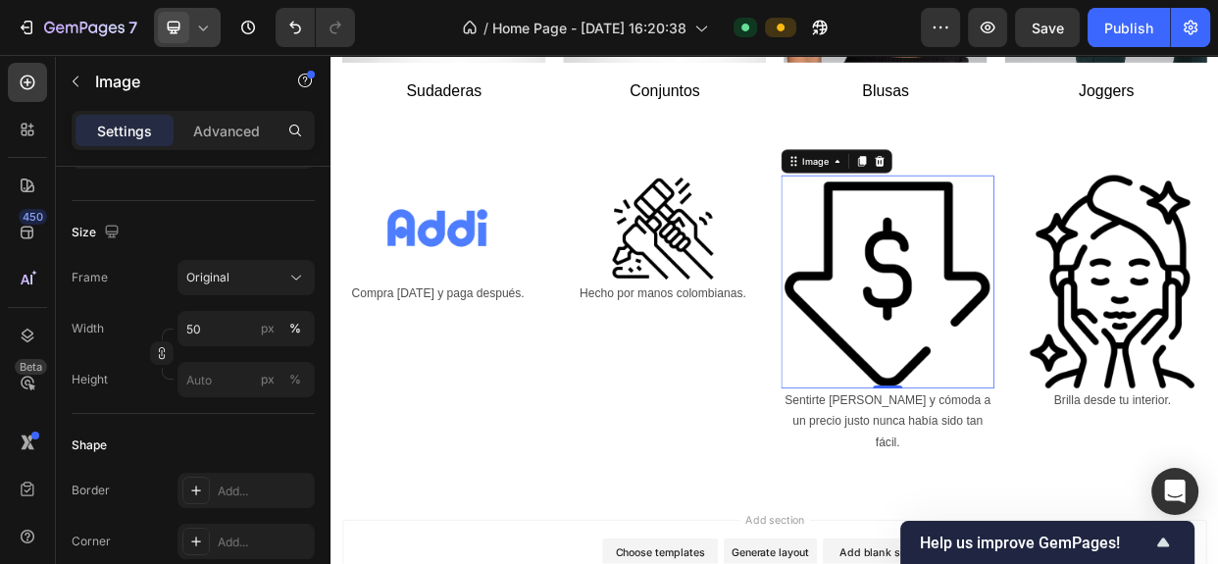
scroll to position [431, 0]
click at [1017, 412] on img at bounding box center [1068, 356] width 282 height 282
click at [236, 323] on input "100" at bounding box center [245, 329] width 137 height 35
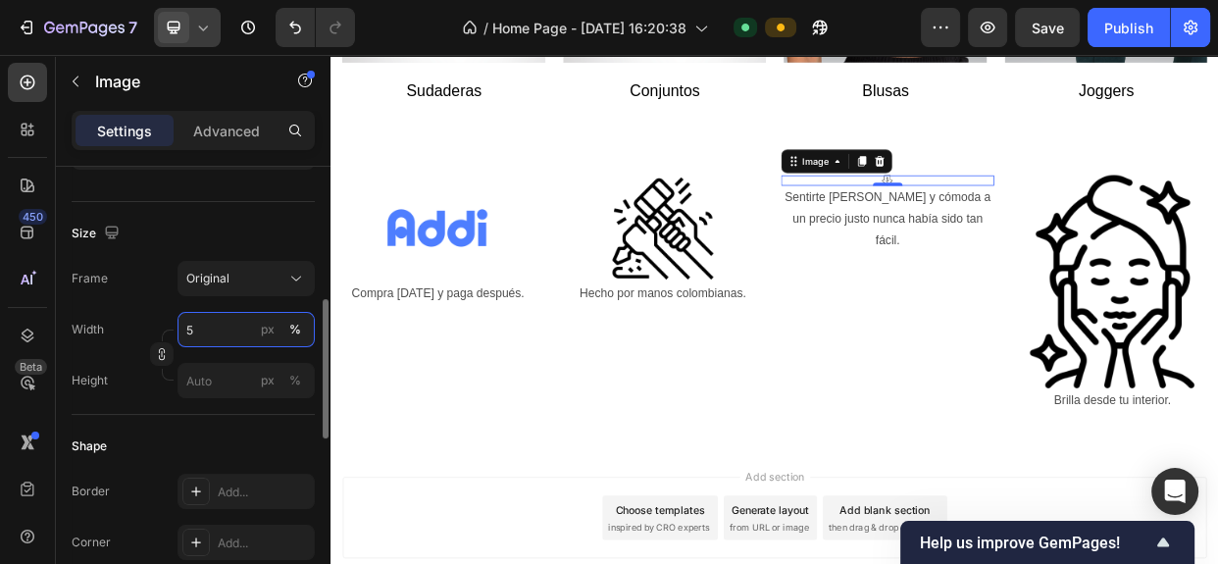
type input "50"
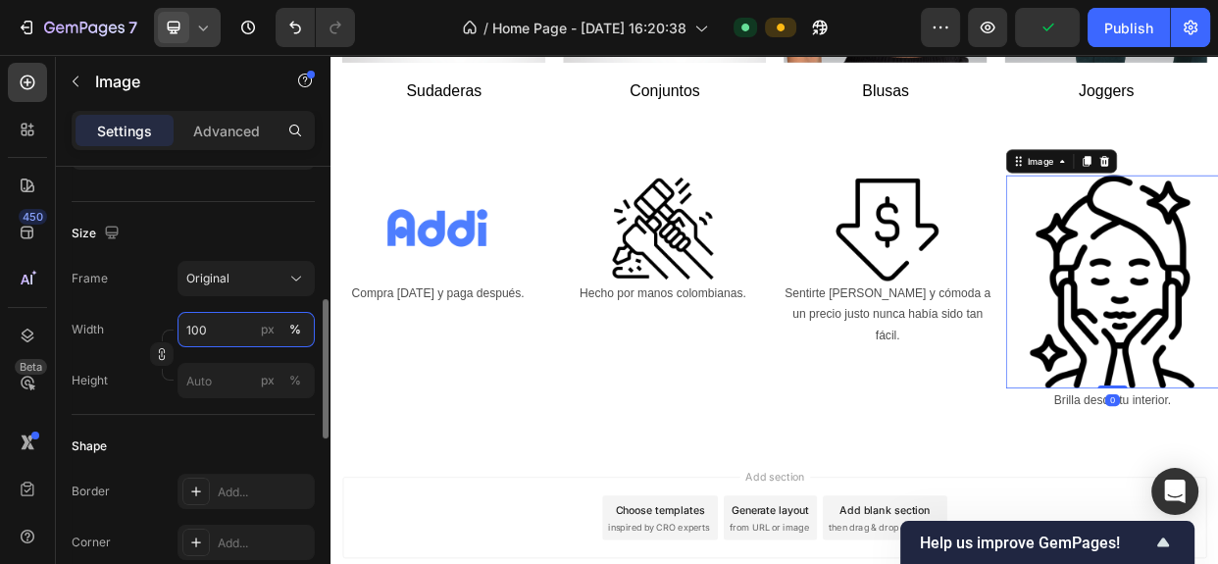
click at [254, 330] on input "100" at bounding box center [245, 329] width 137 height 35
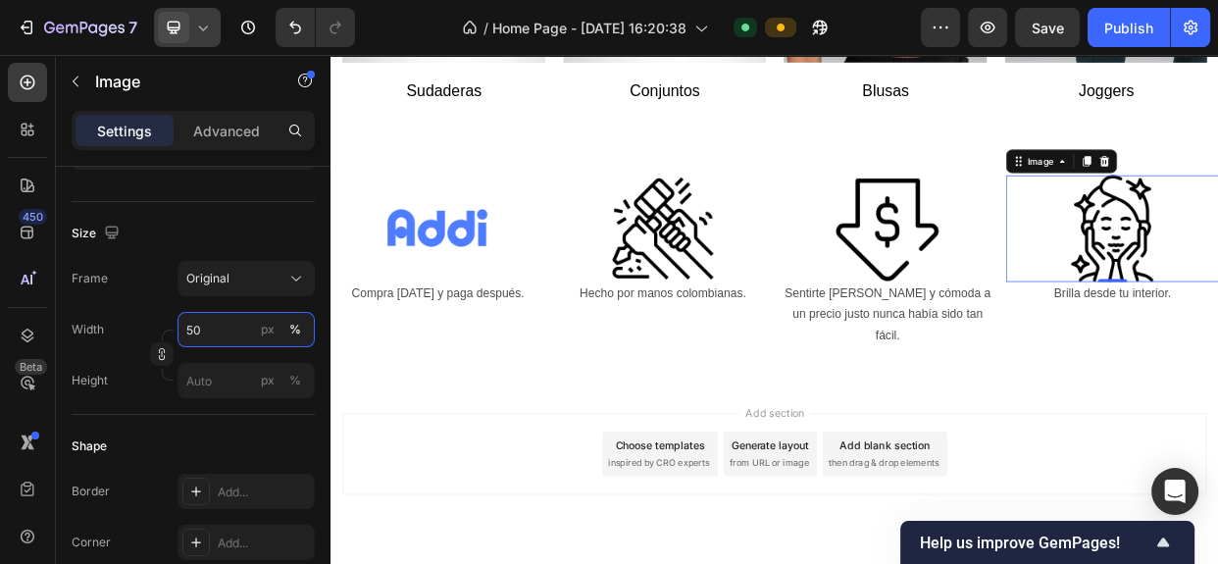
type input "50"
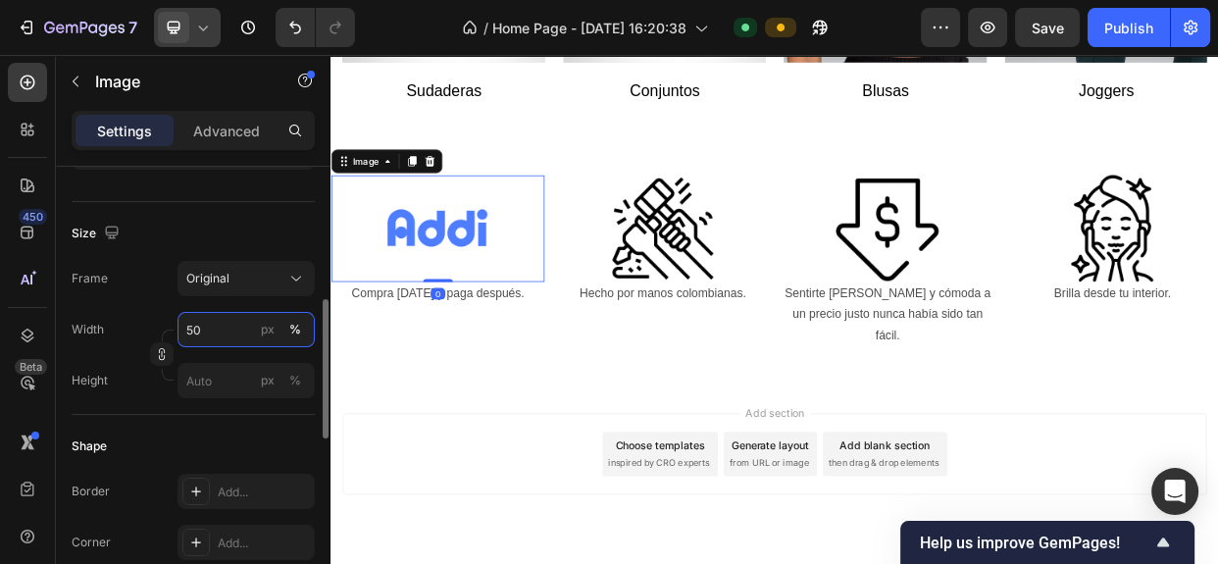
click at [227, 328] on input "50" at bounding box center [245, 329] width 137 height 35
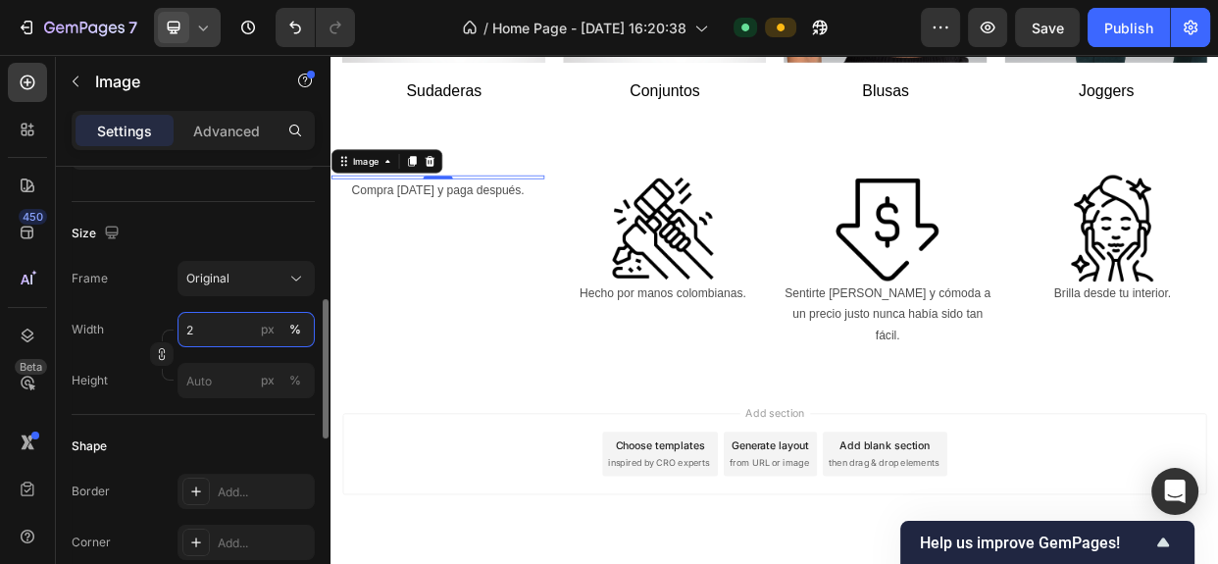
type input "20"
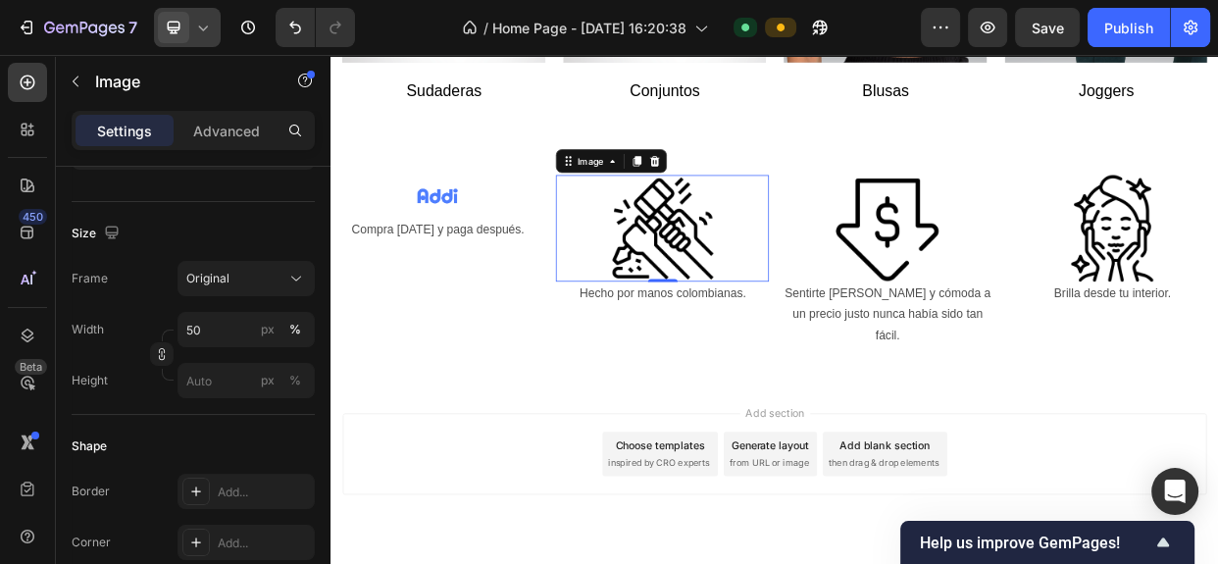
click at [801, 291] on img at bounding box center [769, 285] width 141 height 141
click at [221, 334] on input "50" at bounding box center [245, 329] width 137 height 35
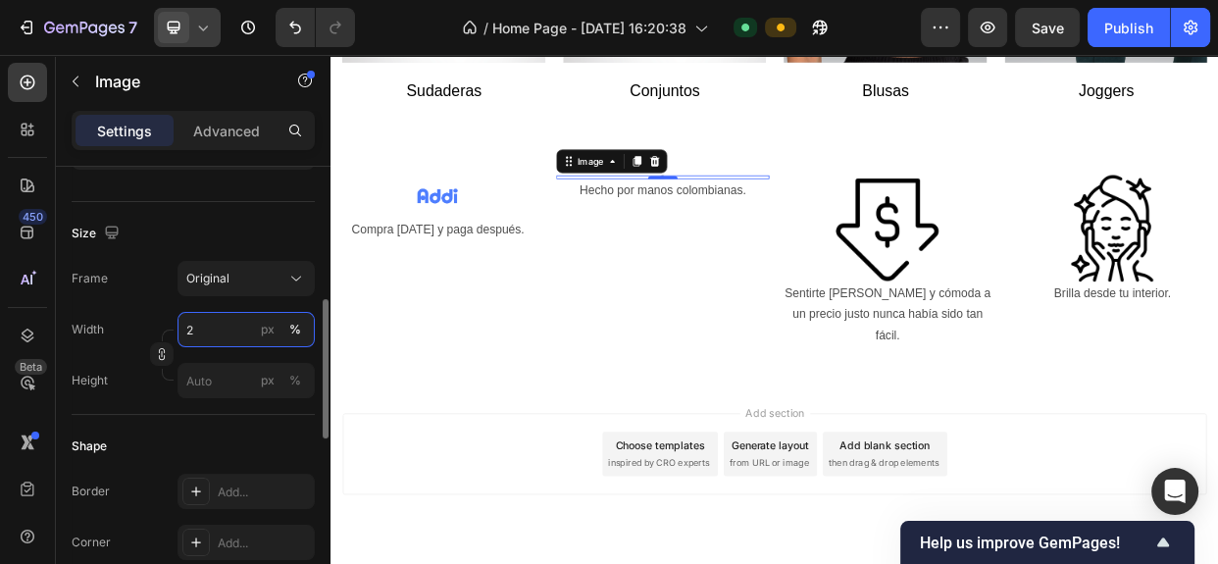
type input "20"
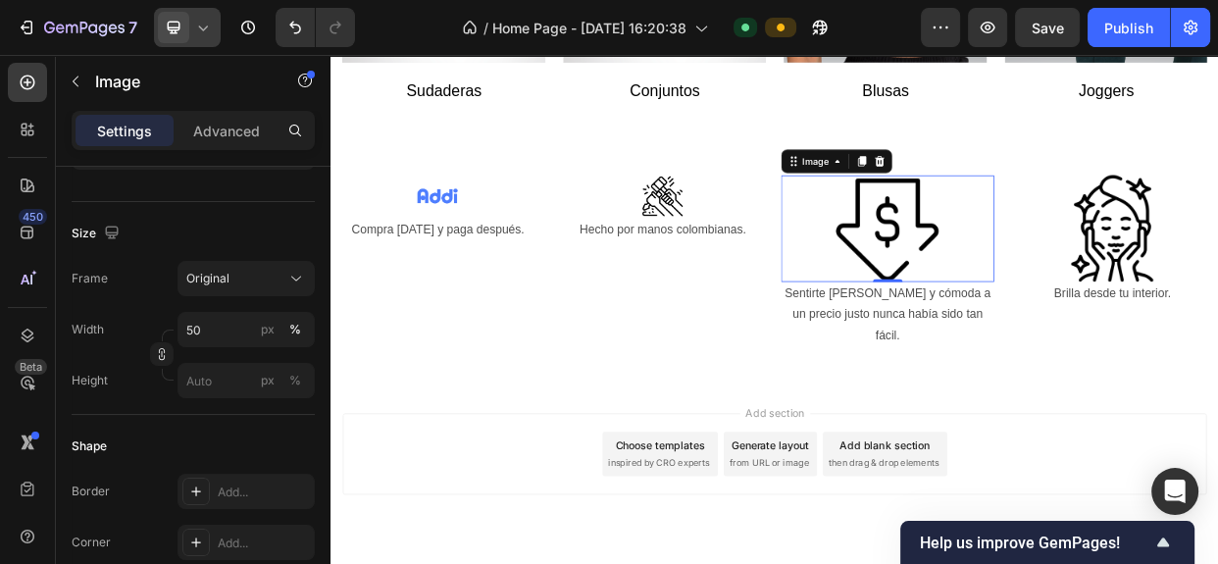
click at [1059, 295] on img at bounding box center [1067, 285] width 141 height 141
click at [233, 316] on input "50" at bounding box center [245, 329] width 137 height 35
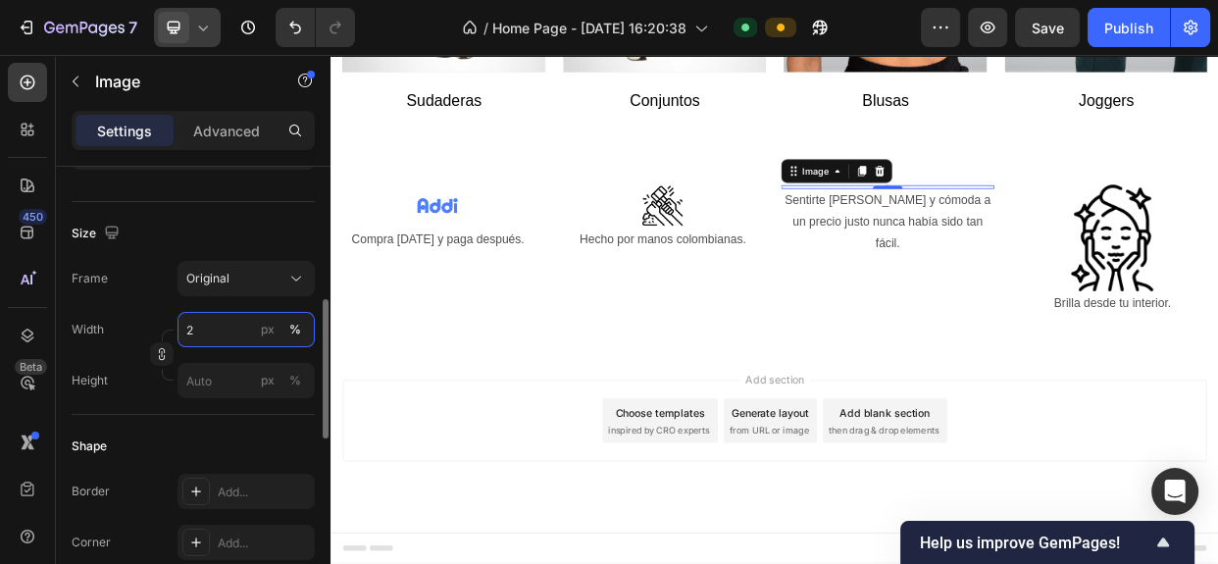
scroll to position [3166, 0]
type input "20"
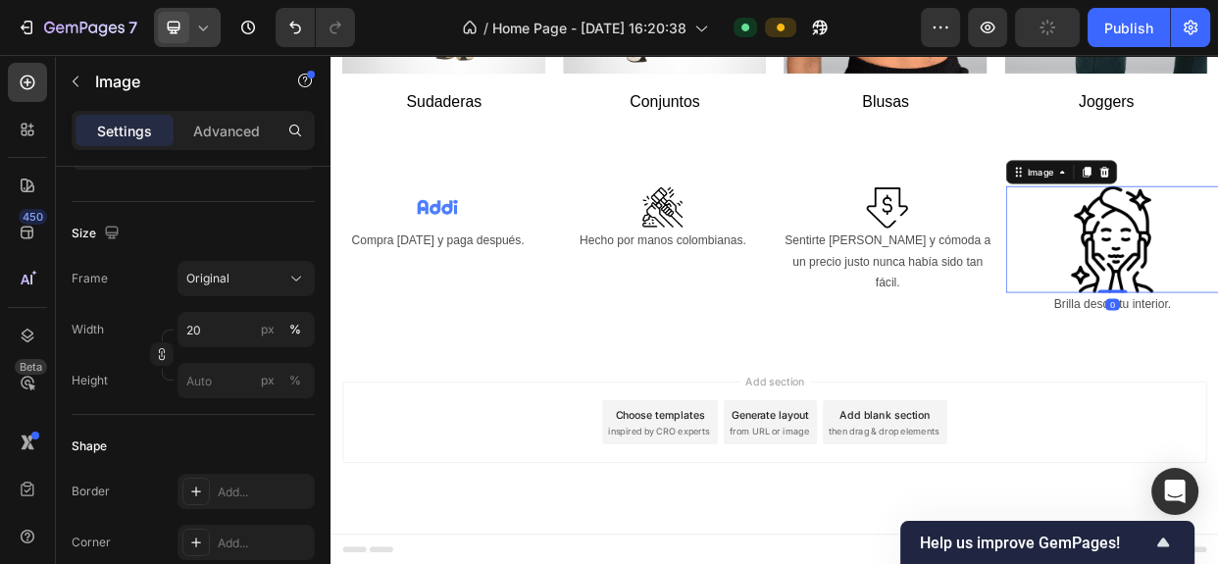
click at [243, 342] on input "50" at bounding box center [245, 329] width 137 height 35
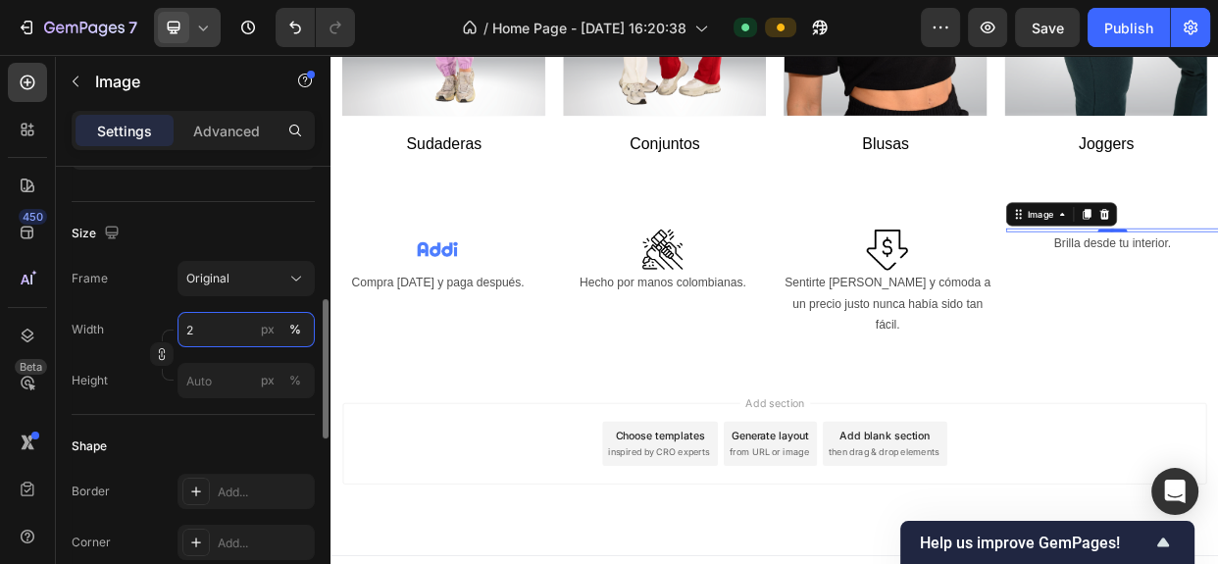
type input "20"
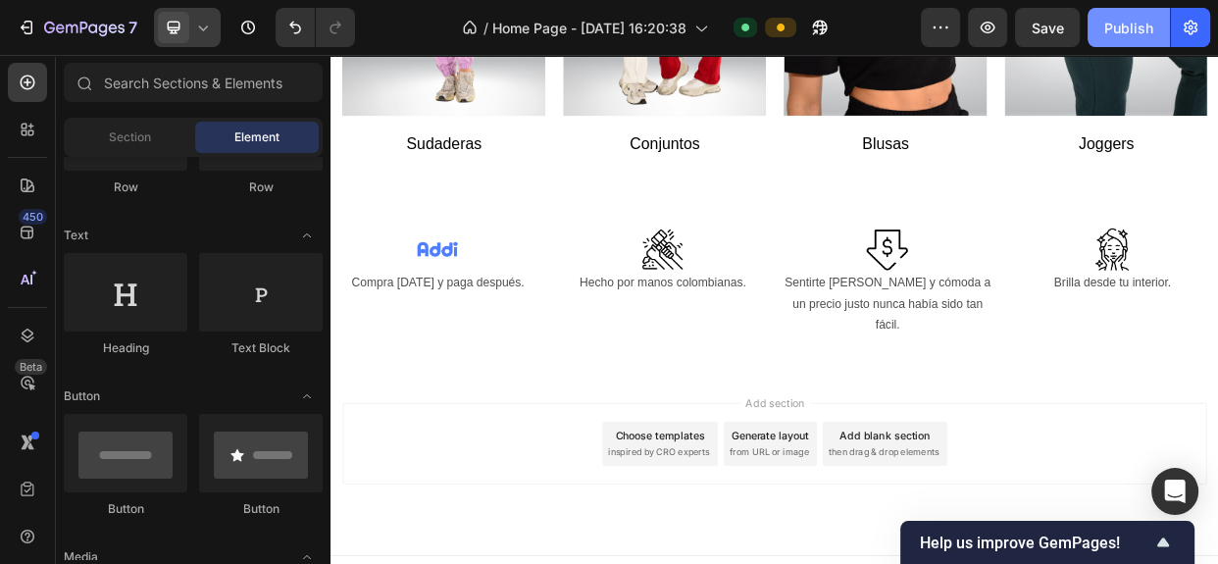
click at [1131, 15] on button "Publish" at bounding box center [1128, 27] width 82 height 39
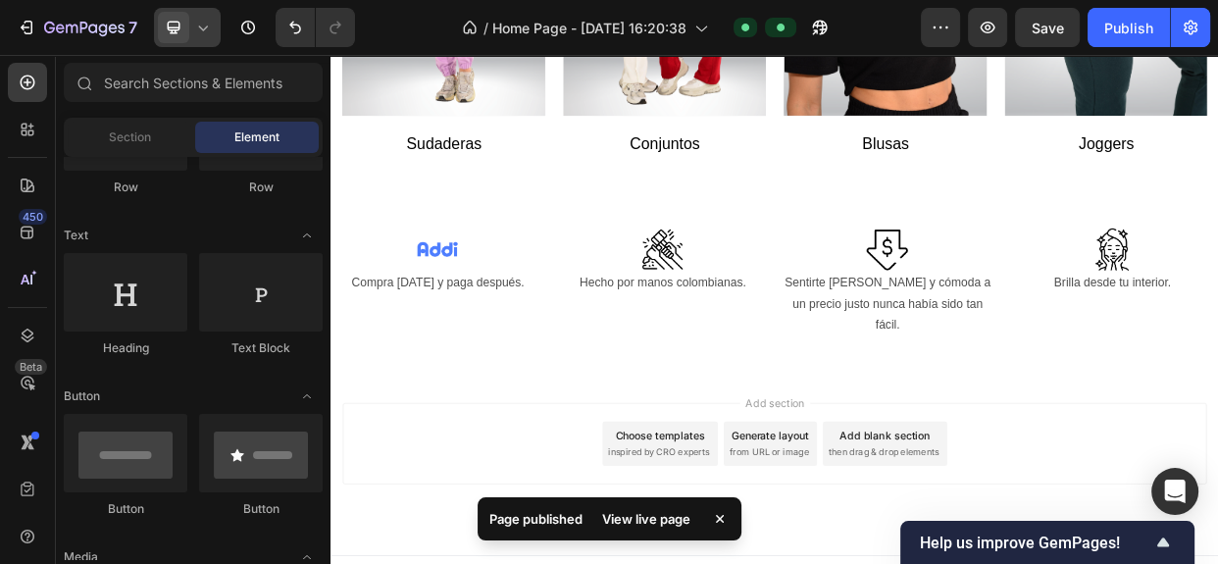
click at [200, 36] on icon at bounding box center [203, 28] width 20 height 20
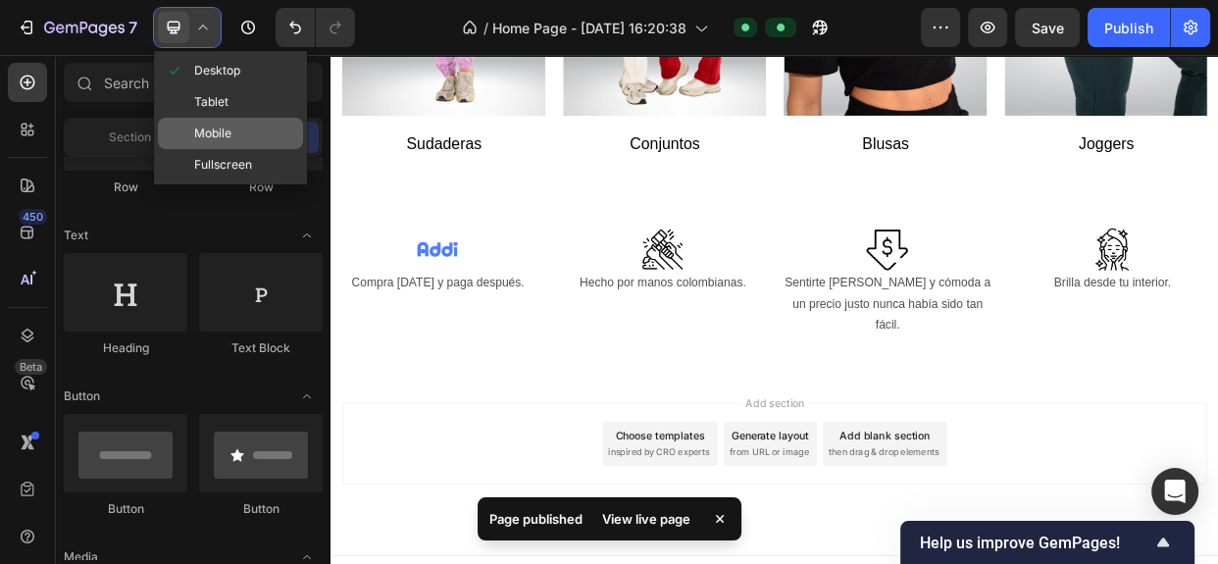
click at [195, 131] on span "Mobile" at bounding box center [212, 134] width 37 height 20
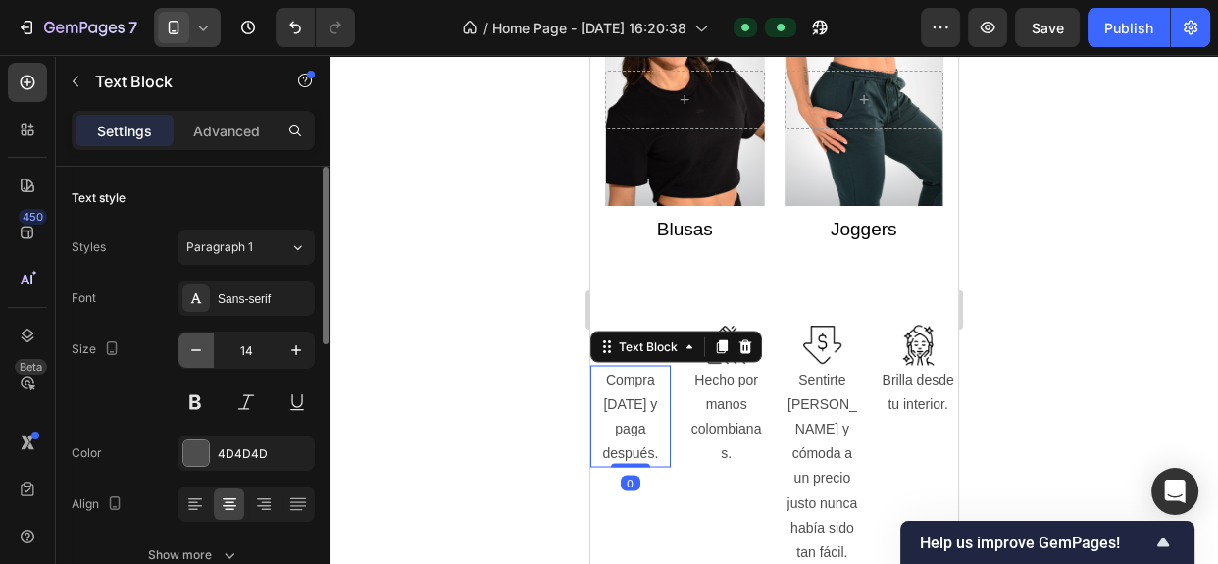
click at [191, 353] on icon "button" at bounding box center [196, 350] width 20 height 20
type input "11"
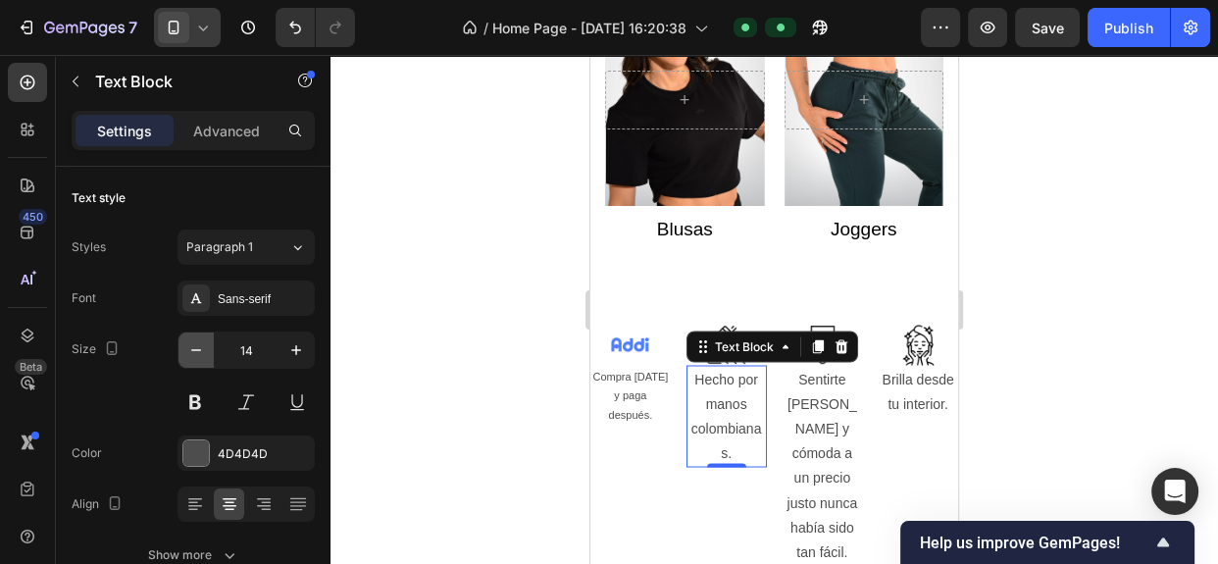
click at [196, 359] on icon "button" at bounding box center [196, 350] width 20 height 20
type input "11"
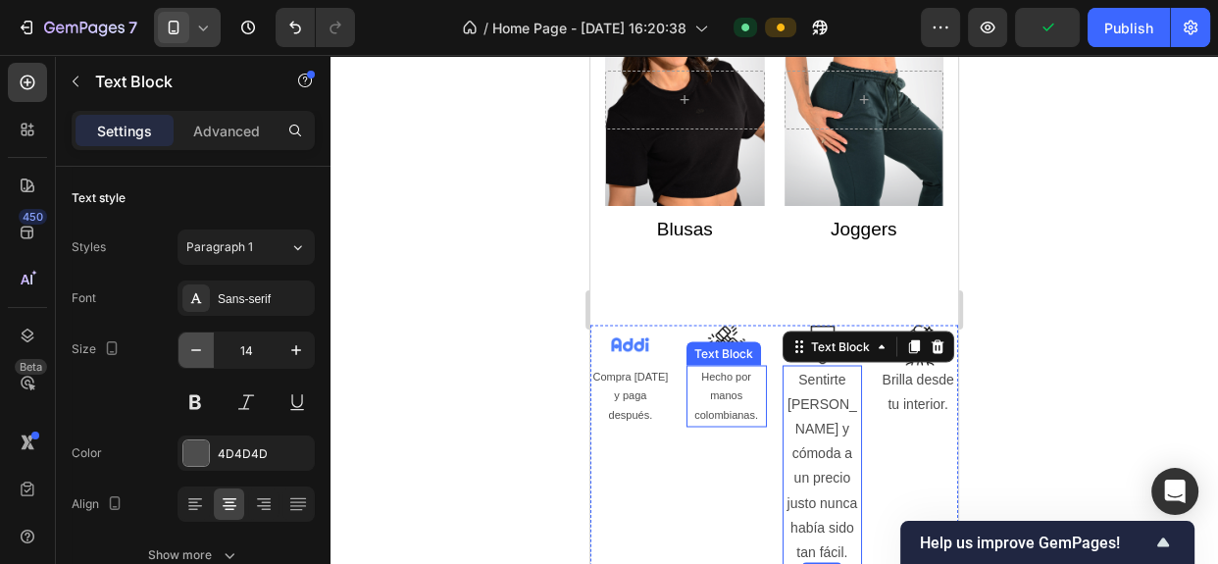
click at [196, 343] on icon "button" at bounding box center [196, 350] width 20 height 20
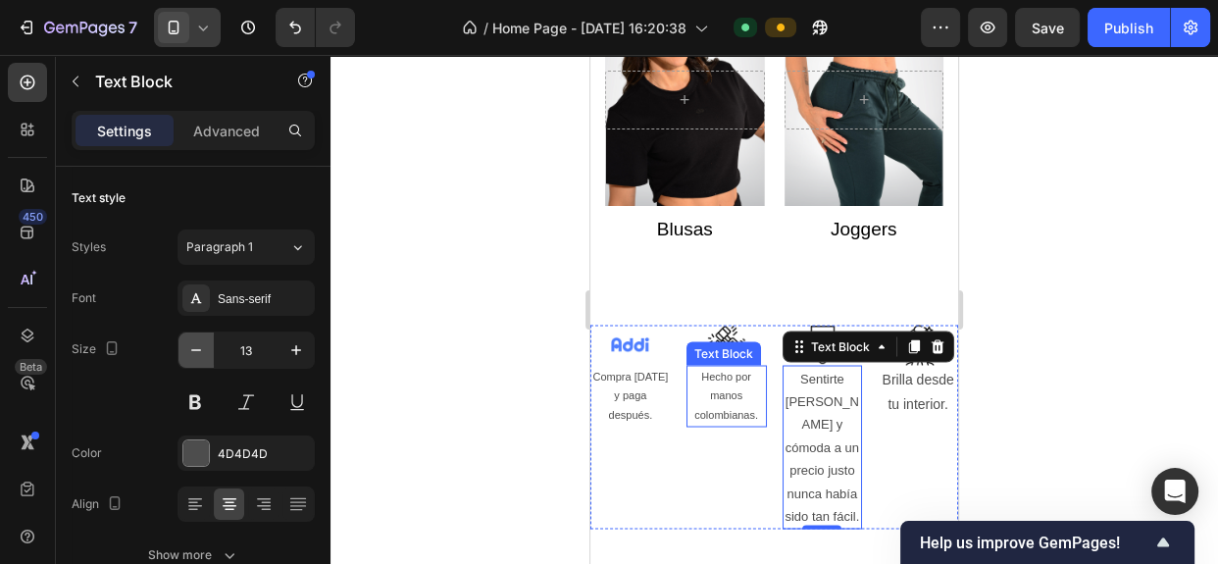
click at [196, 343] on icon "button" at bounding box center [196, 350] width 20 height 20
type input "11"
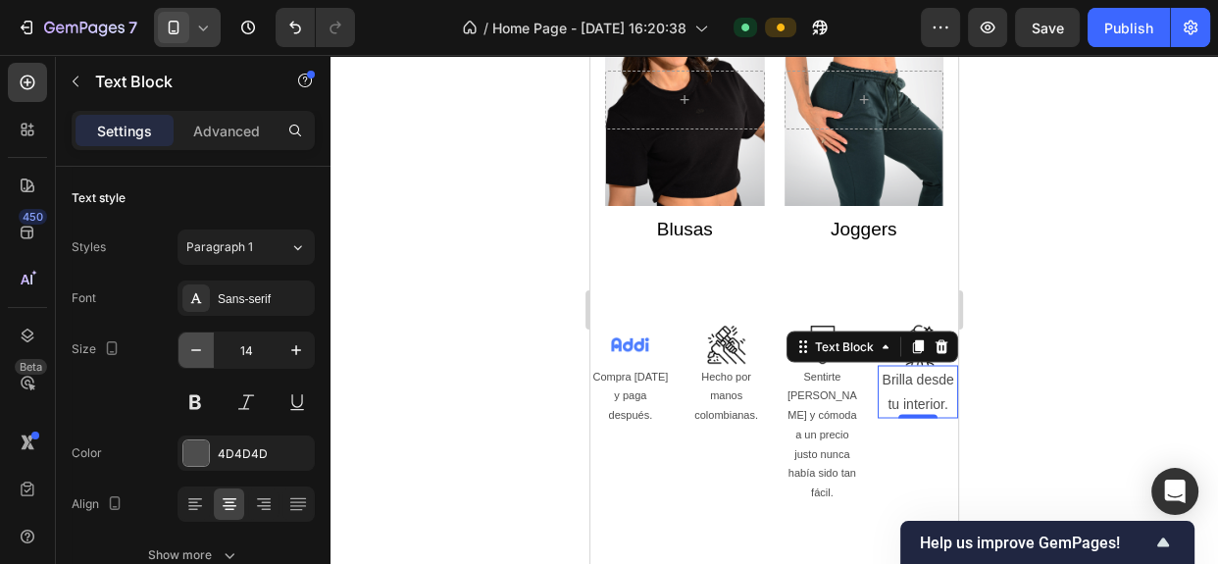
click at [186, 359] on icon "button" at bounding box center [196, 350] width 20 height 20
type input "11"
click at [512, 331] on div at bounding box center [773, 309] width 887 height 509
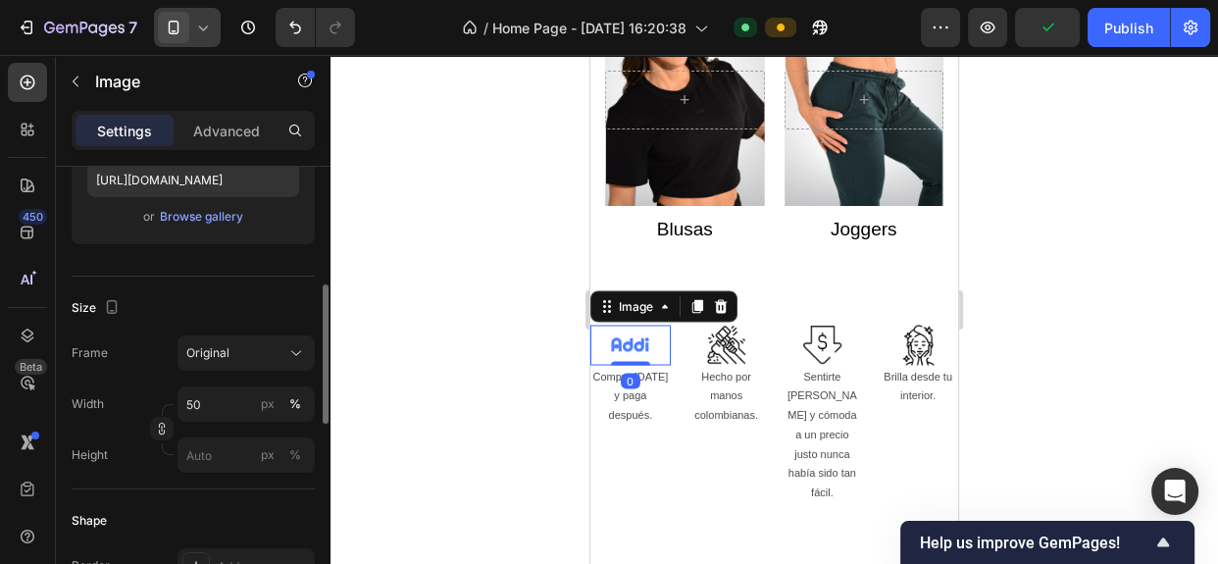
scroll to position [364, 0]
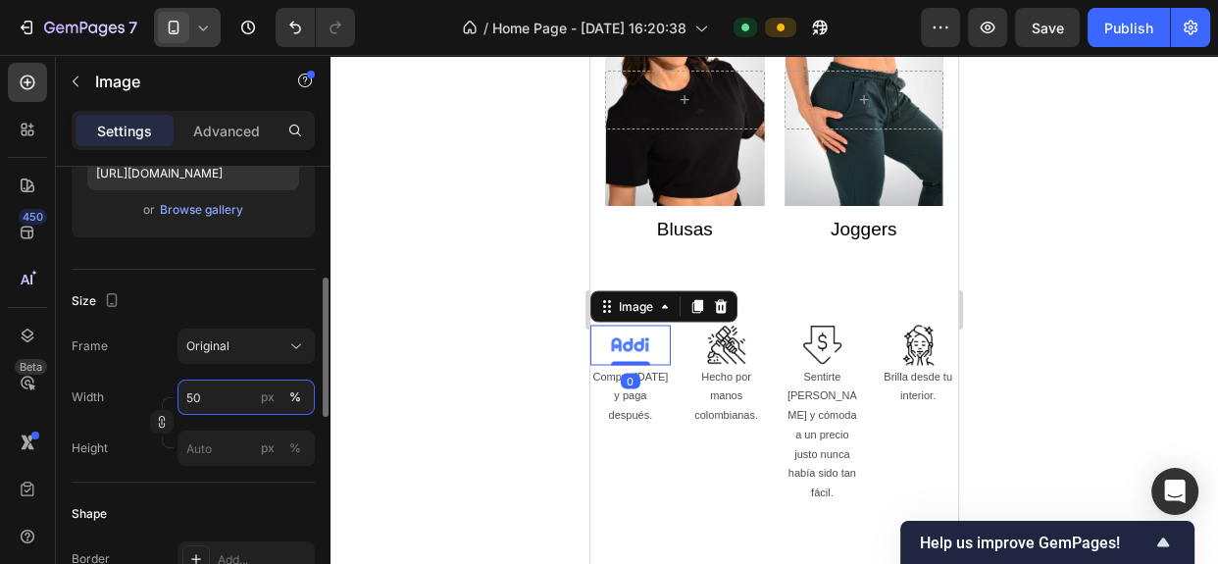
click at [211, 391] on input "50" at bounding box center [245, 396] width 137 height 35
type input "30"
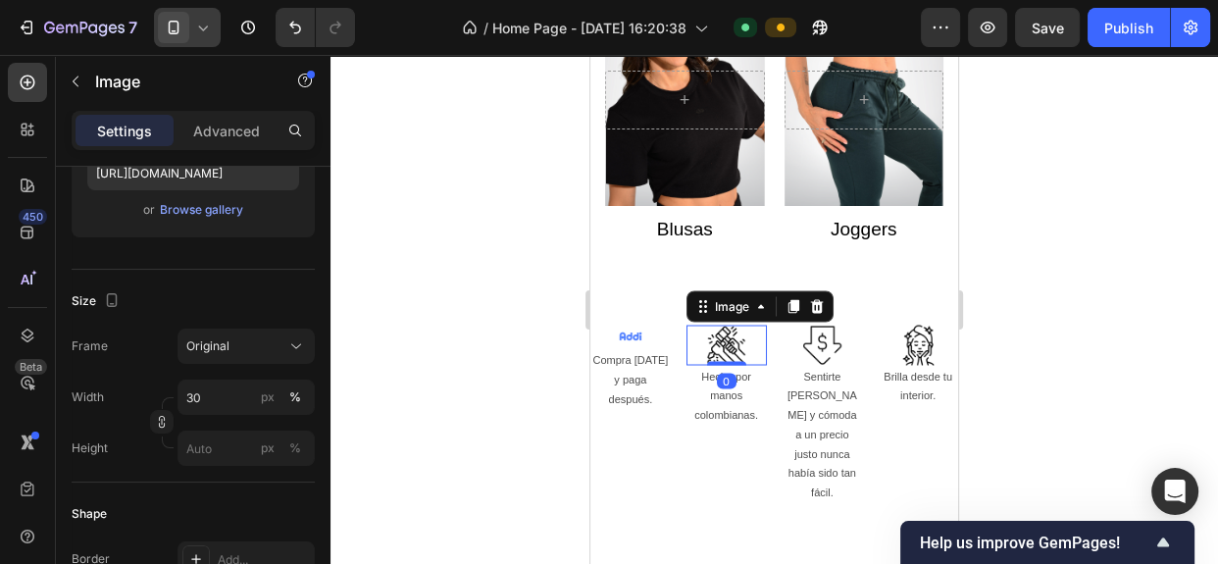
scroll to position [363, 0]
click at [720, 349] on img at bounding box center [726, 345] width 40 height 40
click at [215, 400] on input "50" at bounding box center [245, 397] width 137 height 35
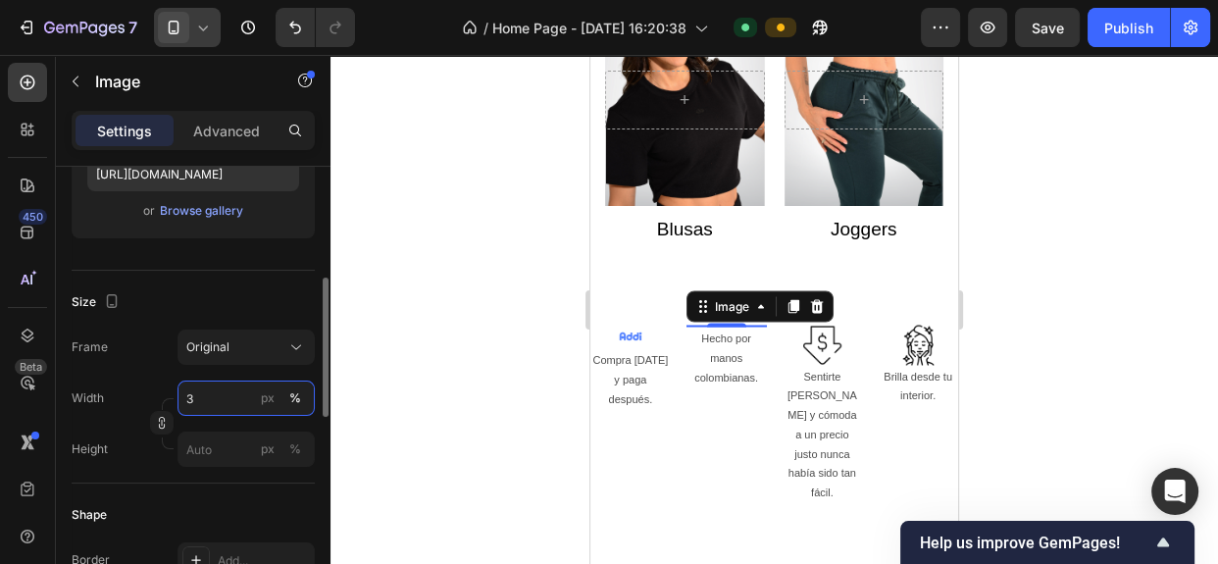
type input "30"
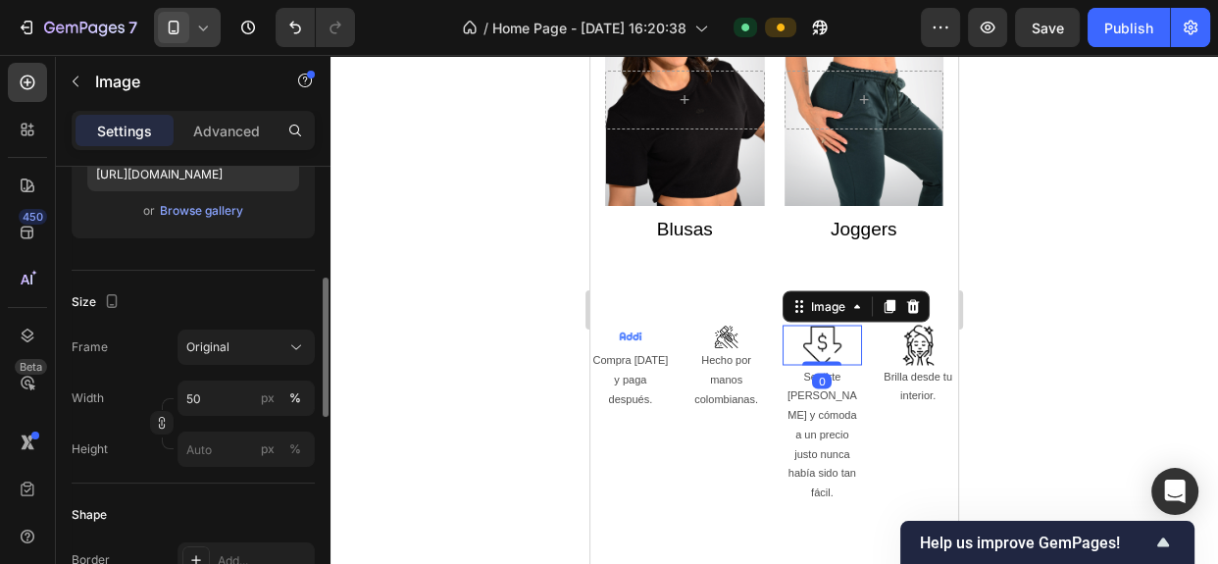
click at [830, 333] on img at bounding box center [822, 345] width 40 height 40
click at [200, 395] on input "50" at bounding box center [245, 397] width 137 height 35
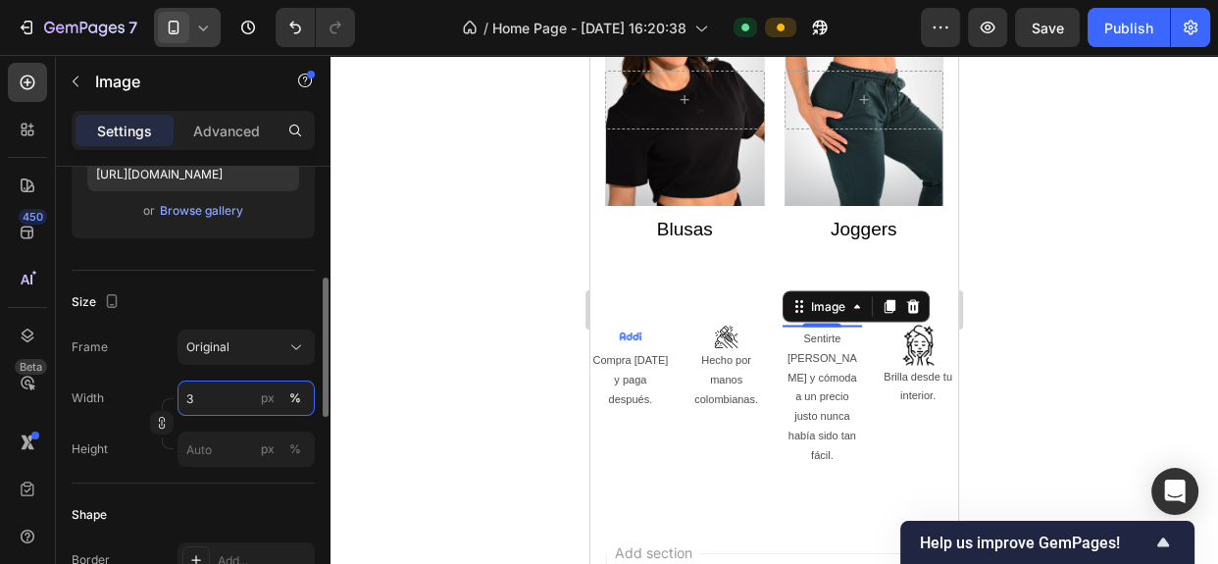
type input "30"
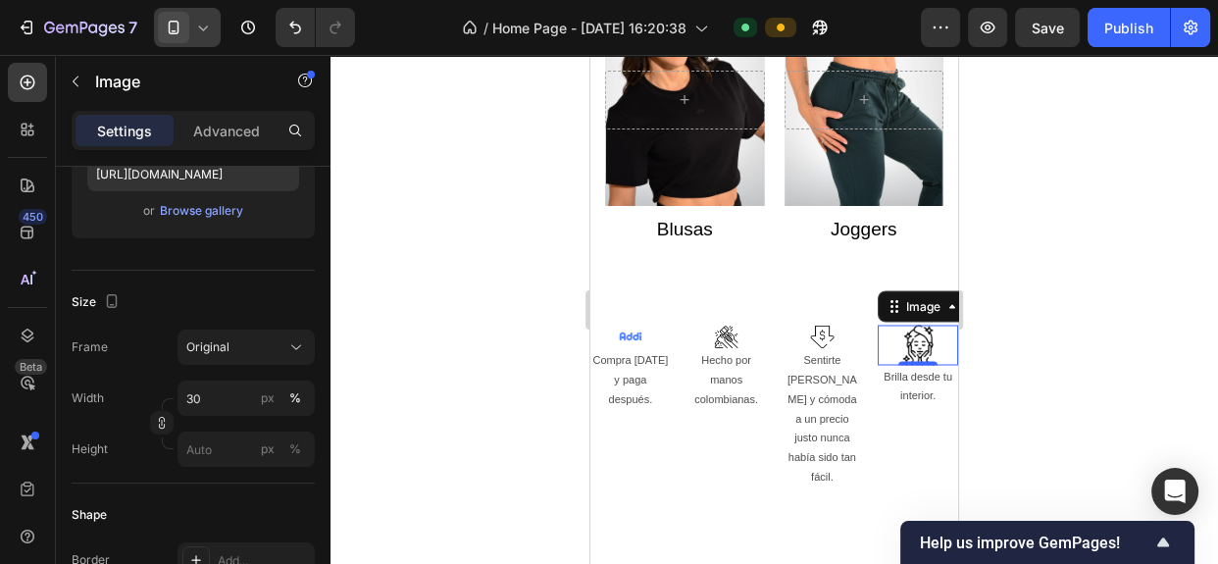
click at [898, 354] on img at bounding box center [918, 345] width 40 height 40
click at [234, 393] on input "50" at bounding box center [245, 397] width 137 height 35
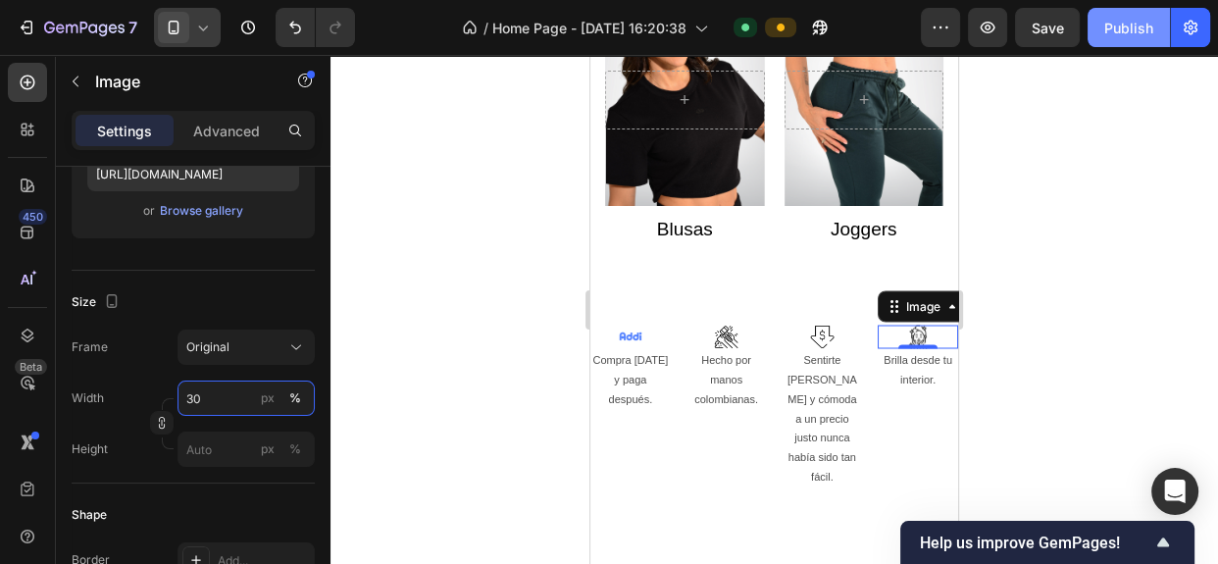
type input "30"
click at [1117, 34] on div "Publish" at bounding box center [1128, 28] width 49 height 21
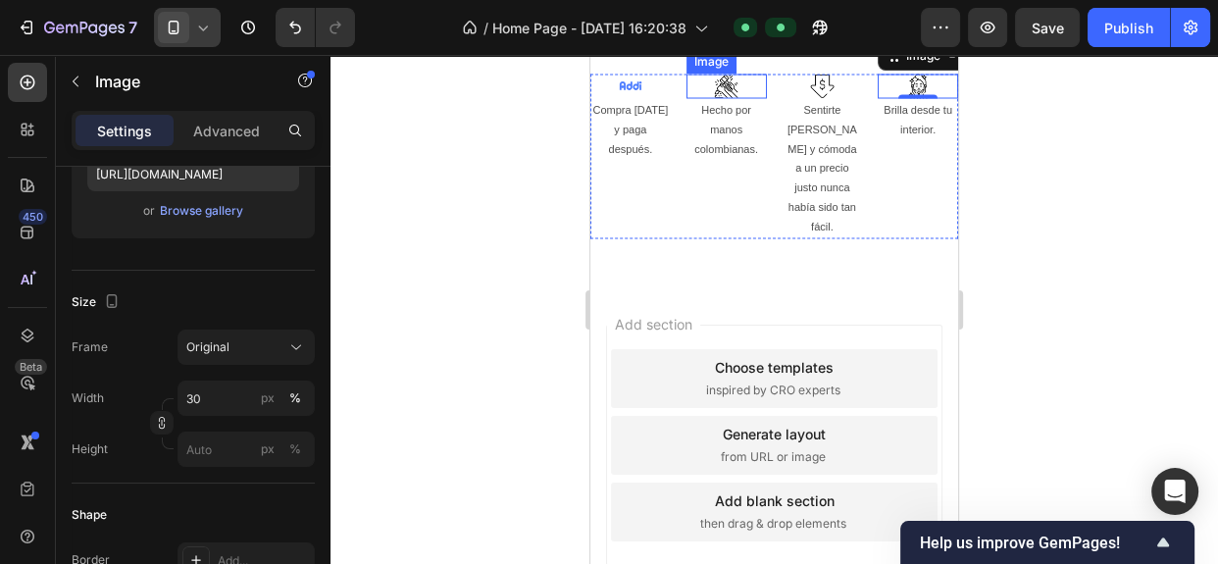
scroll to position [3001, 0]
